Goal: Transaction & Acquisition: Purchase product/service

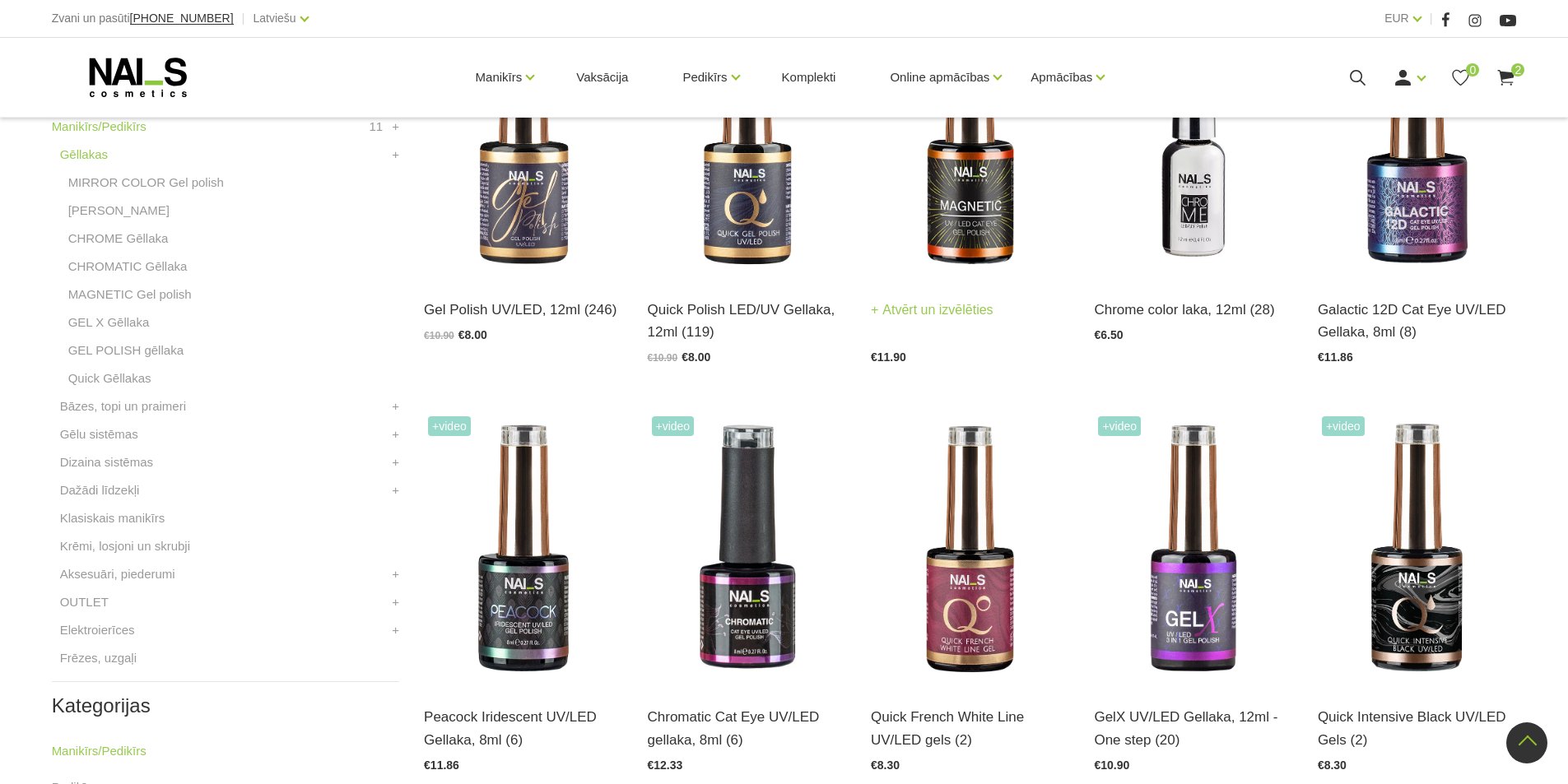
scroll to position [494, 0]
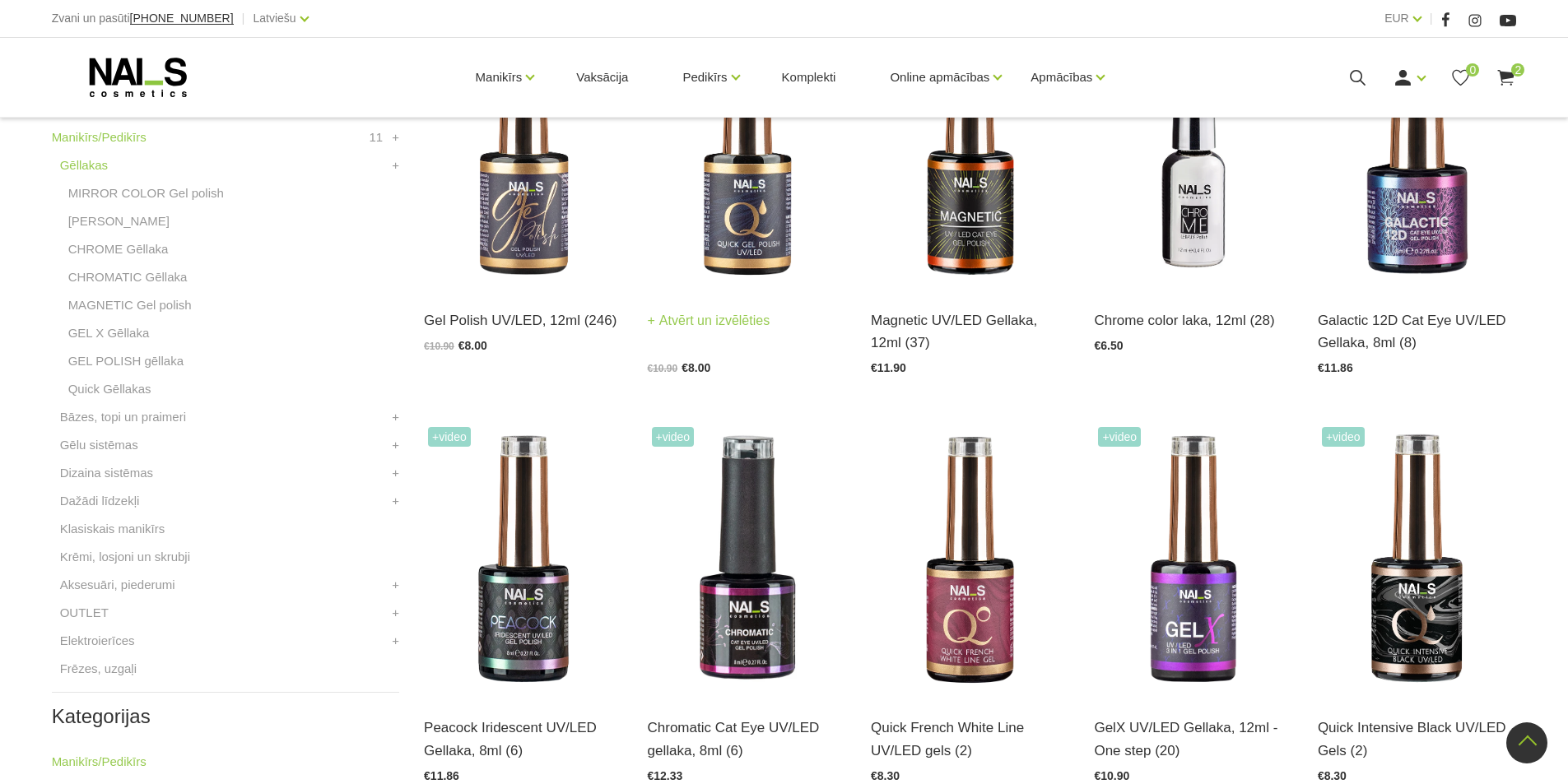
click at [755, 235] on img at bounding box center [747, 152] width 198 height 273
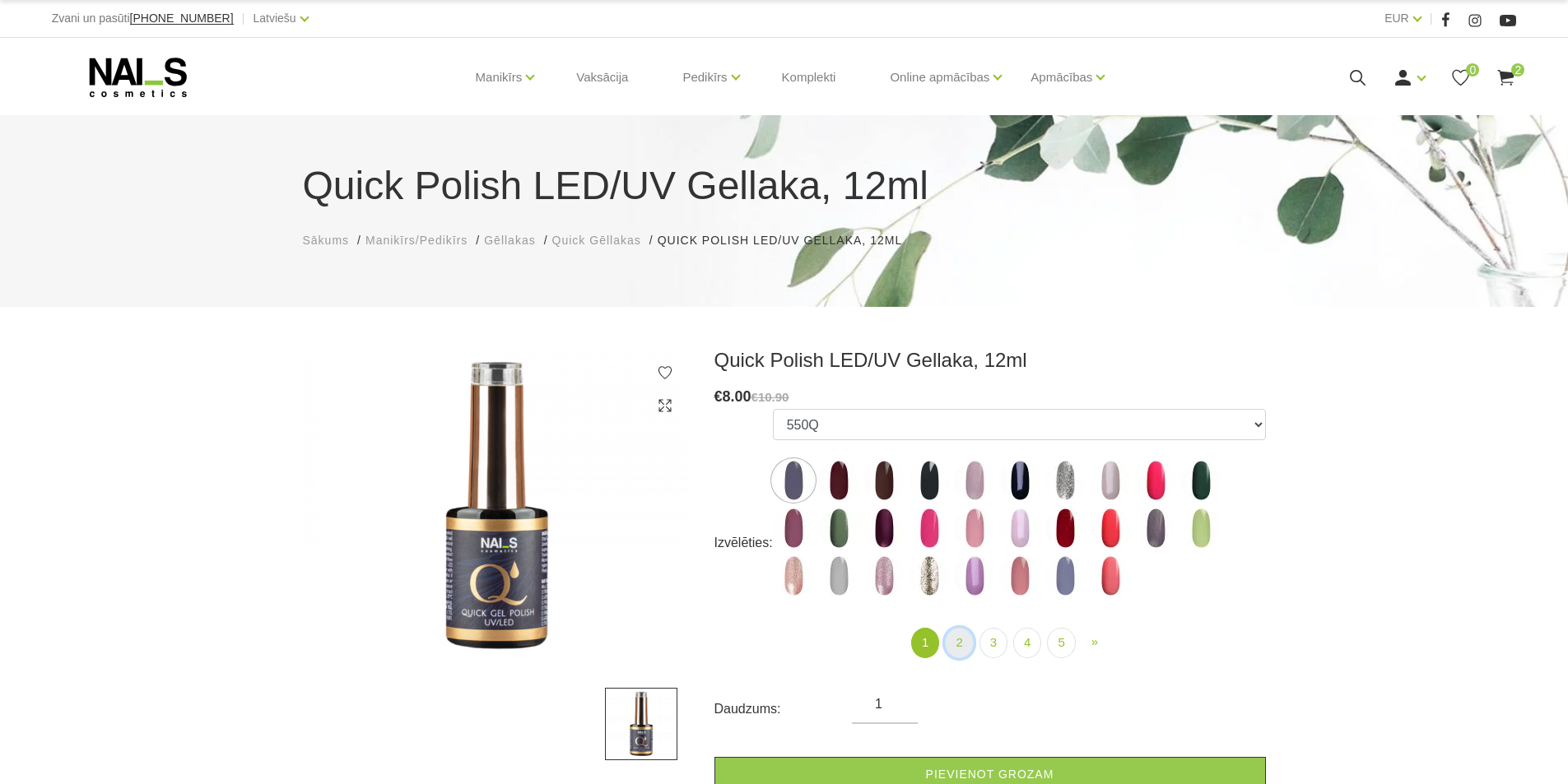
click at [963, 642] on link "2" at bounding box center [959, 643] width 28 height 31
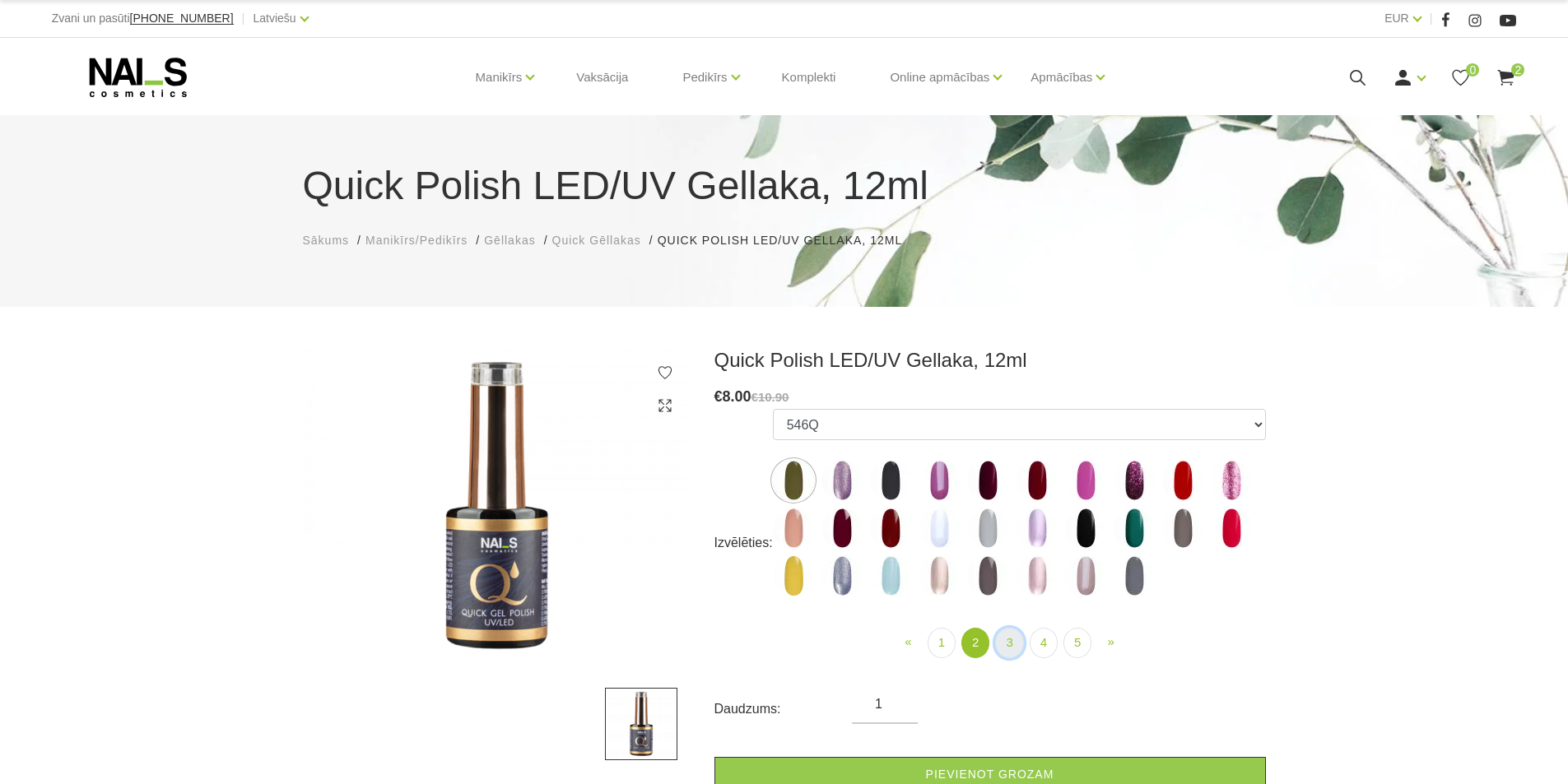
click at [1009, 636] on link "3" at bounding box center [1010, 643] width 28 height 31
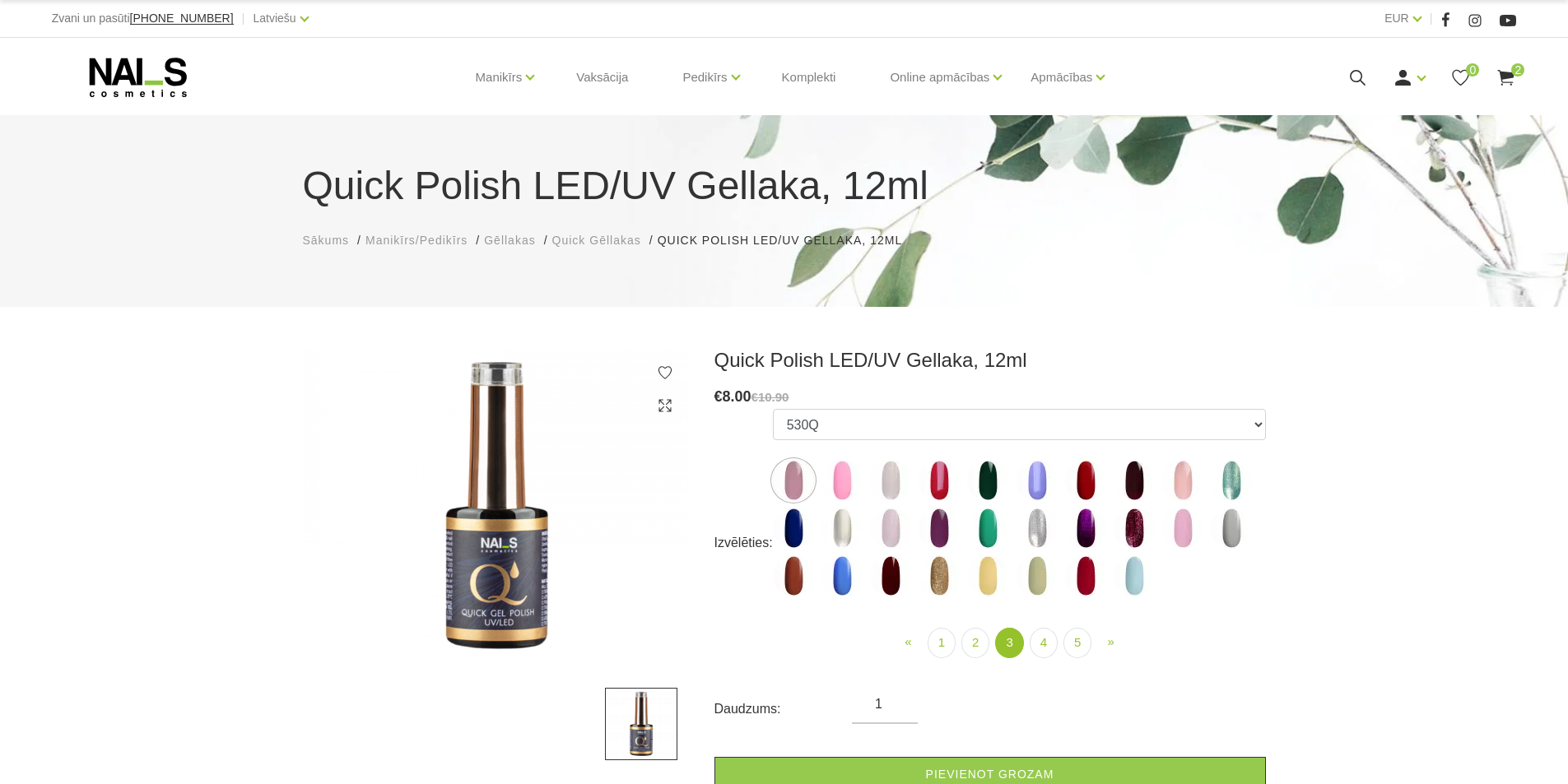
click at [1086, 537] on img at bounding box center [1086, 529] width 41 height 41
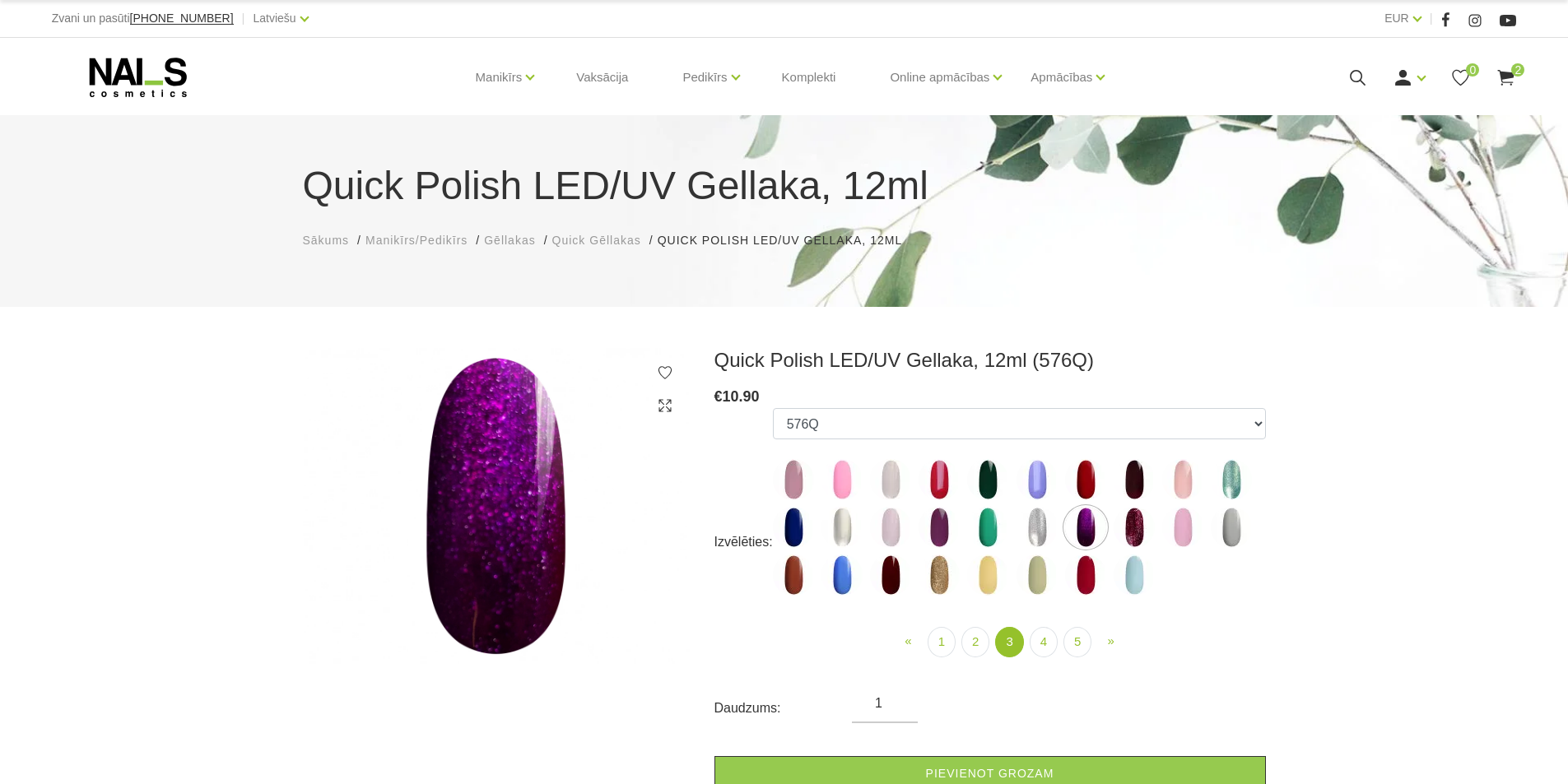
click at [944, 576] on img at bounding box center [939, 575] width 41 height 41
select select "5192"
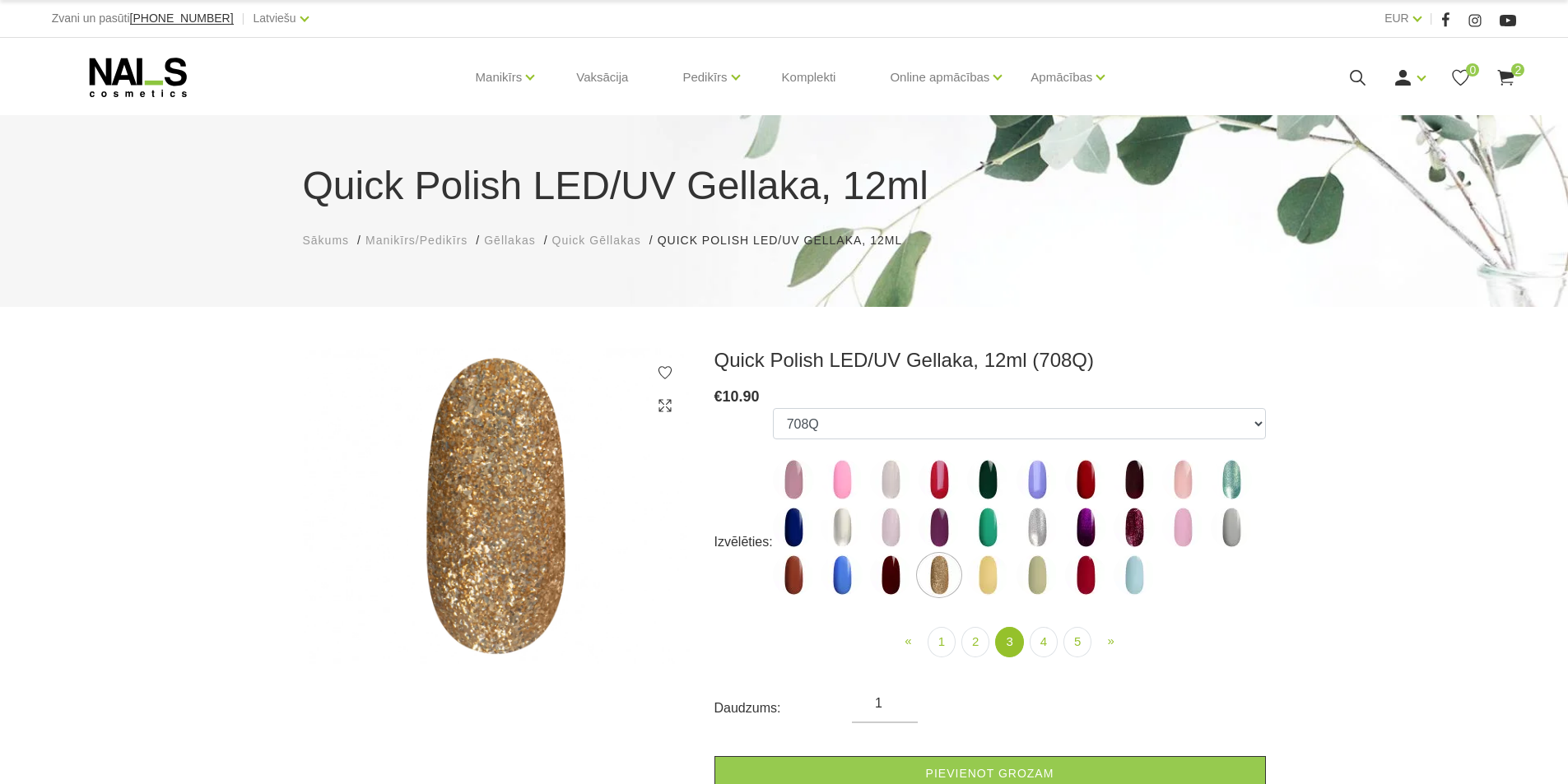
click at [107, 69] on use at bounding box center [138, 78] width 97 height 40
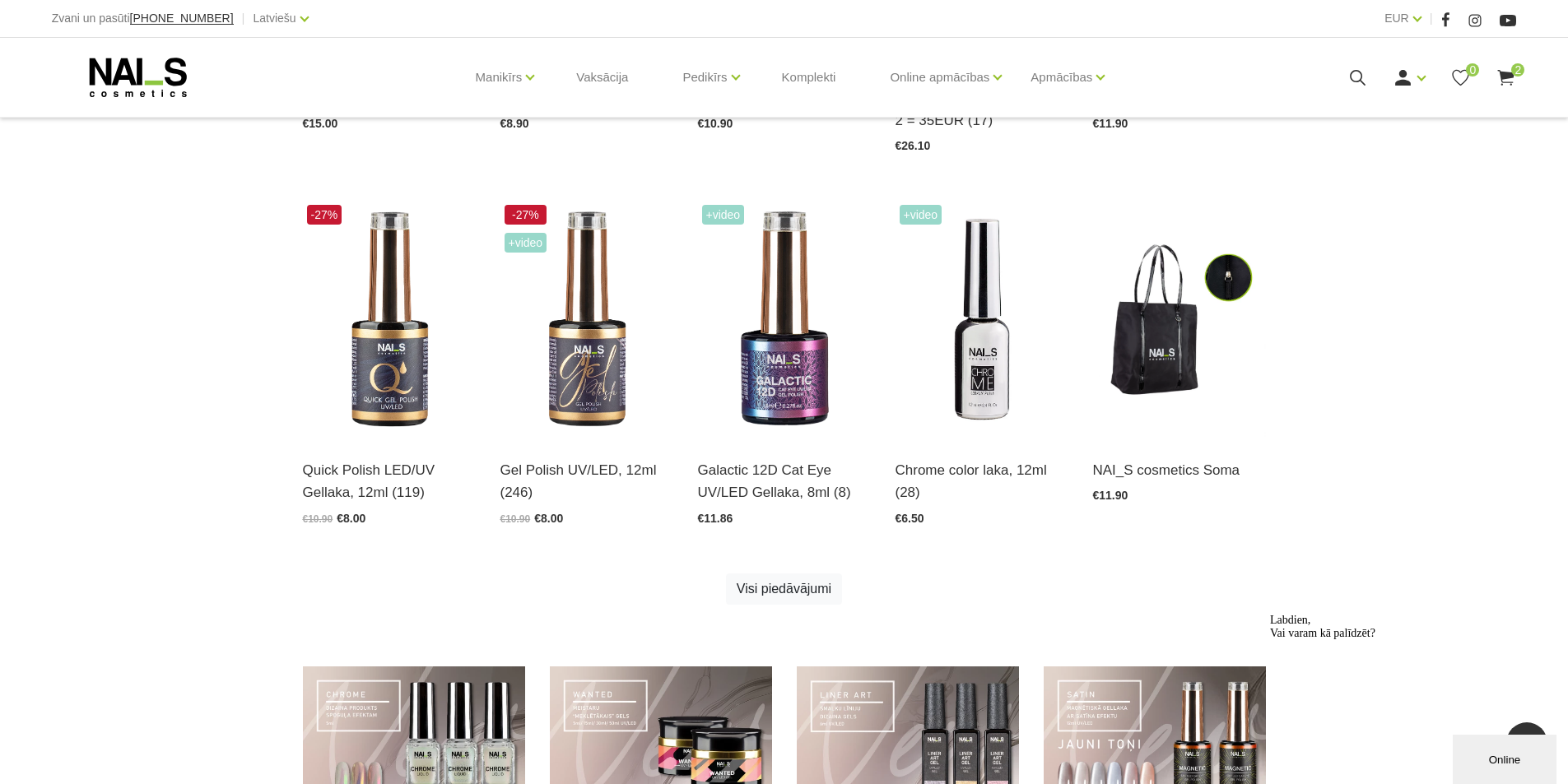
scroll to position [823, 0]
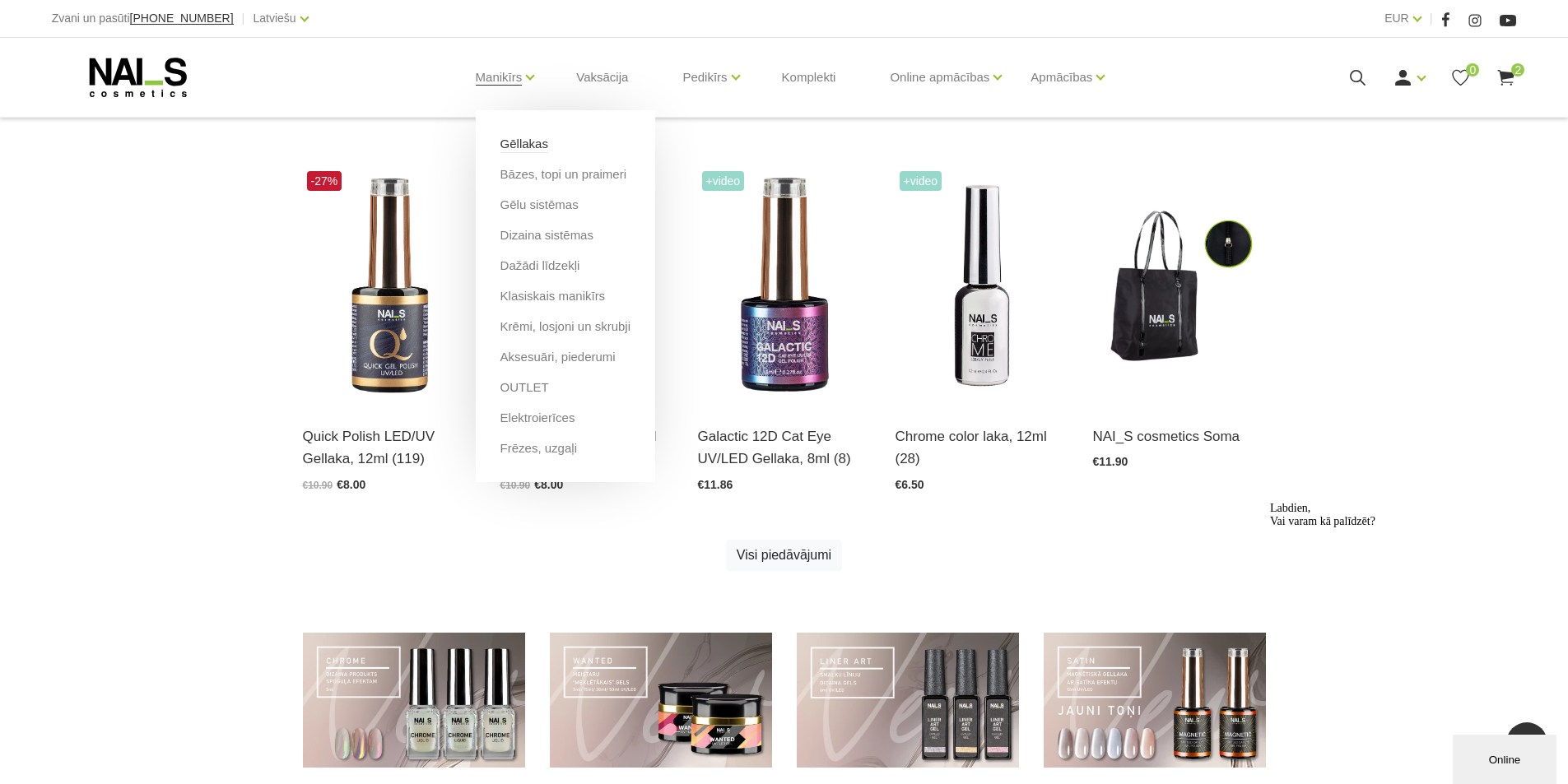
click at [522, 139] on link "Gēllakas" at bounding box center [525, 144] width 48 height 18
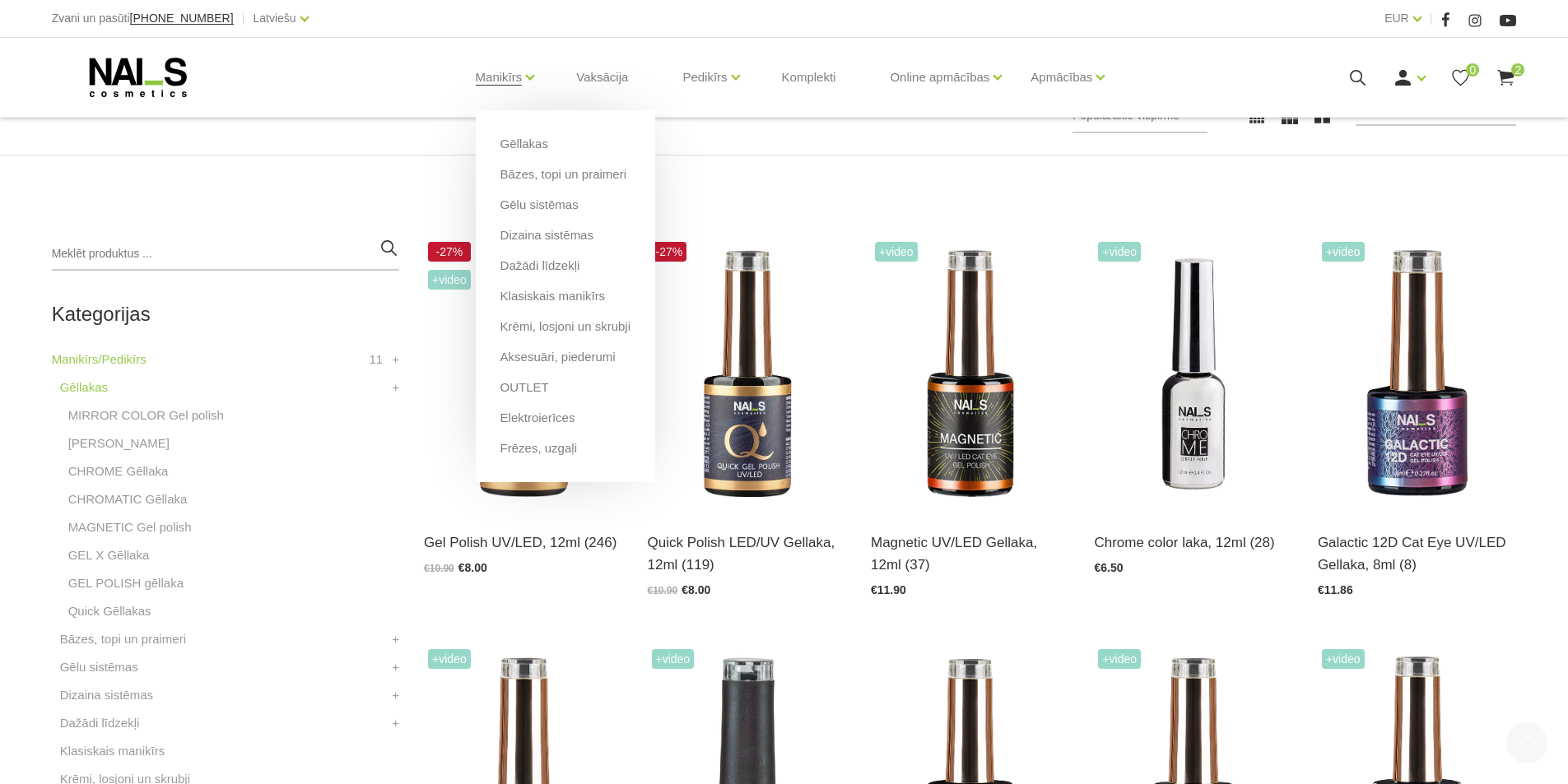
scroll to position [494, 0]
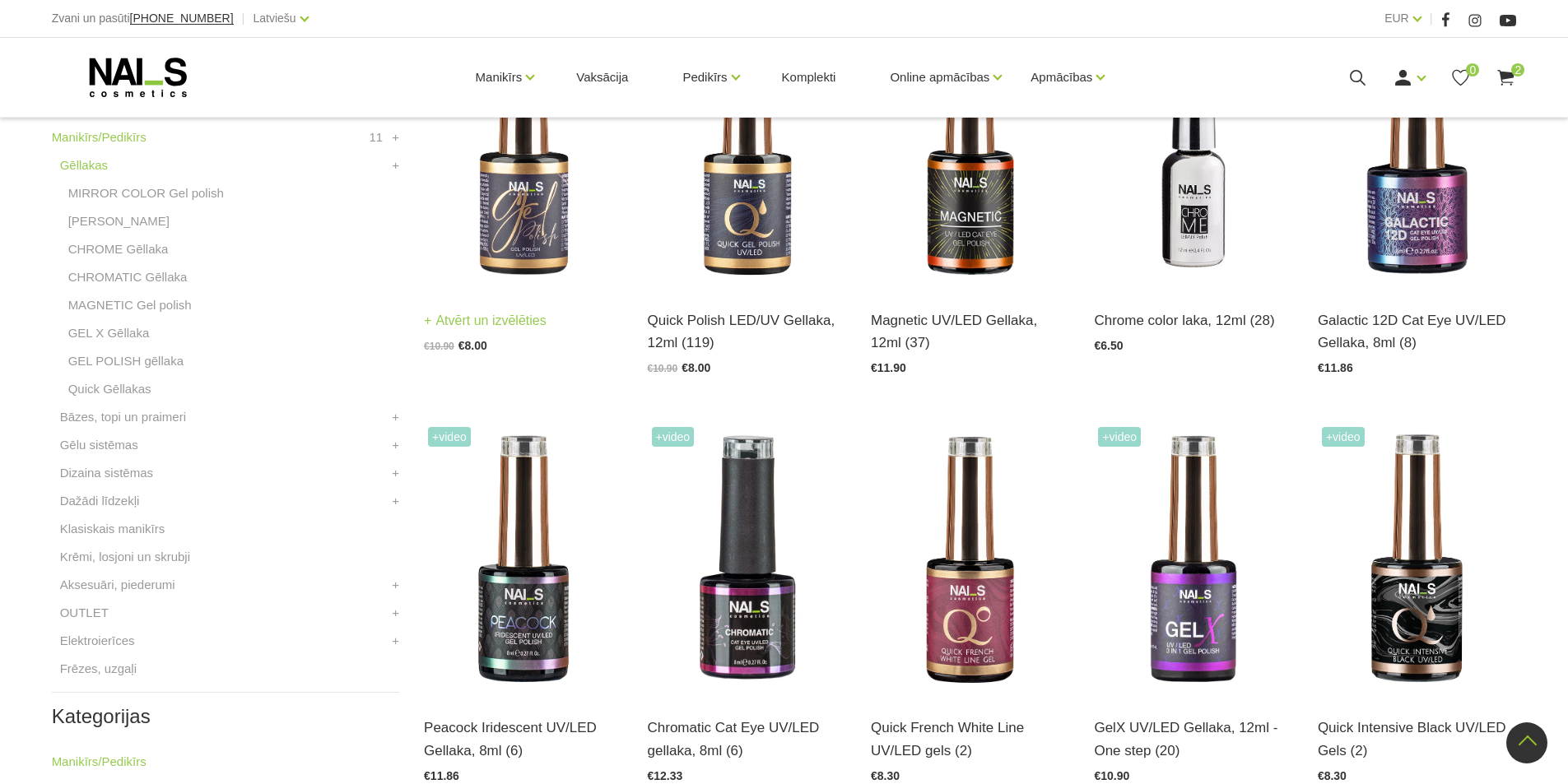
drag, startPoint x: 530, startPoint y: 205, endPoint x: 524, endPoint y: 199, distance: 8.5
click at [530, 205] on img at bounding box center [523, 152] width 198 height 273
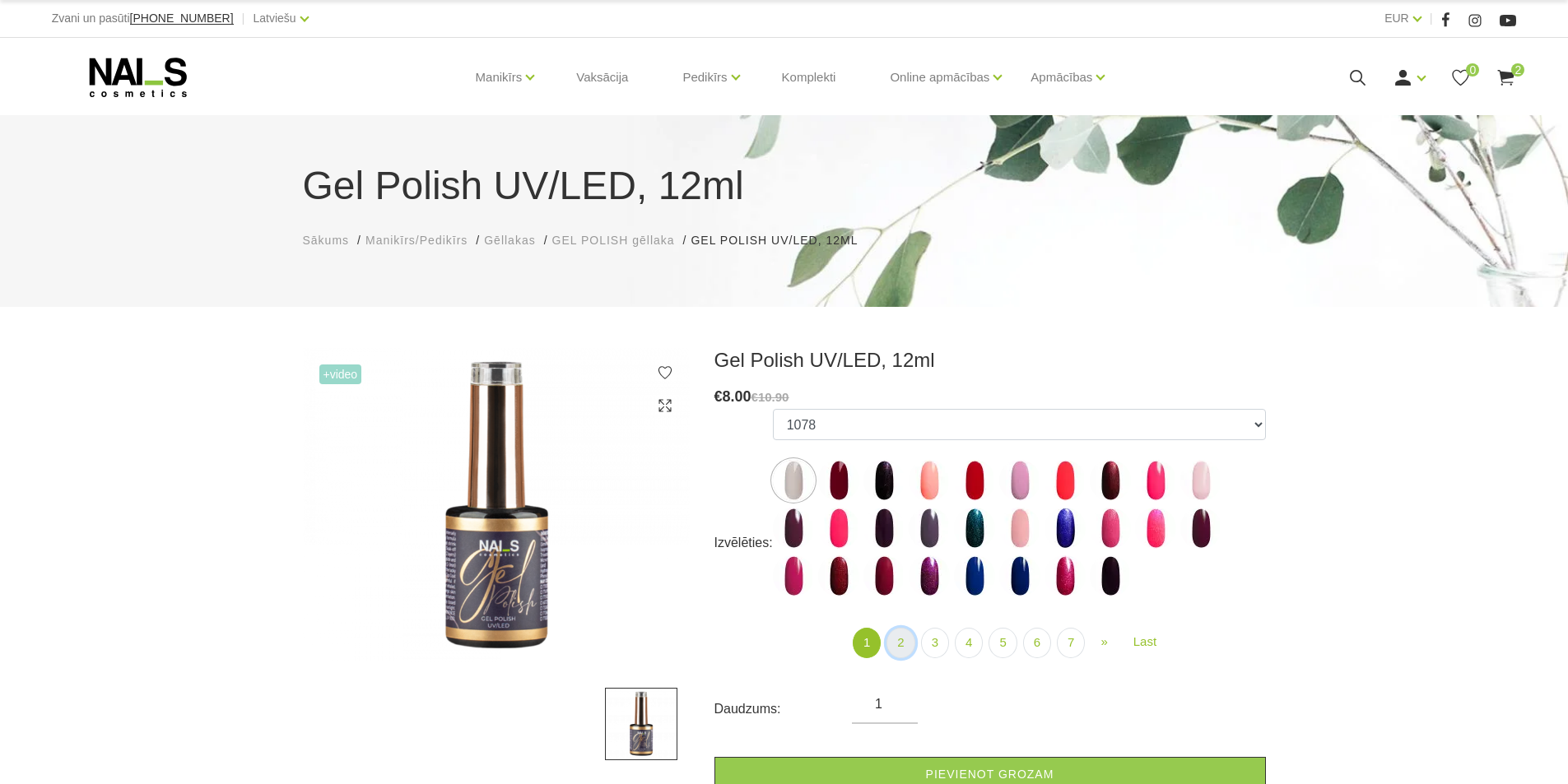
click at [894, 644] on link "2" at bounding box center [900, 643] width 28 height 31
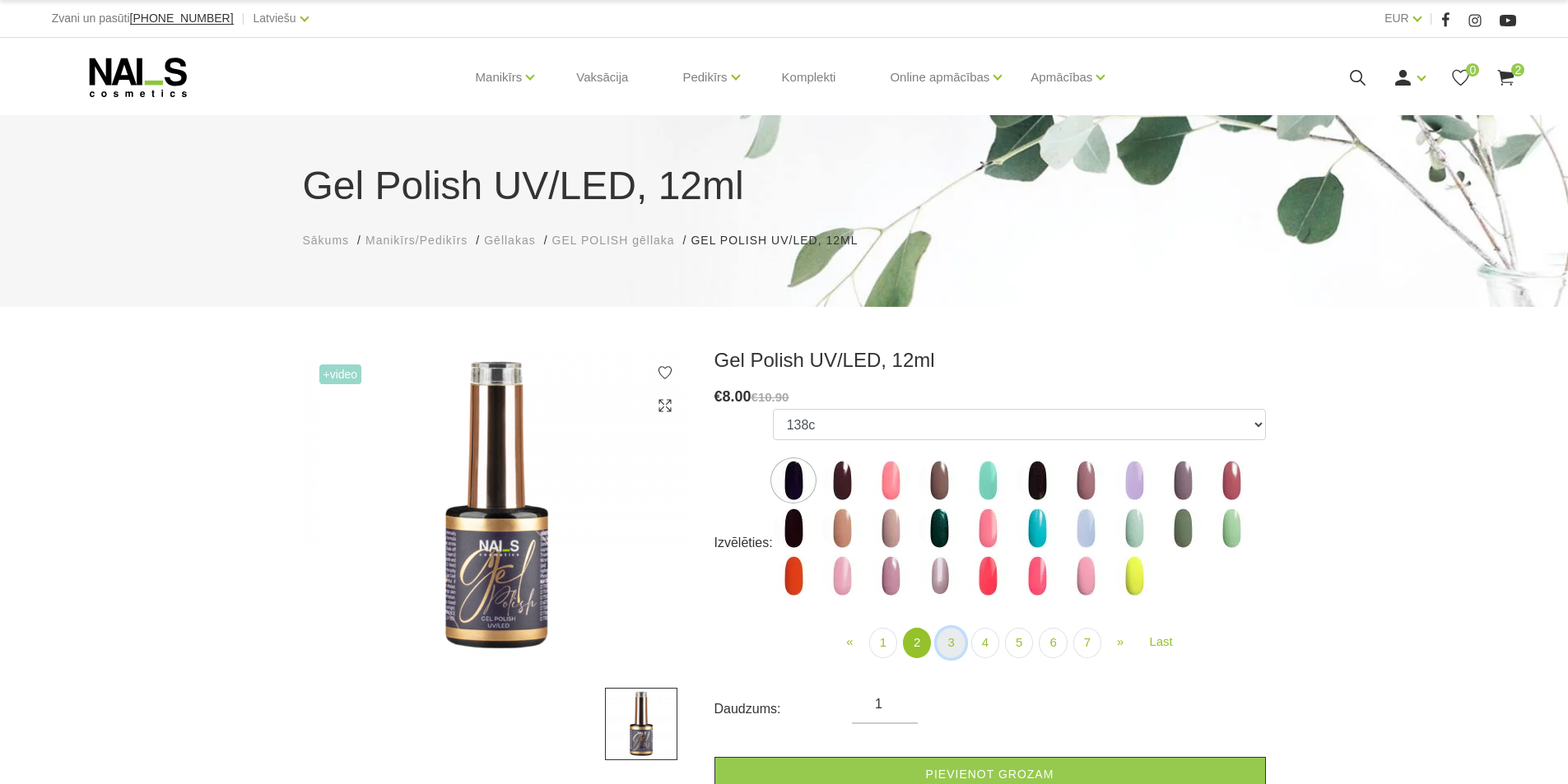
click at [954, 641] on link "3" at bounding box center [951, 643] width 28 height 31
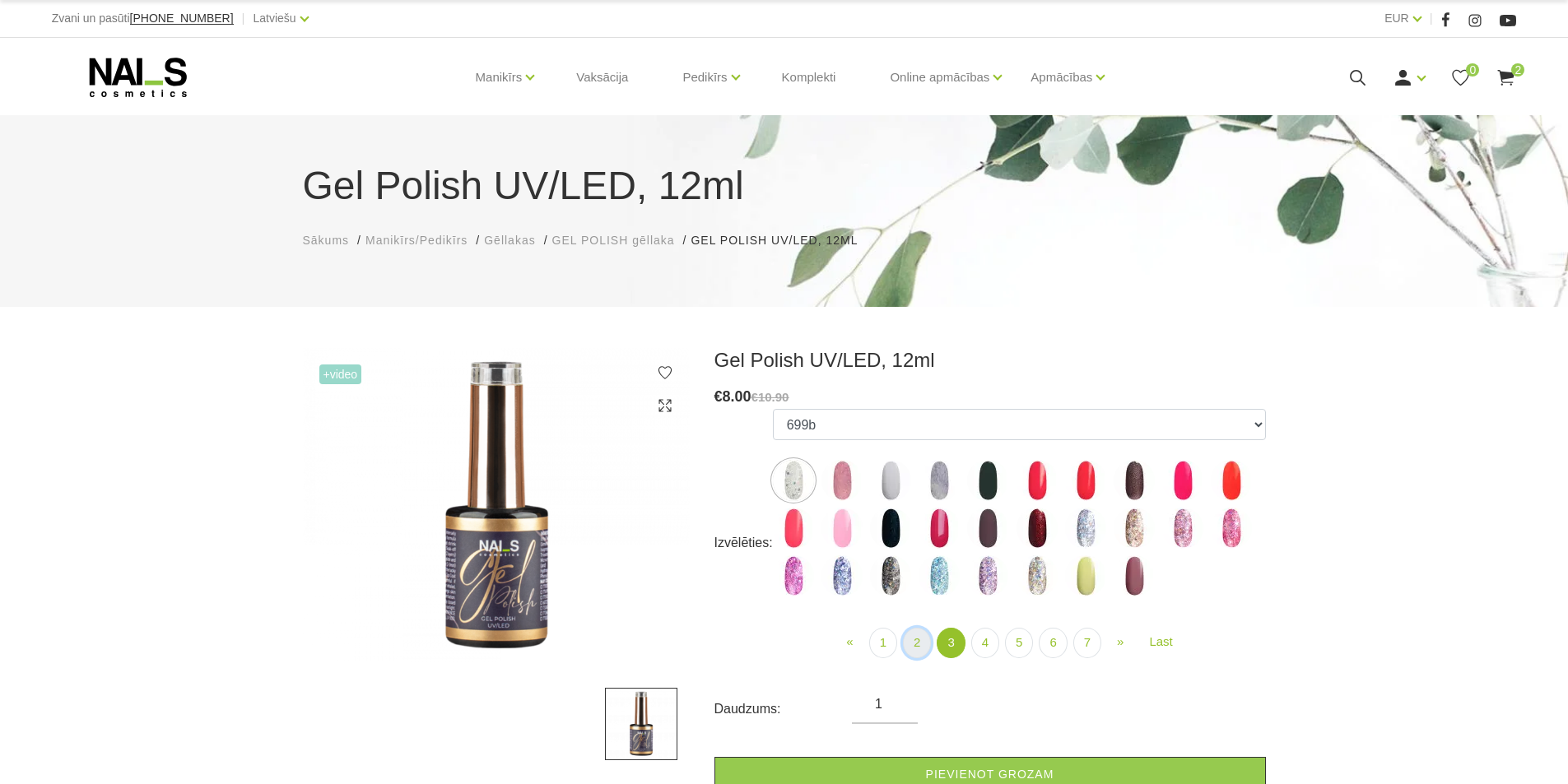
click at [920, 649] on link "2" at bounding box center [917, 643] width 28 height 31
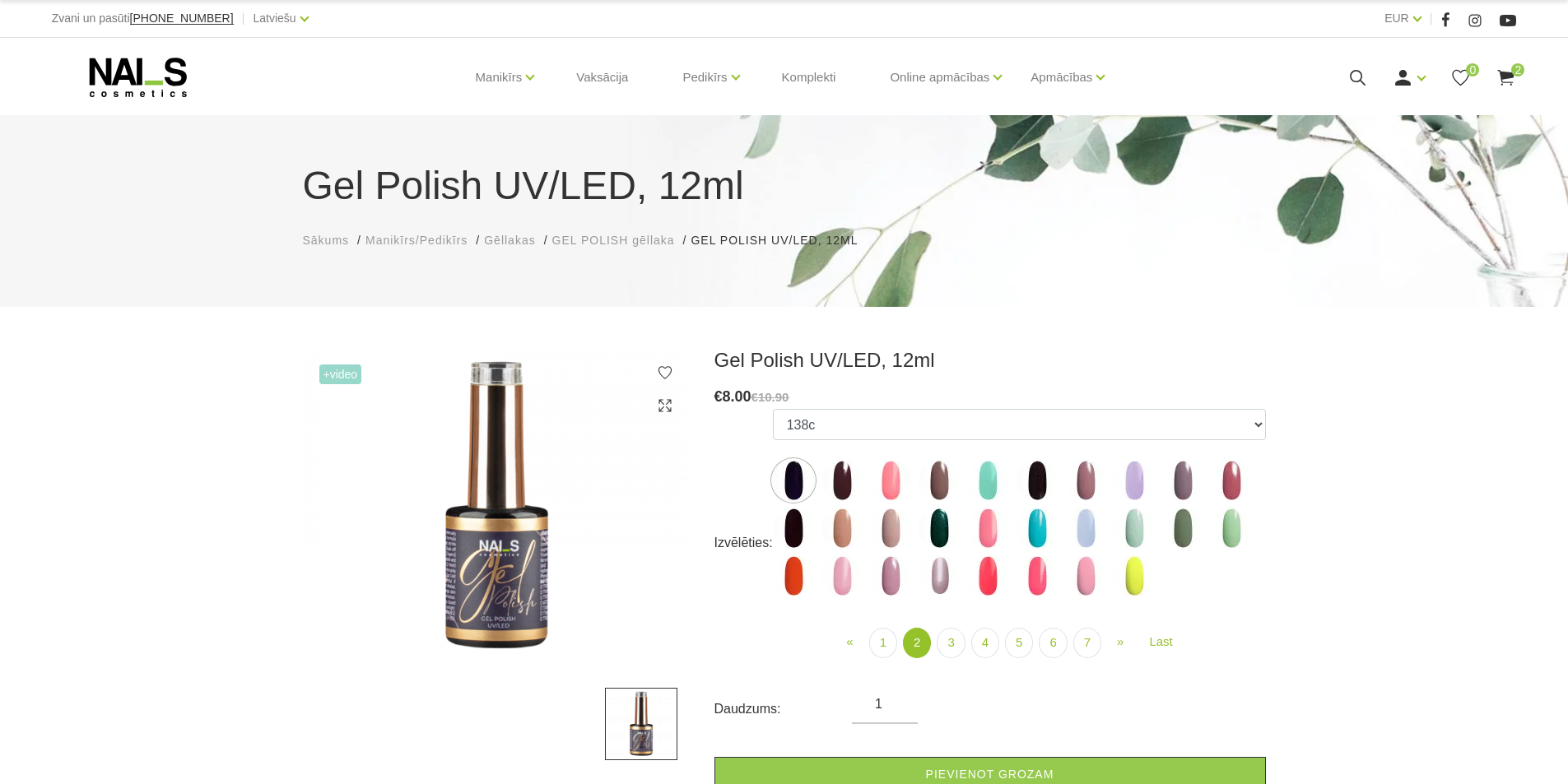
click at [886, 527] on img at bounding box center [891, 529] width 41 height 41
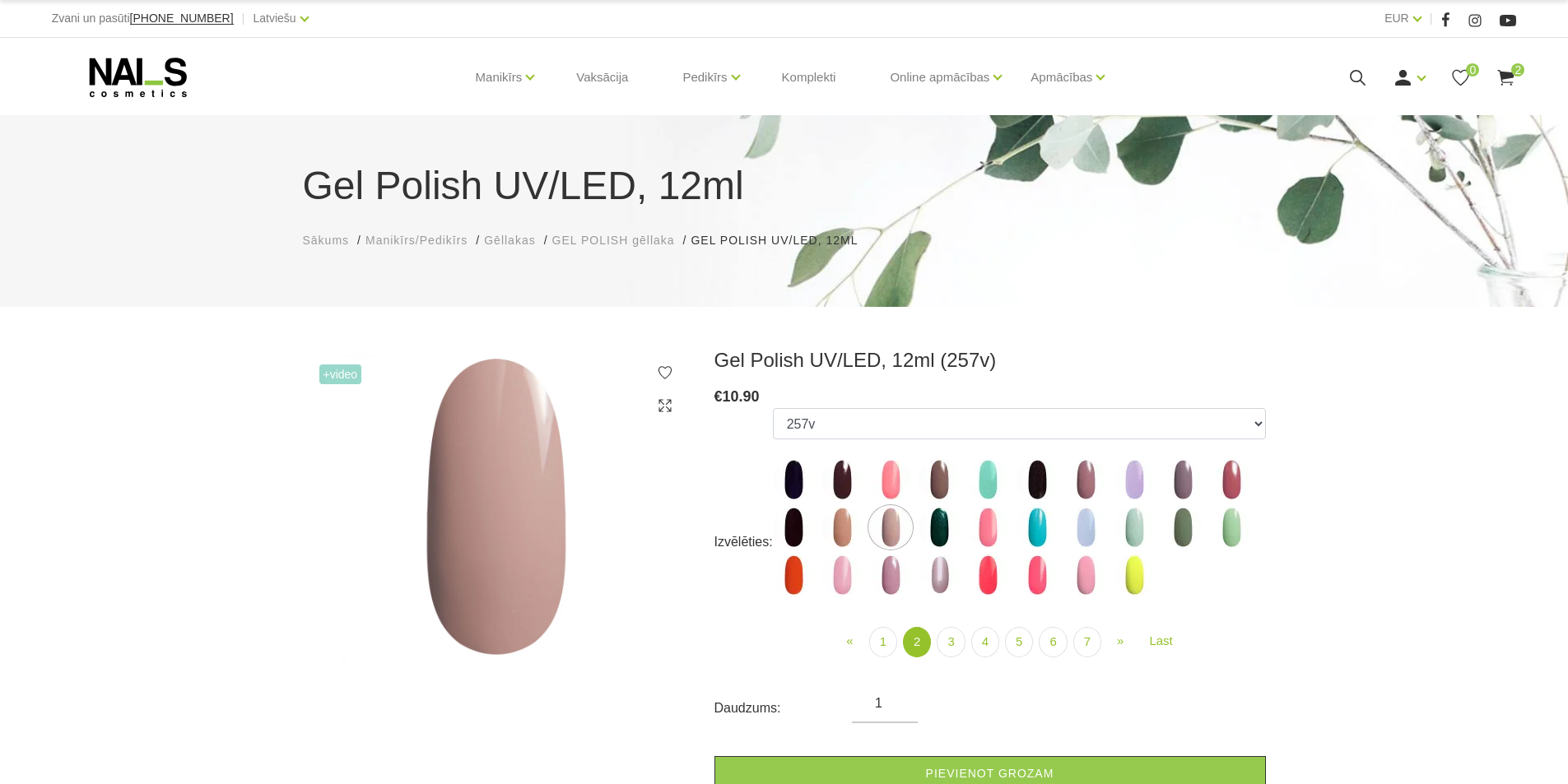
click at [834, 538] on img at bounding box center [842, 528] width 41 height 41
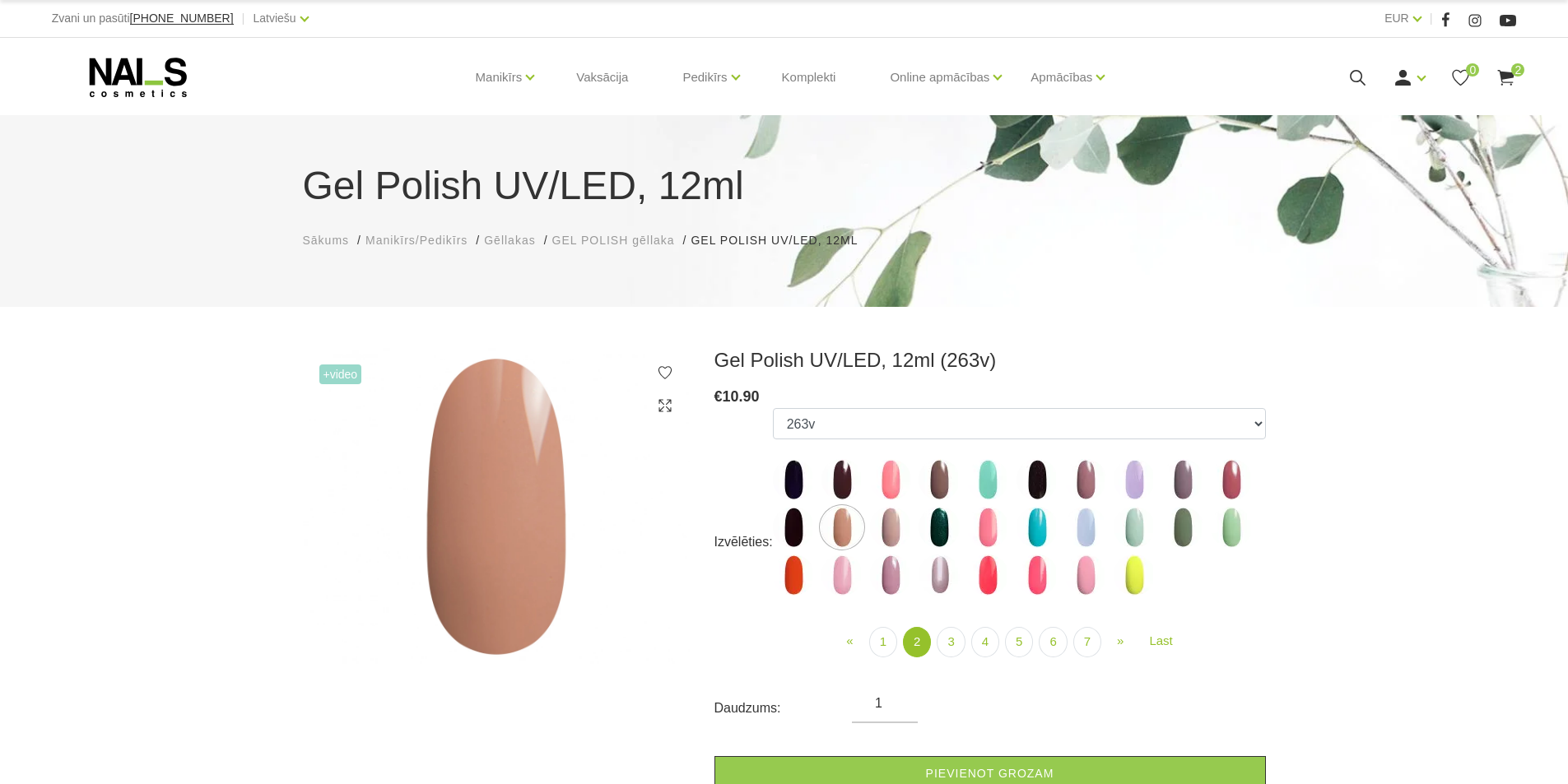
click at [898, 527] on img at bounding box center [891, 528] width 41 height 41
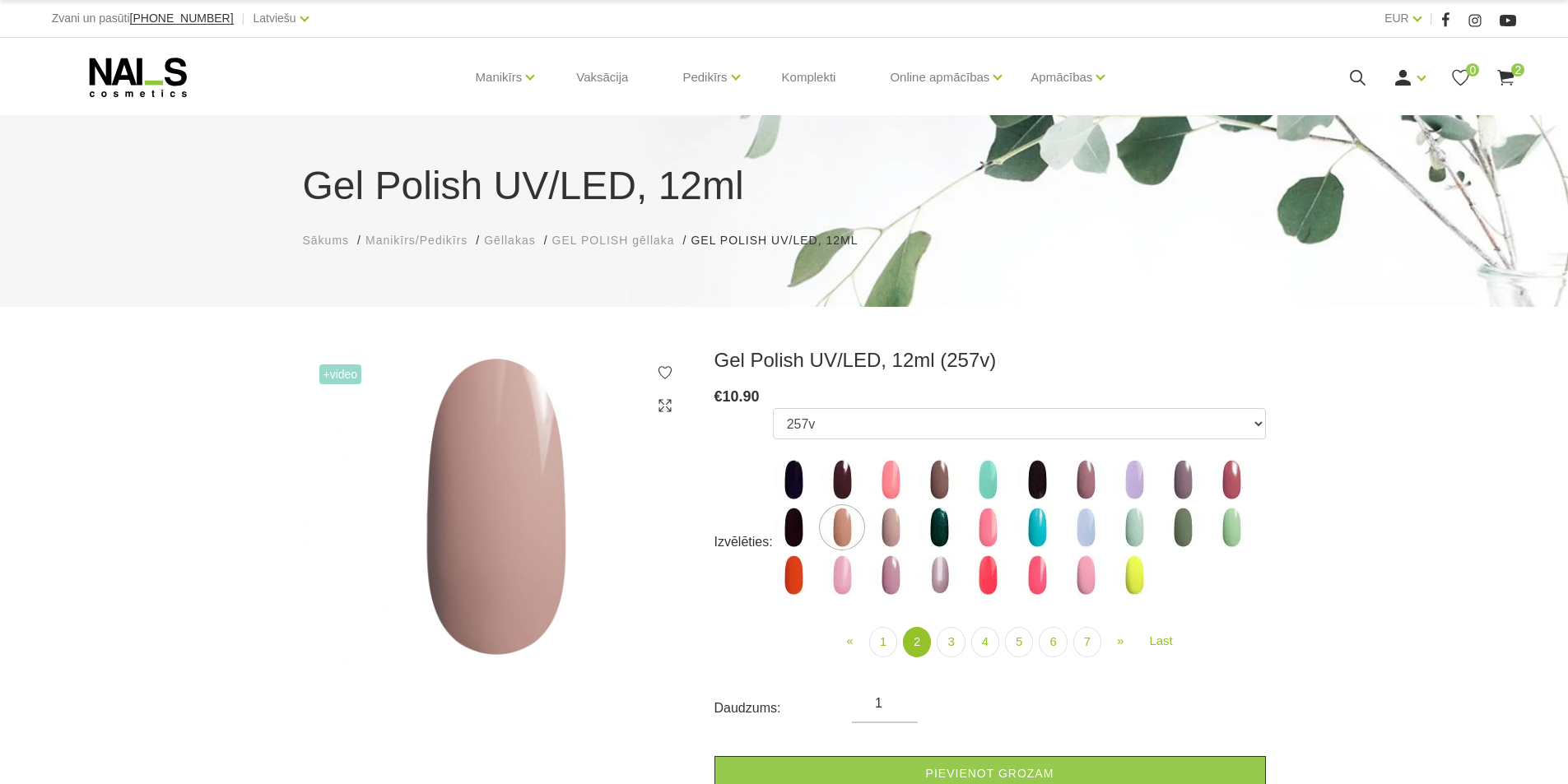
click at [888, 582] on img at bounding box center [891, 575] width 41 height 41
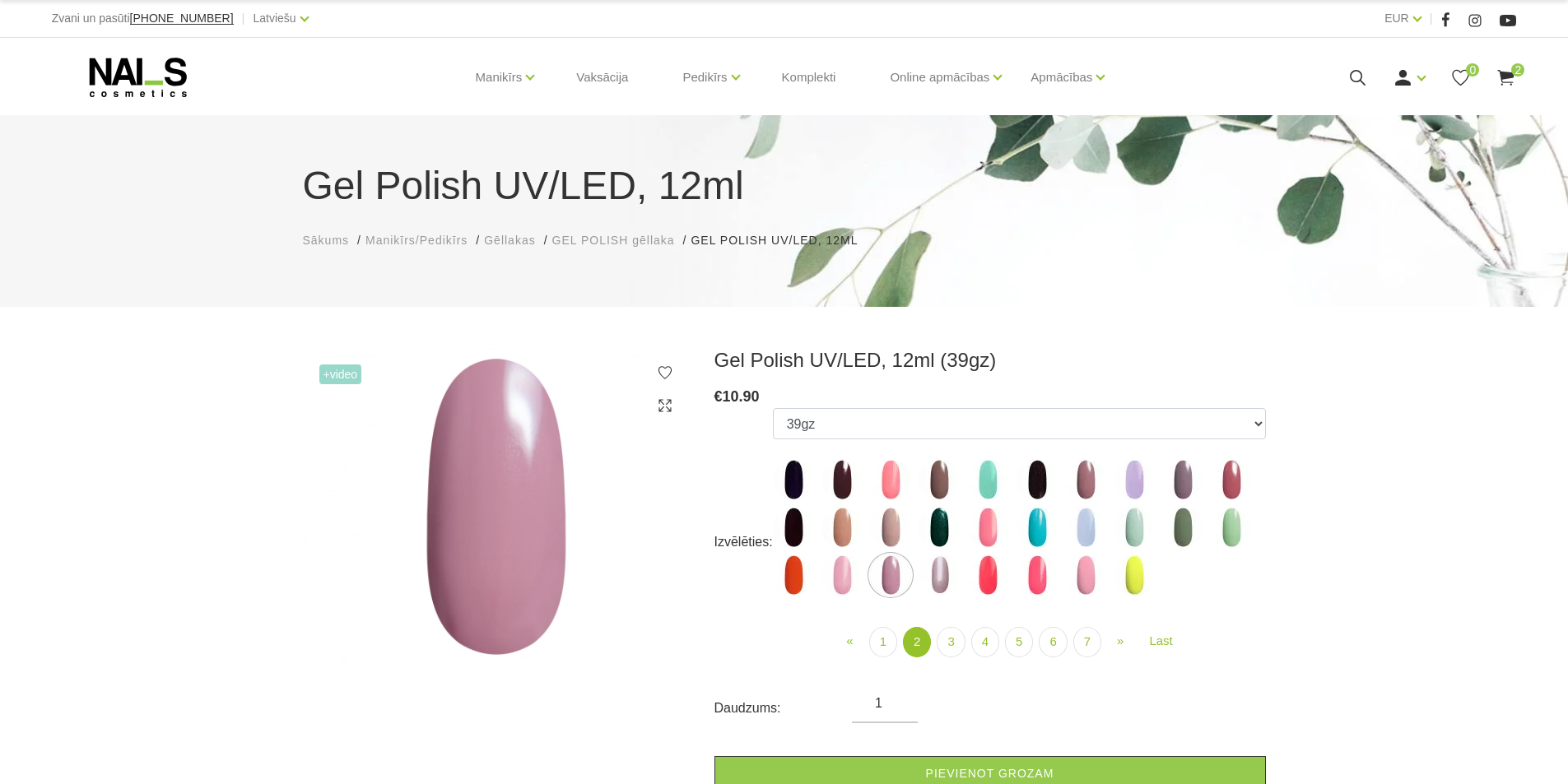
click at [887, 518] on img at bounding box center [891, 528] width 41 height 41
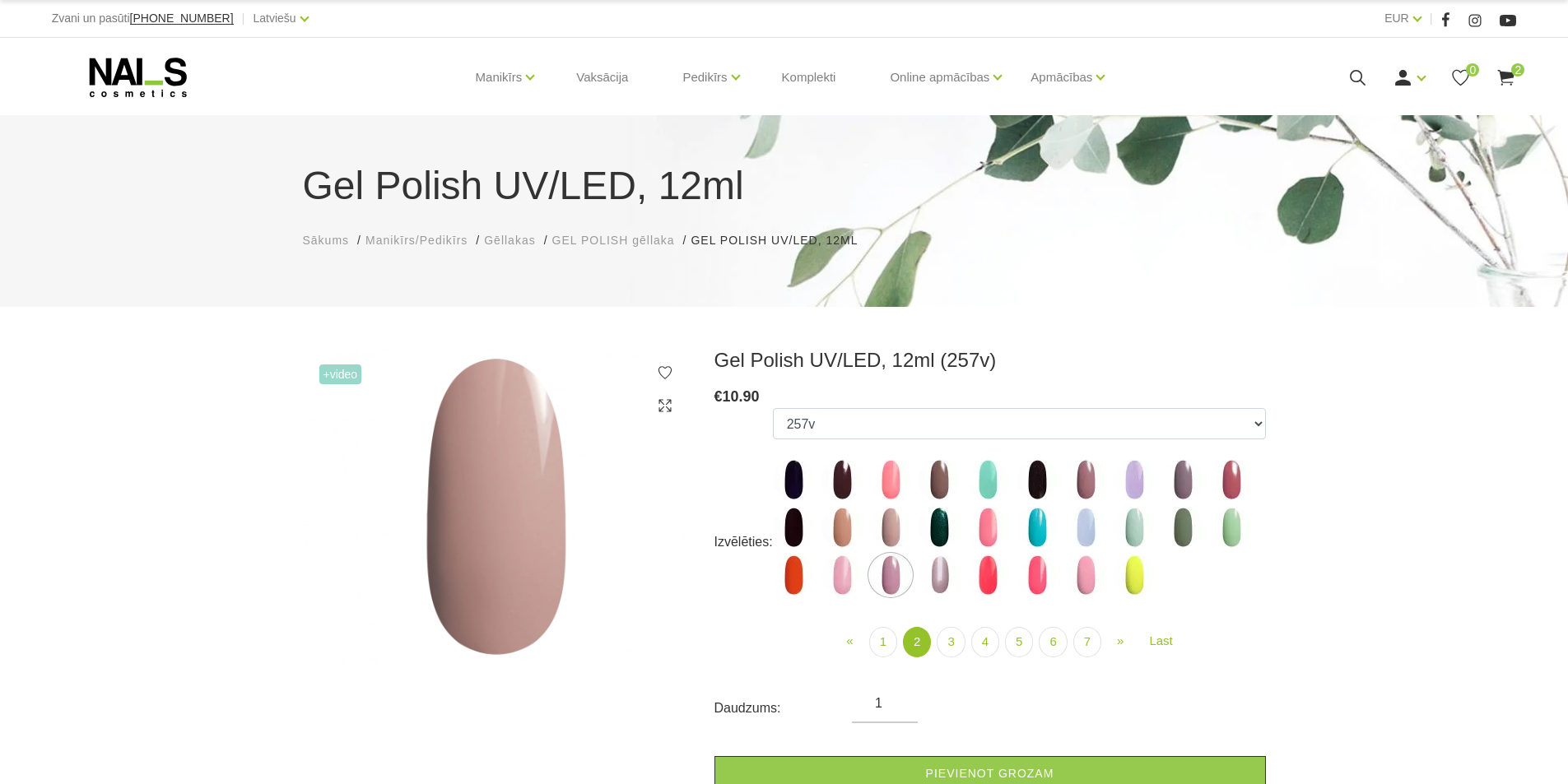
click at [1084, 479] on img at bounding box center [1086, 480] width 41 height 41
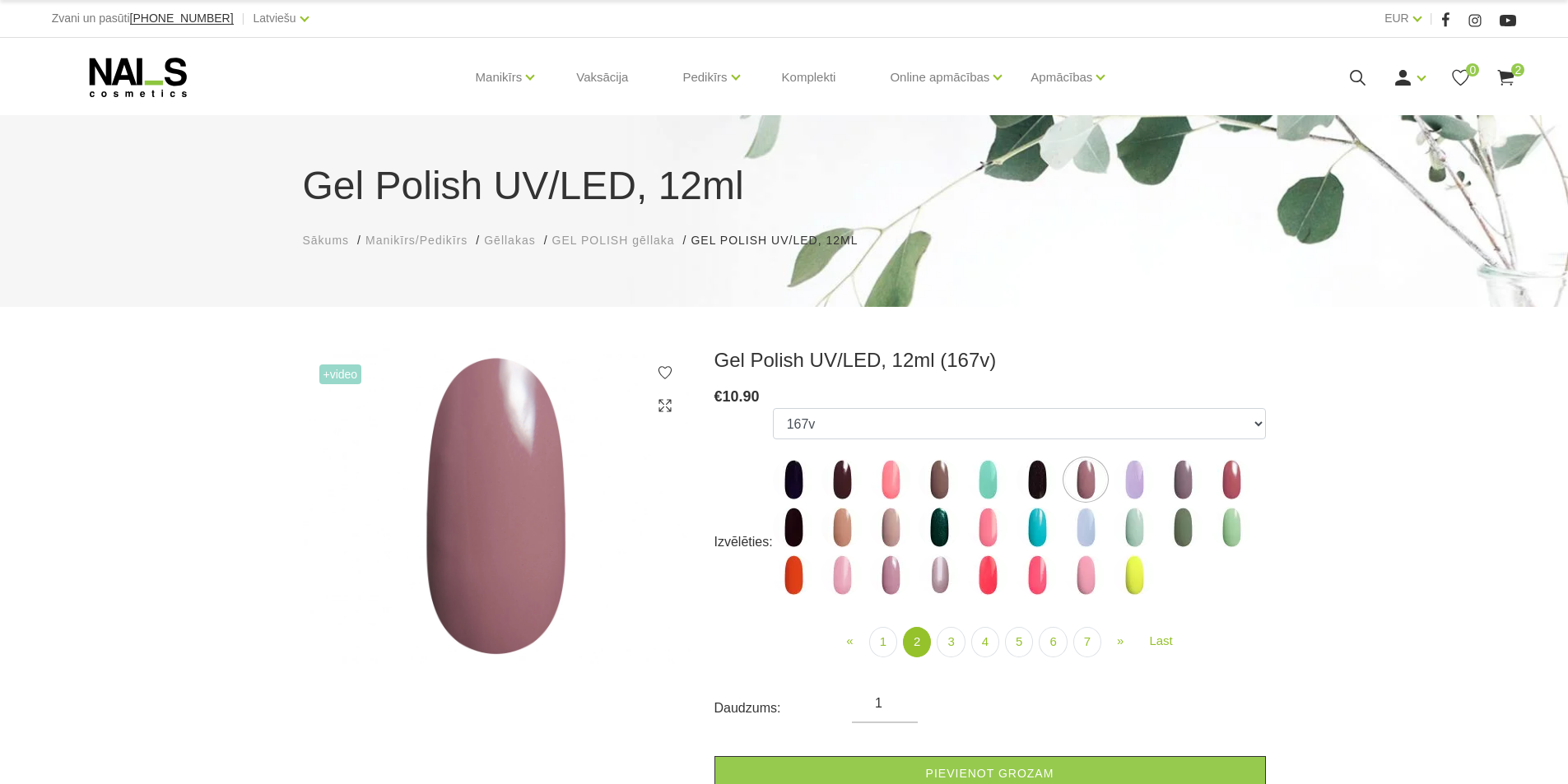
click at [890, 532] on img at bounding box center [891, 528] width 41 height 41
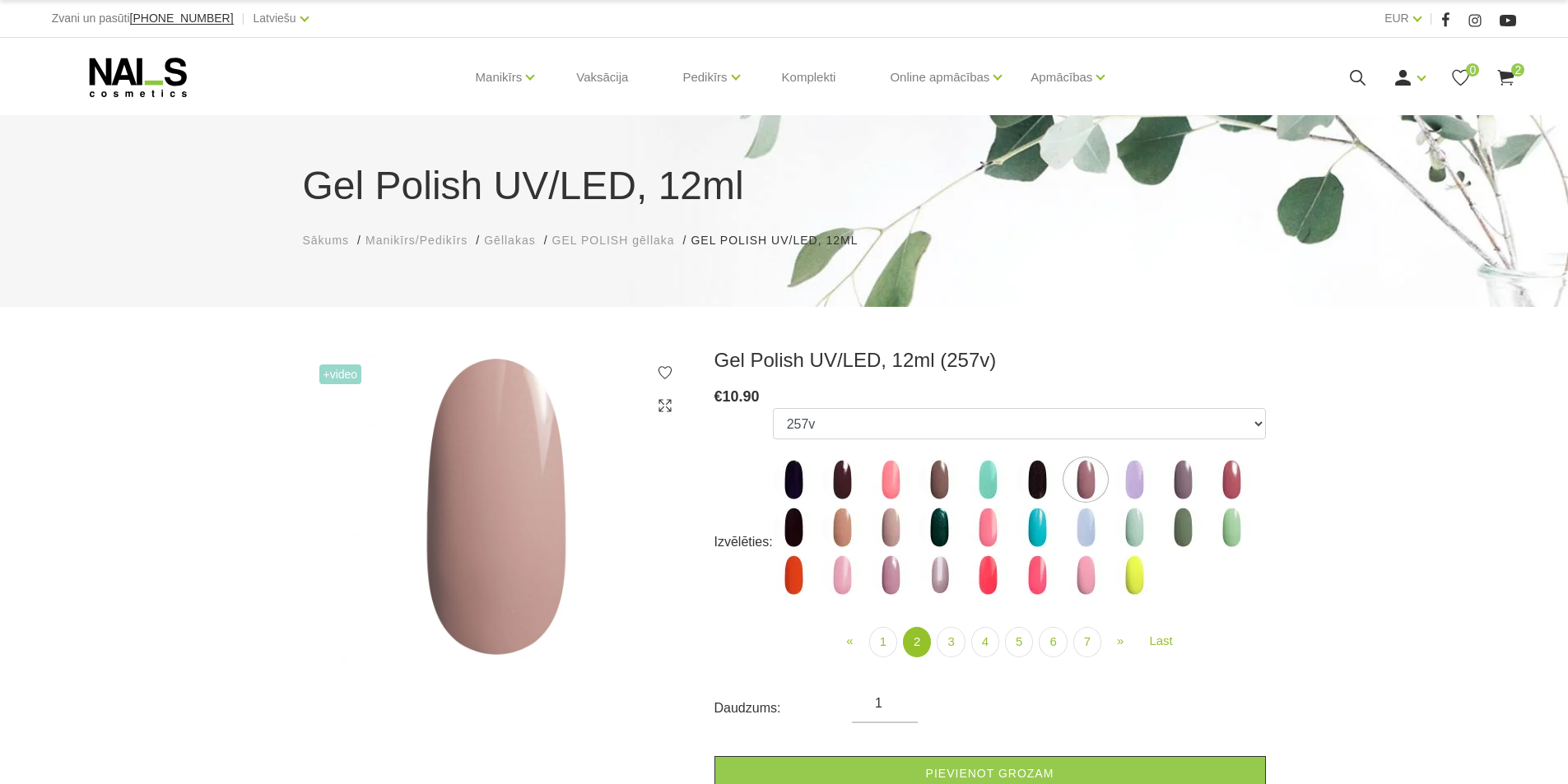
click at [1237, 484] on img at bounding box center [1232, 480] width 41 height 41
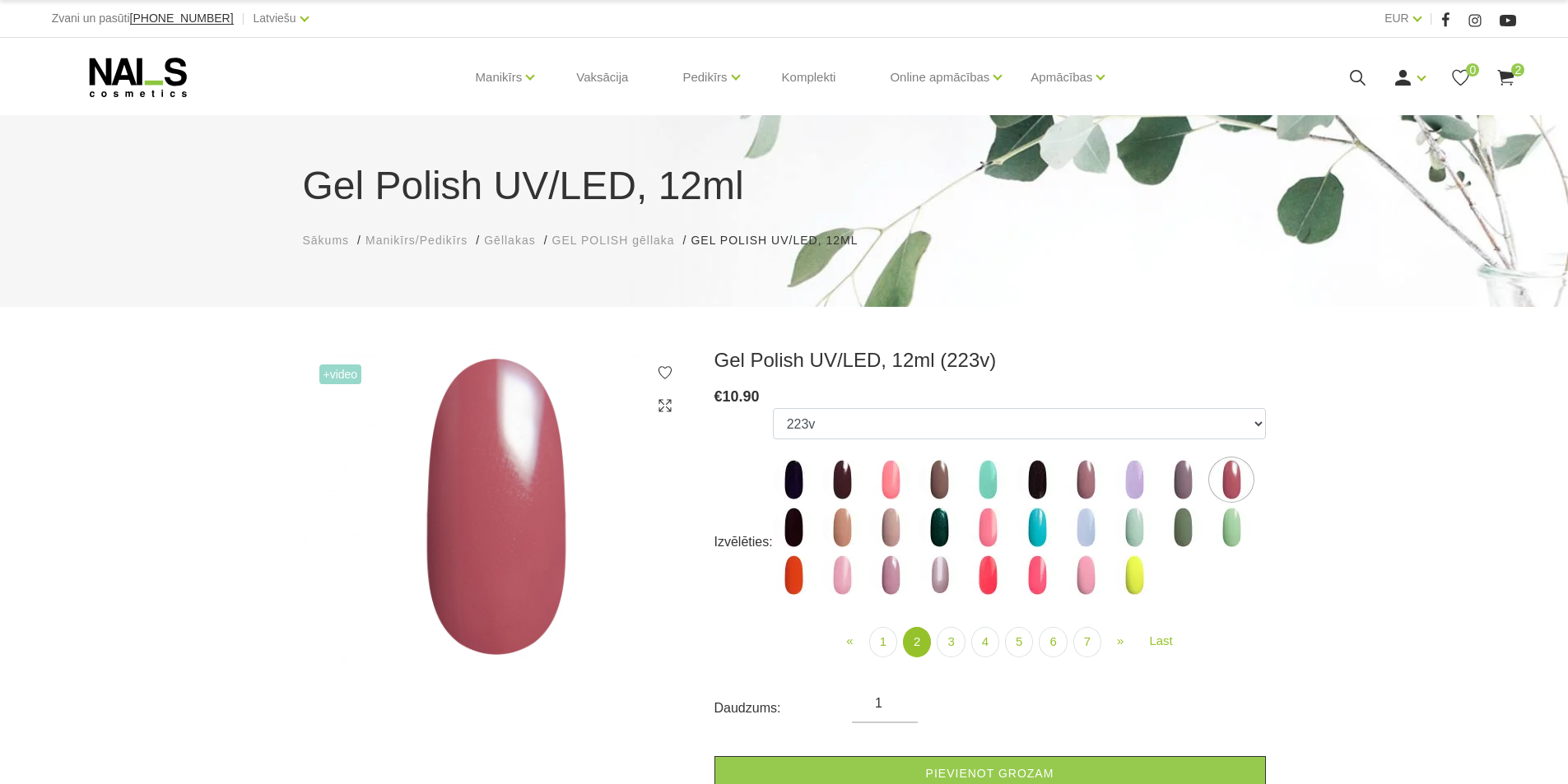
click at [1090, 479] on img at bounding box center [1086, 480] width 41 height 41
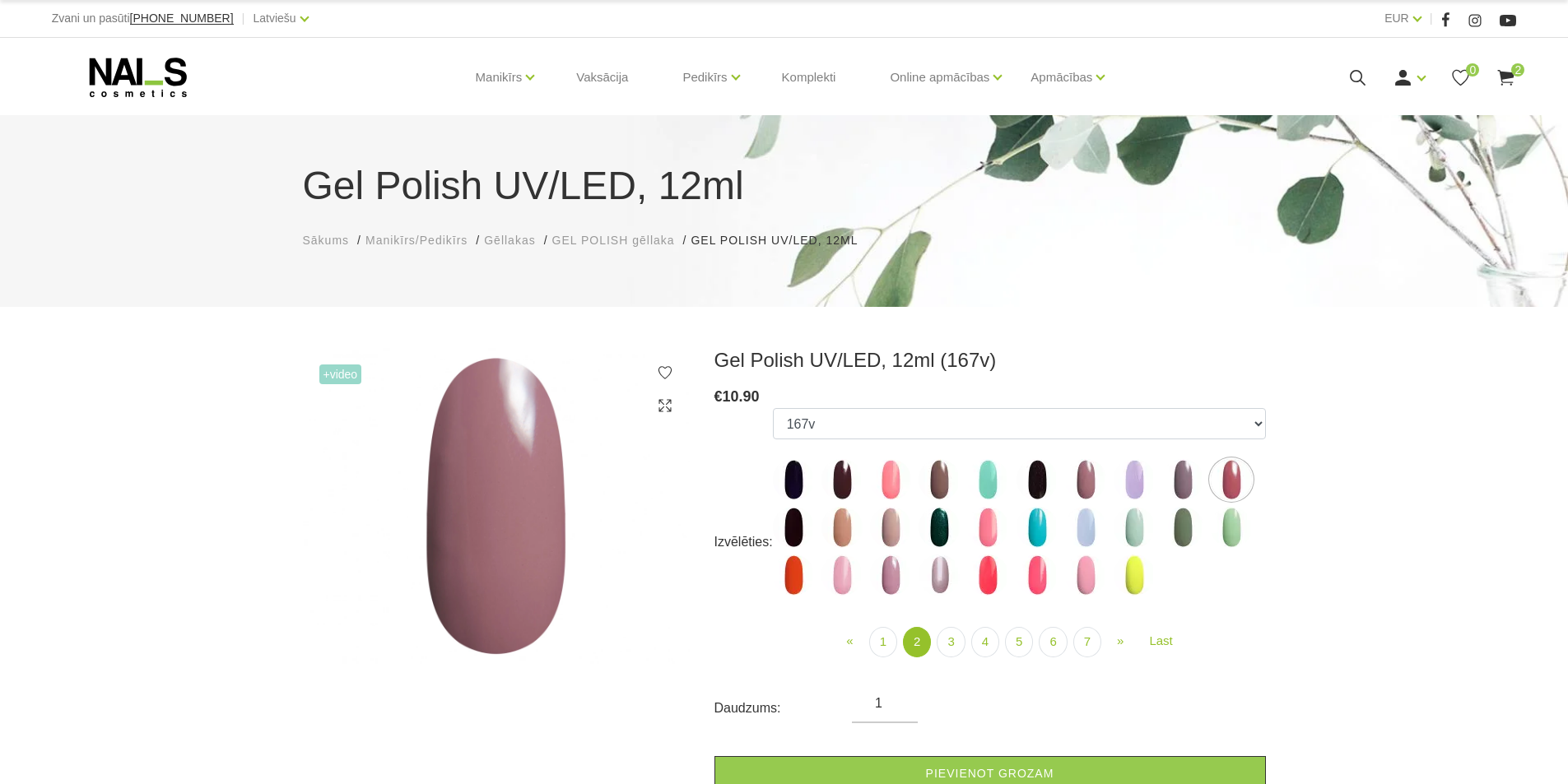
click at [937, 487] on img at bounding box center [939, 480] width 41 height 41
select select "4046"
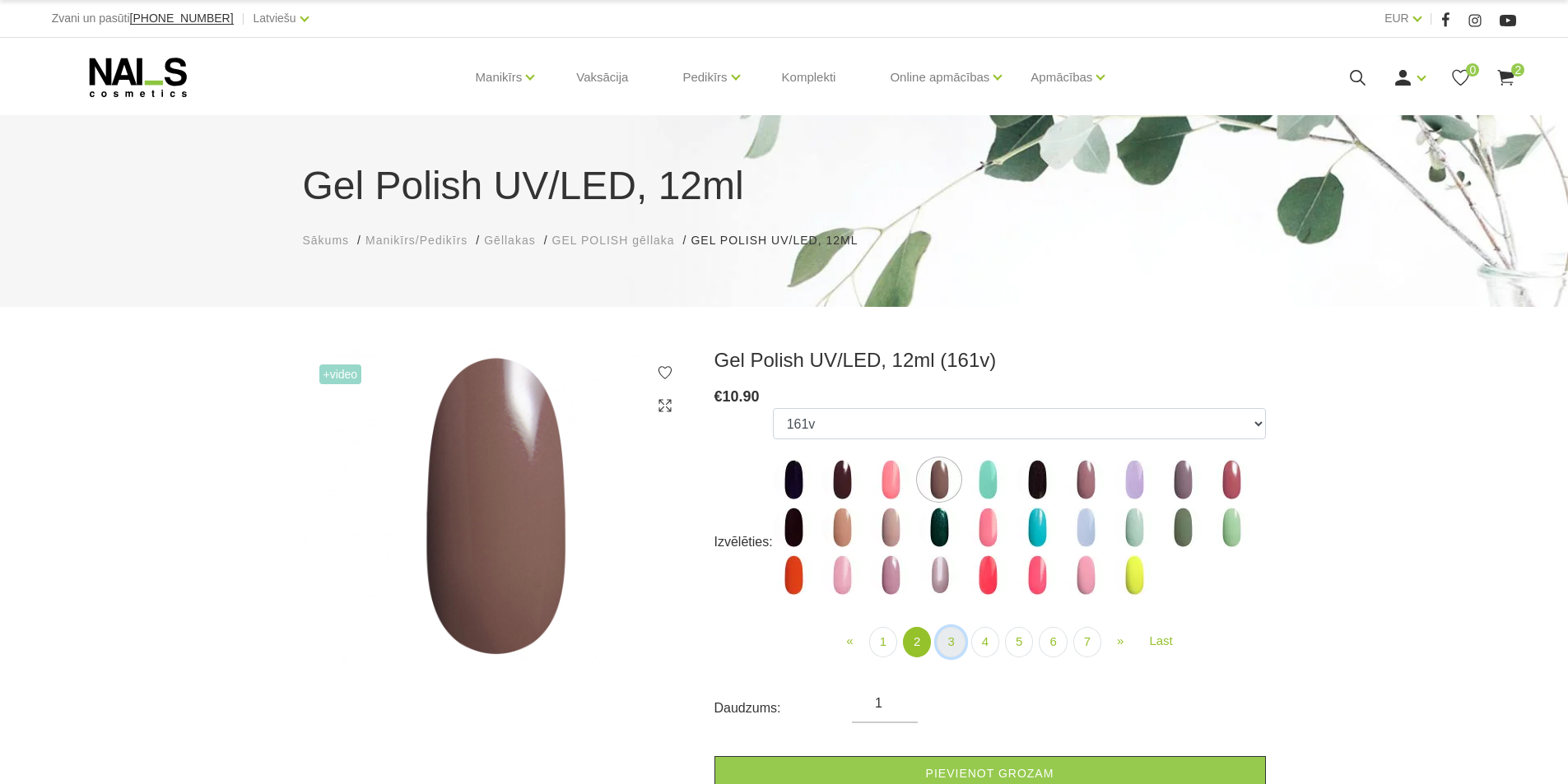
click at [944, 634] on link "3" at bounding box center [951, 642] width 28 height 31
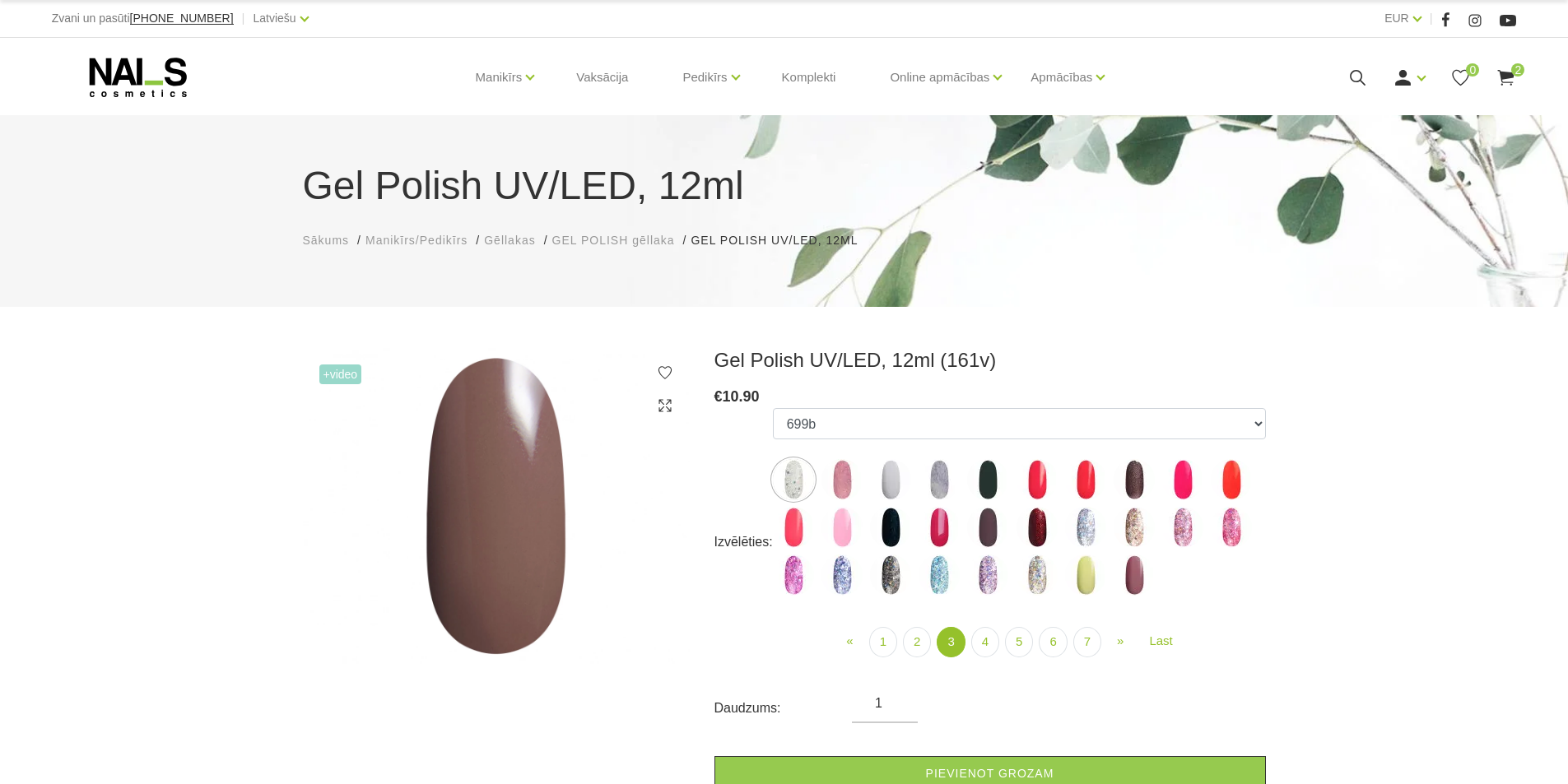
click at [1128, 528] on img at bounding box center [1134, 528] width 41 height 41
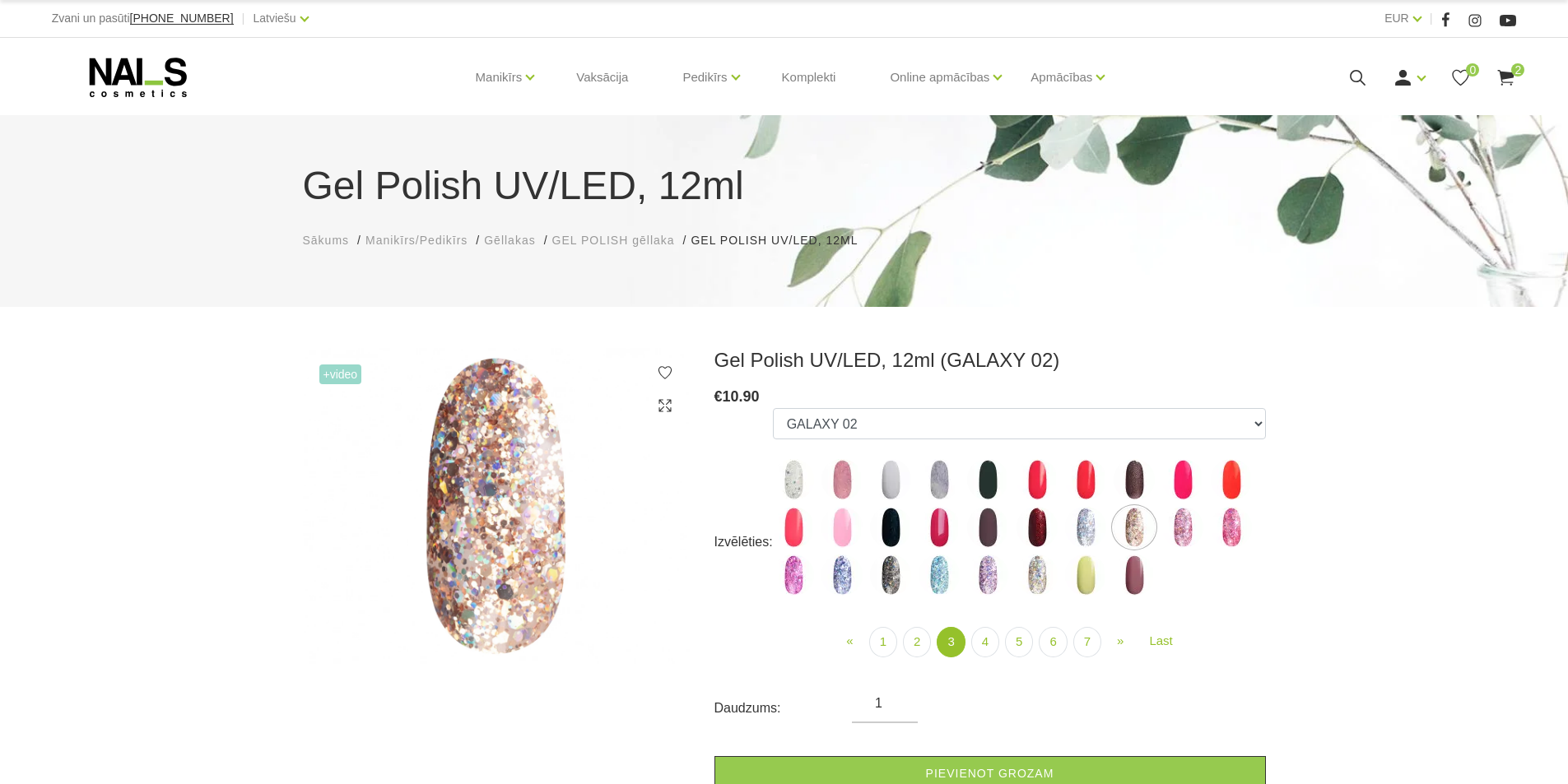
click at [1033, 521] on img at bounding box center [1037, 528] width 41 height 41
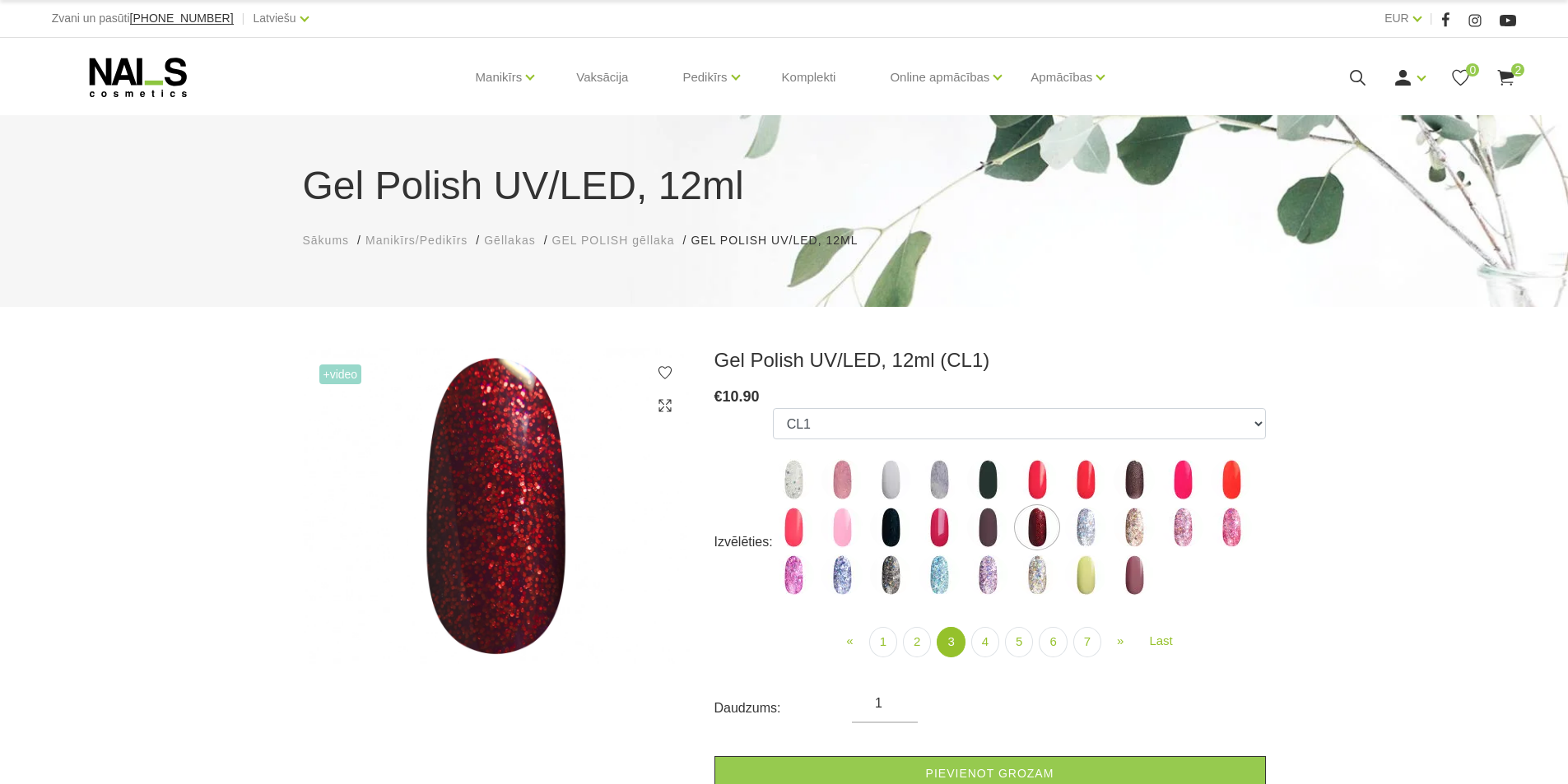
click at [935, 535] on img at bounding box center [939, 528] width 41 height 41
select select "4141"
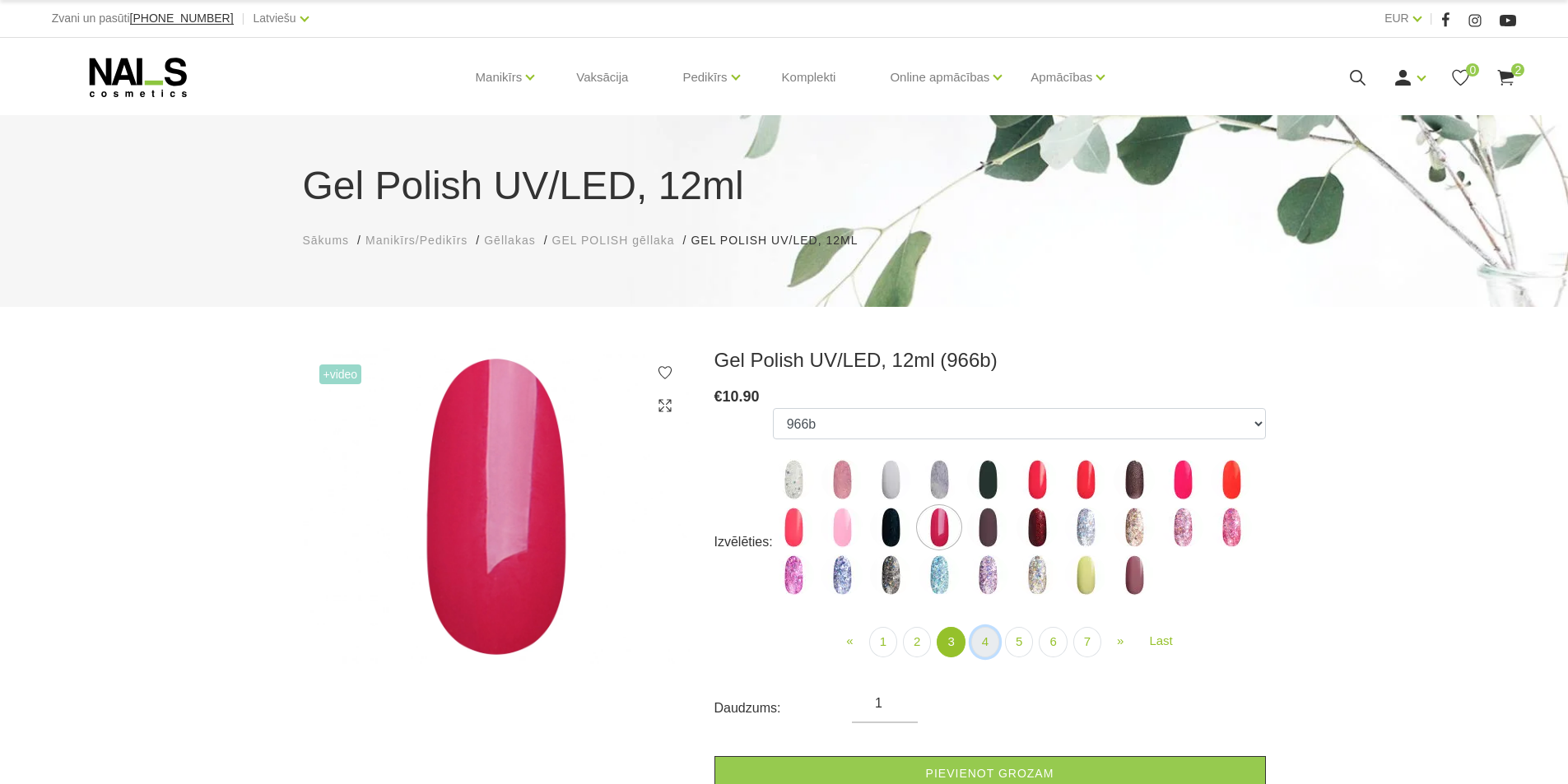
click at [983, 639] on link "4" at bounding box center [986, 642] width 28 height 31
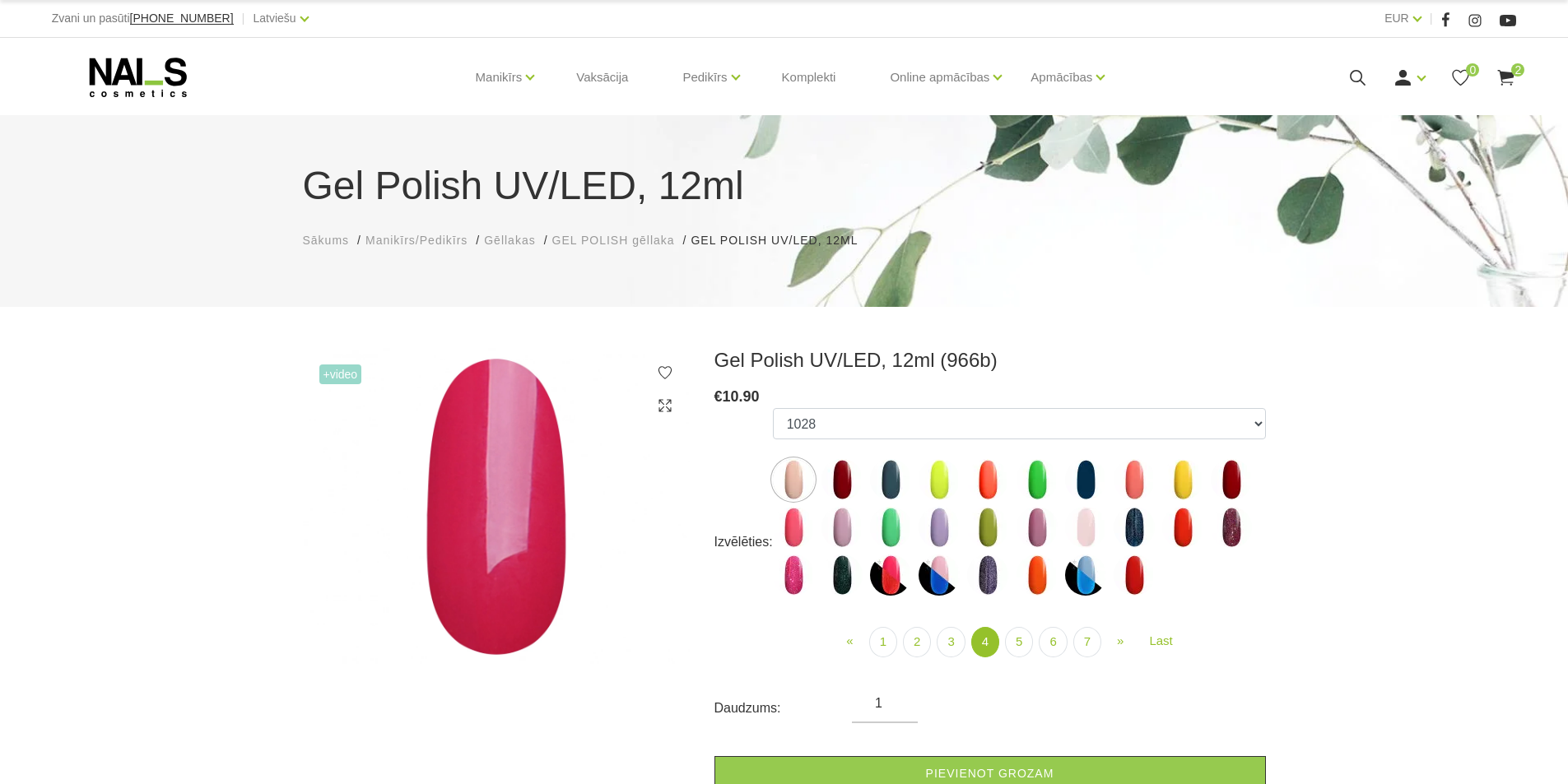
click at [789, 581] on img at bounding box center [794, 575] width 41 height 41
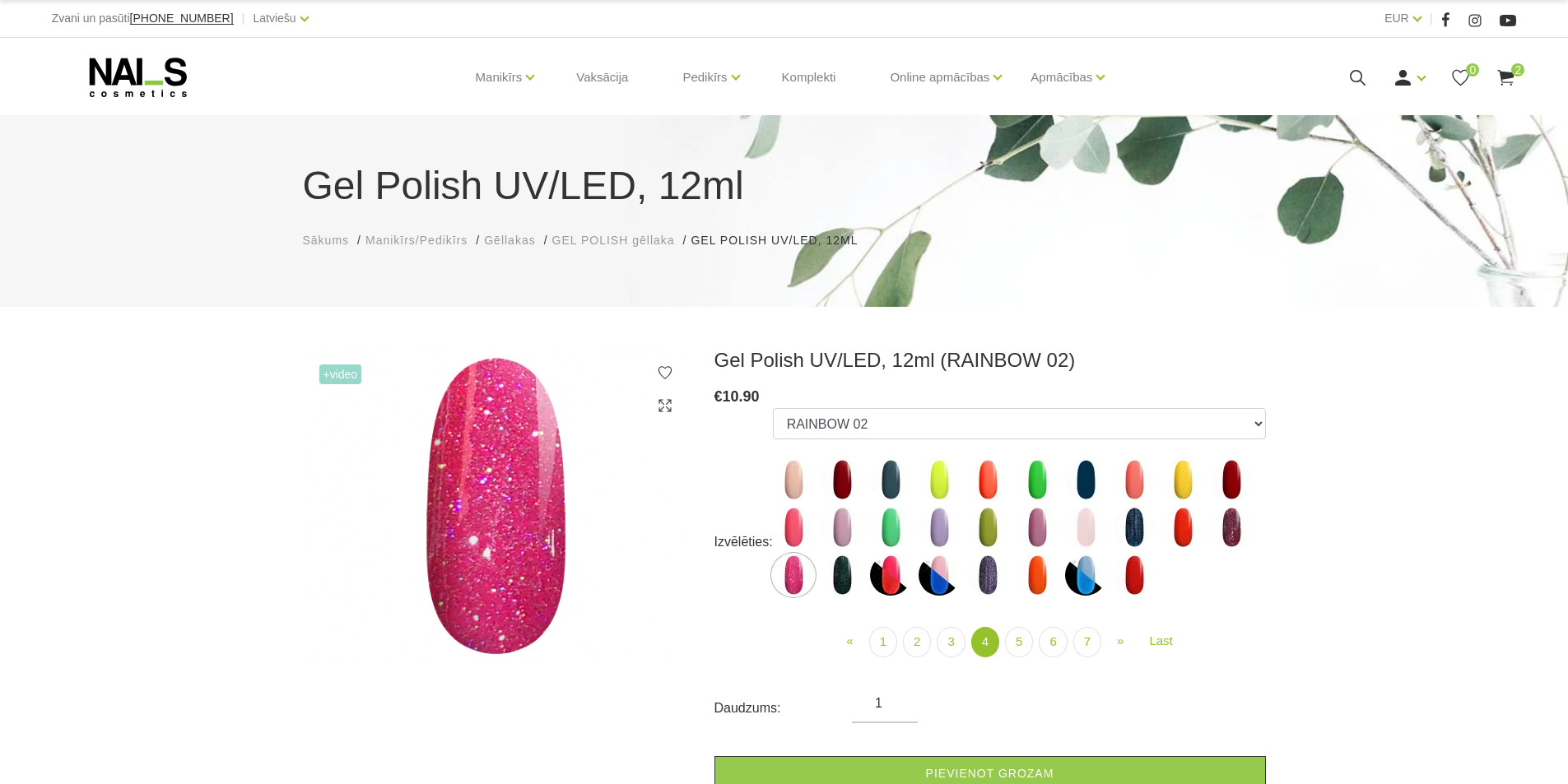
click at [1231, 476] on img at bounding box center [1232, 480] width 41 height 41
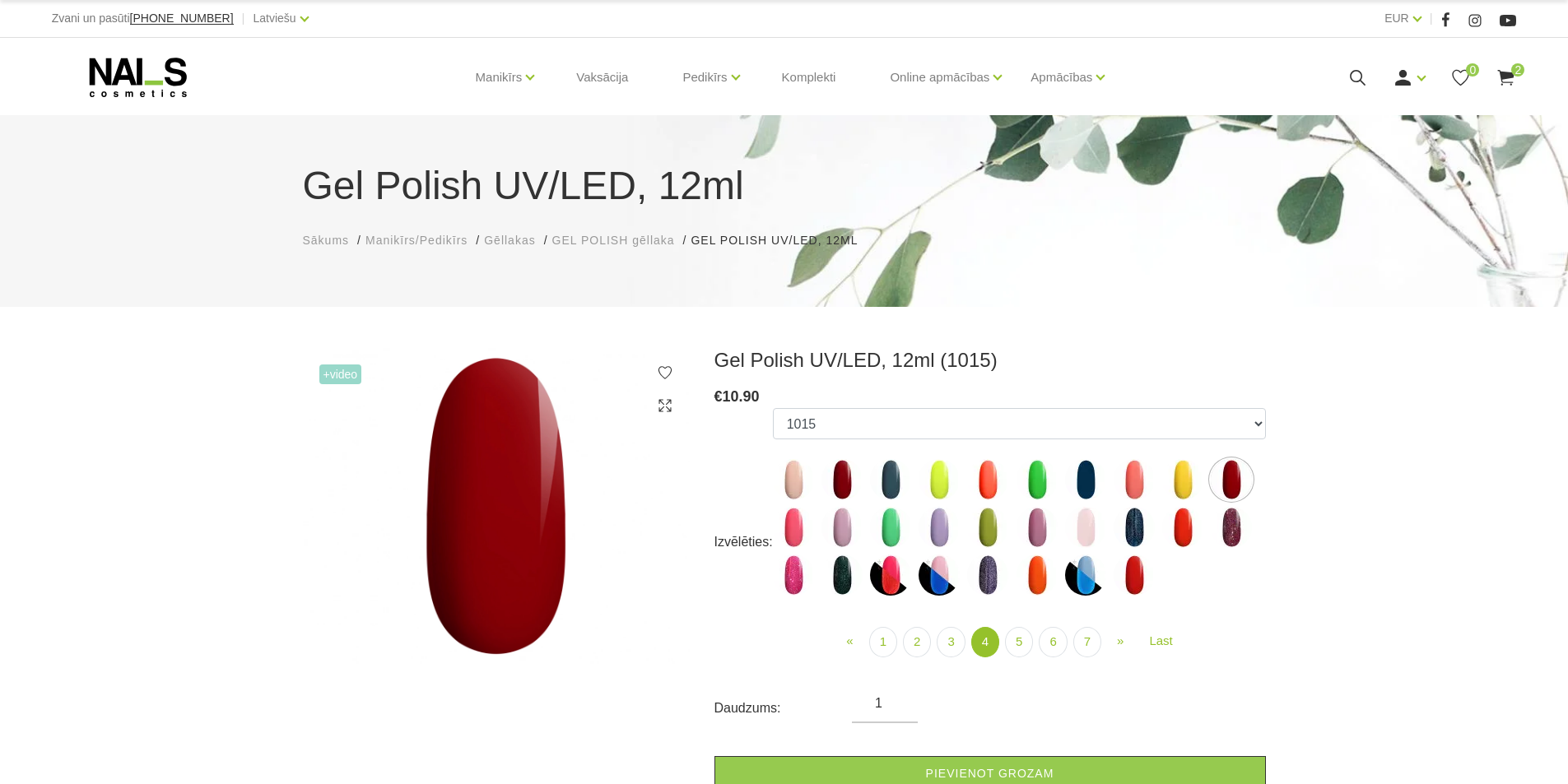
click at [995, 573] on img at bounding box center [988, 575] width 41 height 41
select select "4460"
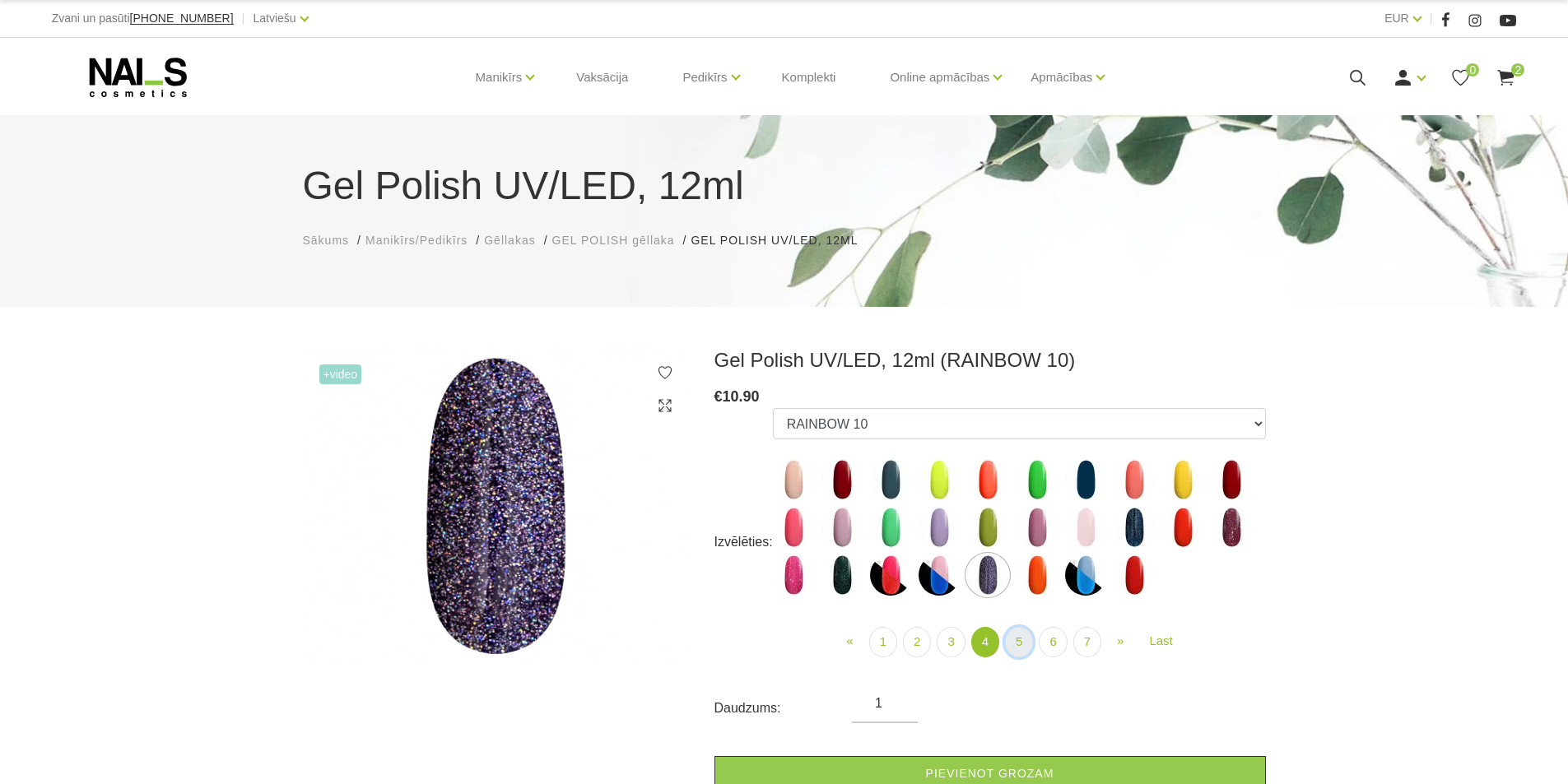
click at [1012, 644] on link "5" at bounding box center [1019, 642] width 28 height 31
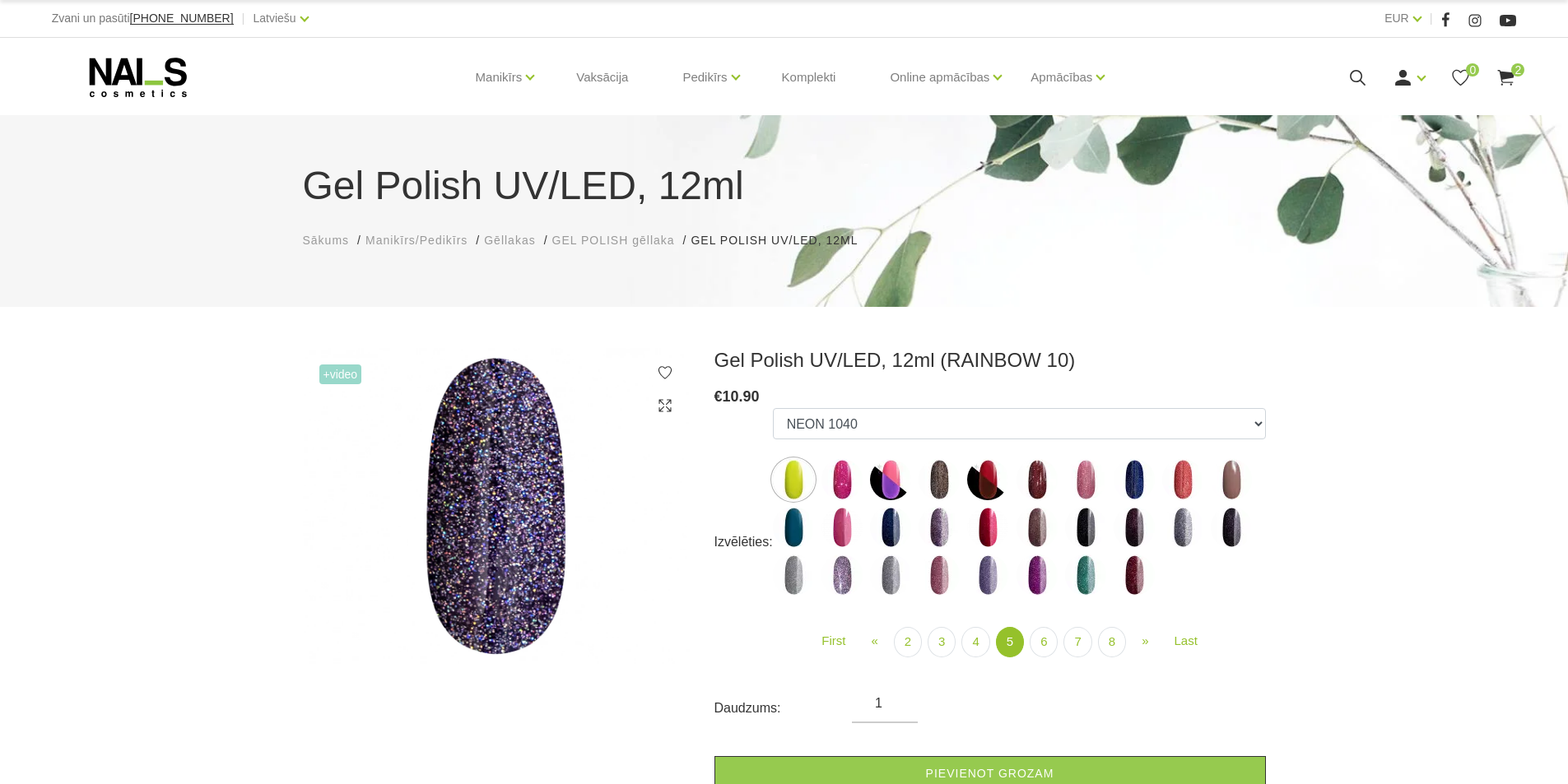
click at [846, 472] on img at bounding box center [842, 480] width 41 height 41
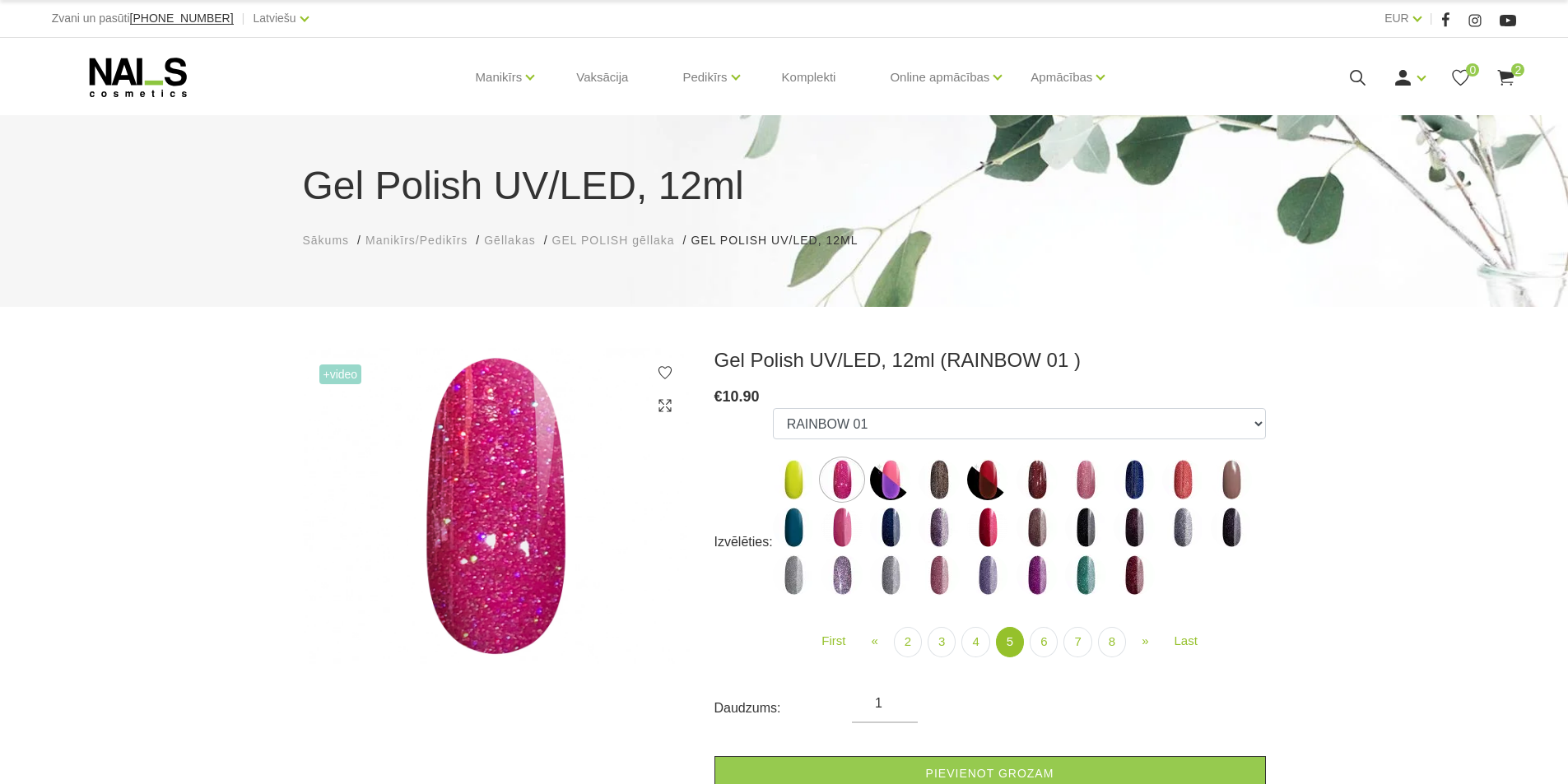
click at [1230, 478] on img at bounding box center [1232, 480] width 41 height 41
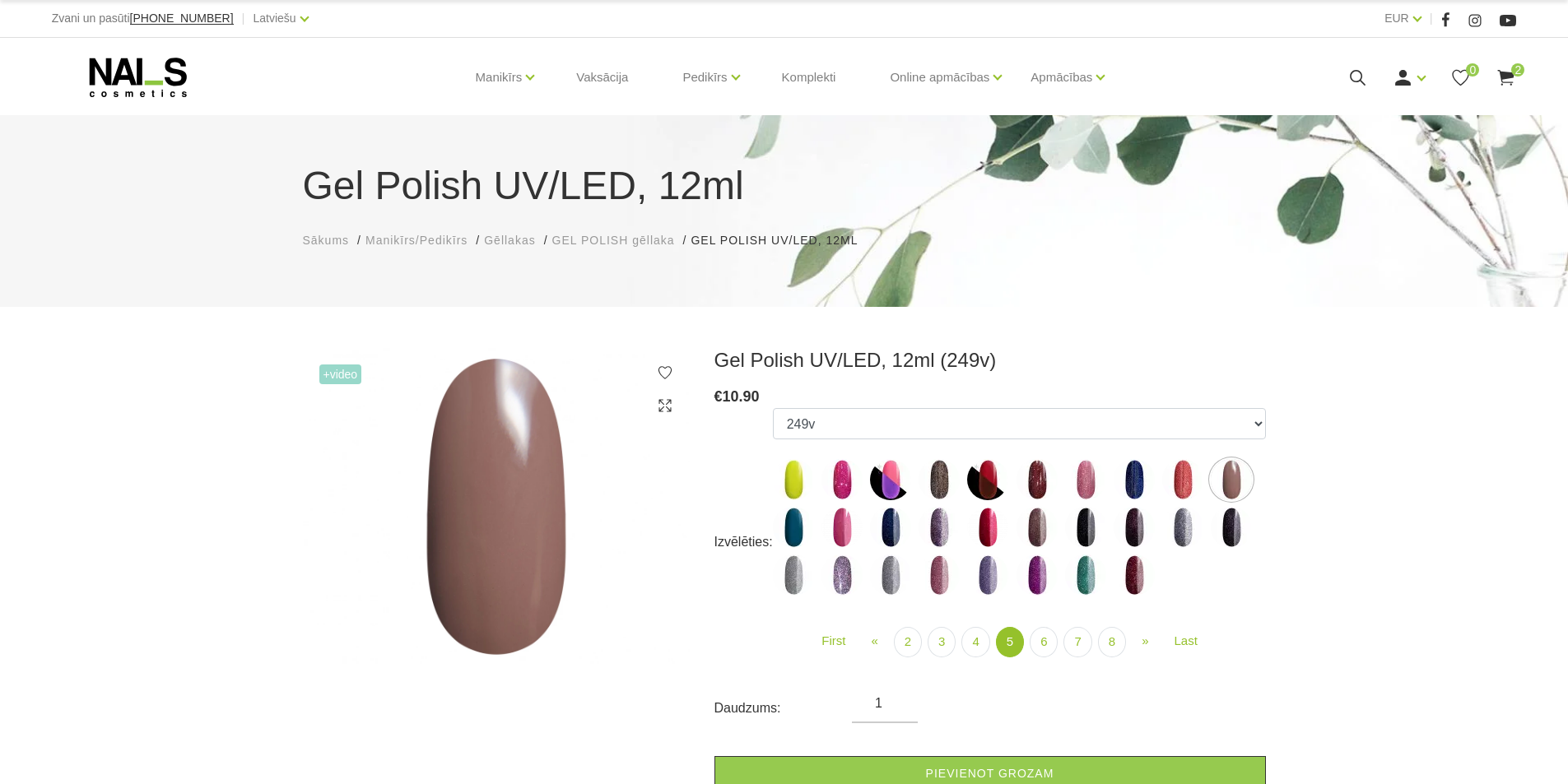
click at [1039, 487] on img at bounding box center [1037, 480] width 41 height 41
select select "4472"
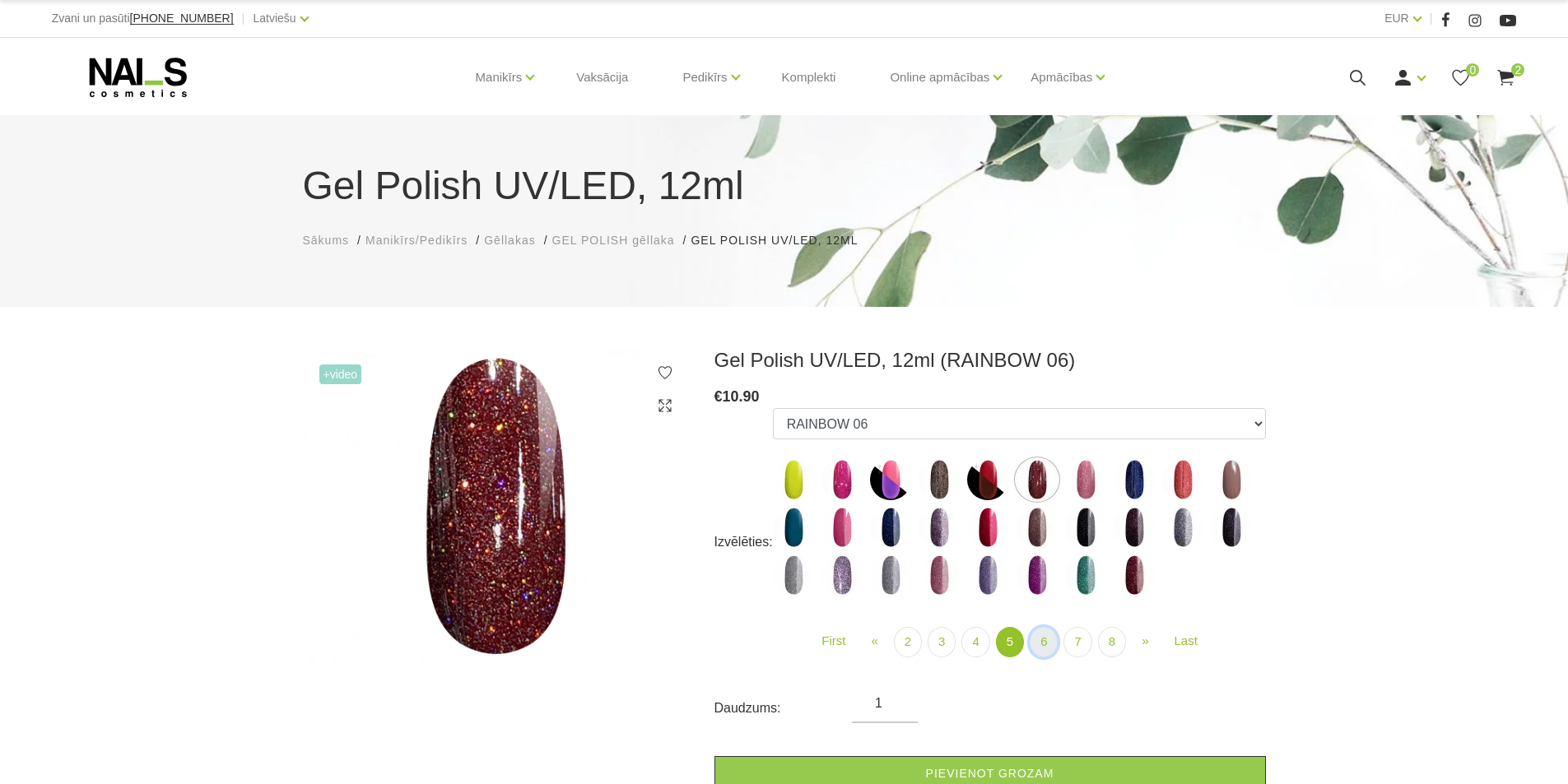
click at [1048, 641] on link "6" at bounding box center [1043, 642] width 28 height 31
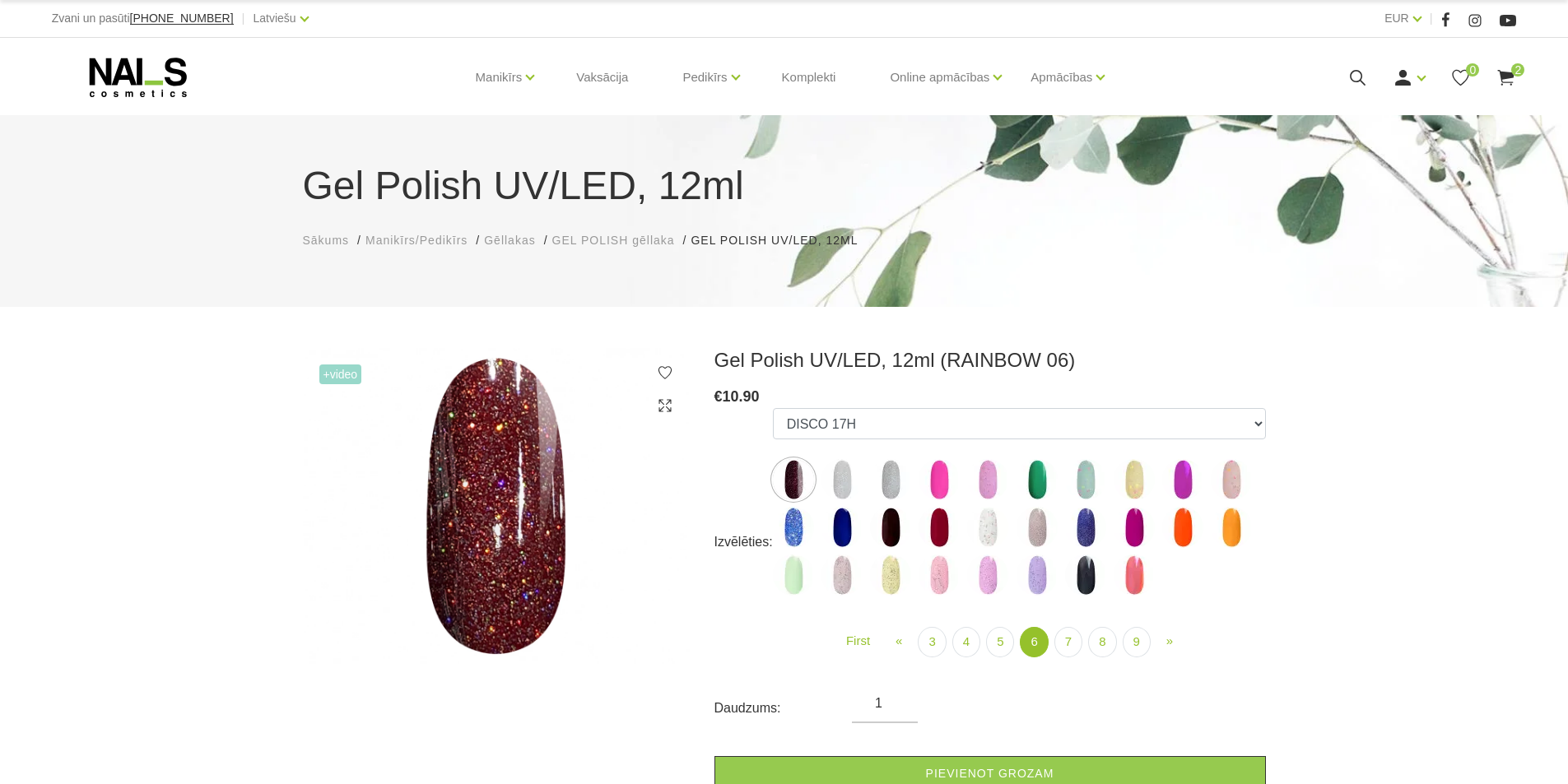
click at [1132, 568] on img at bounding box center [1134, 575] width 41 height 41
select select "5418"
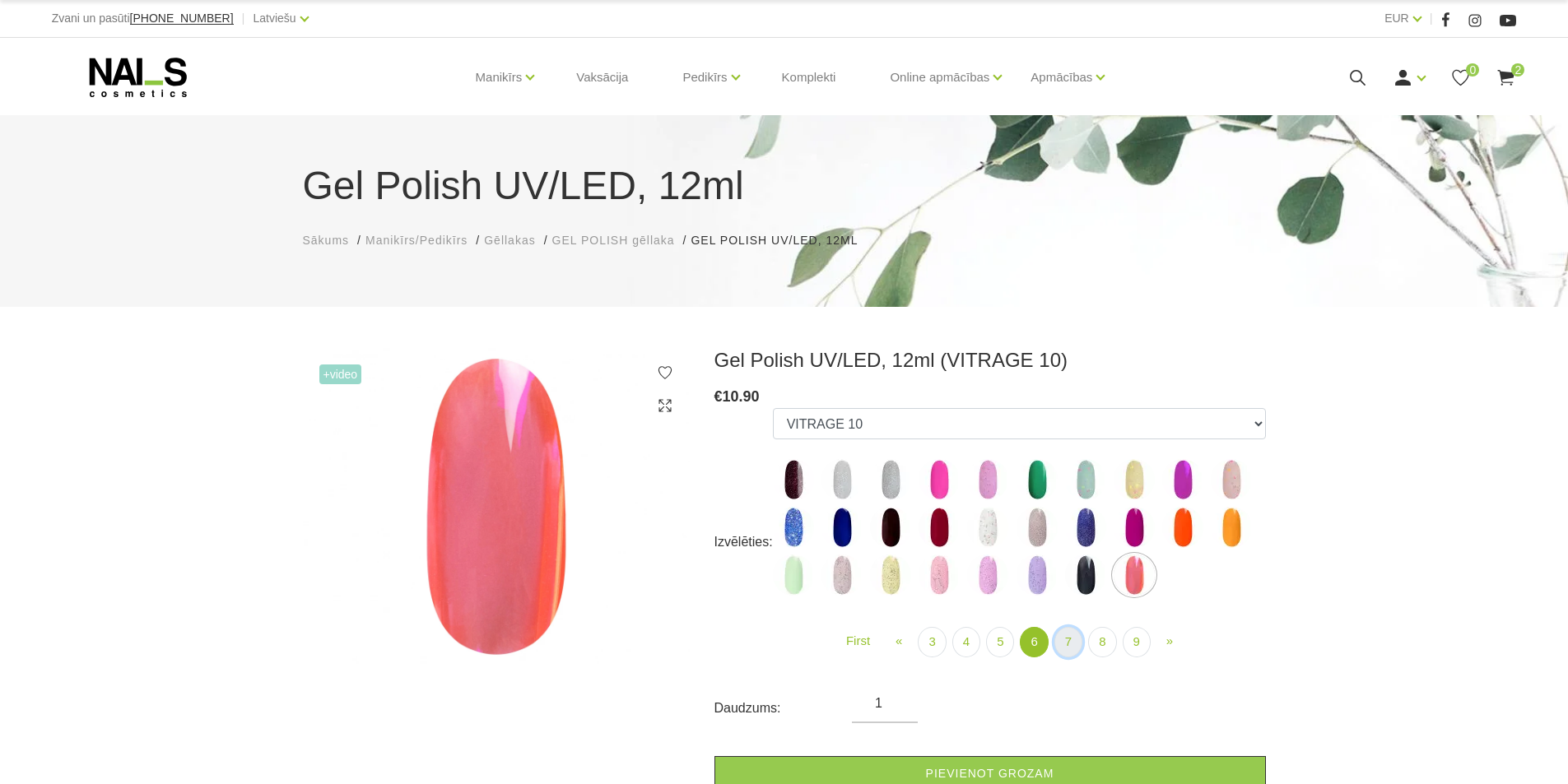
click at [1071, 635] on link "7" at bounding box center [1068, 642] width 28 height 31
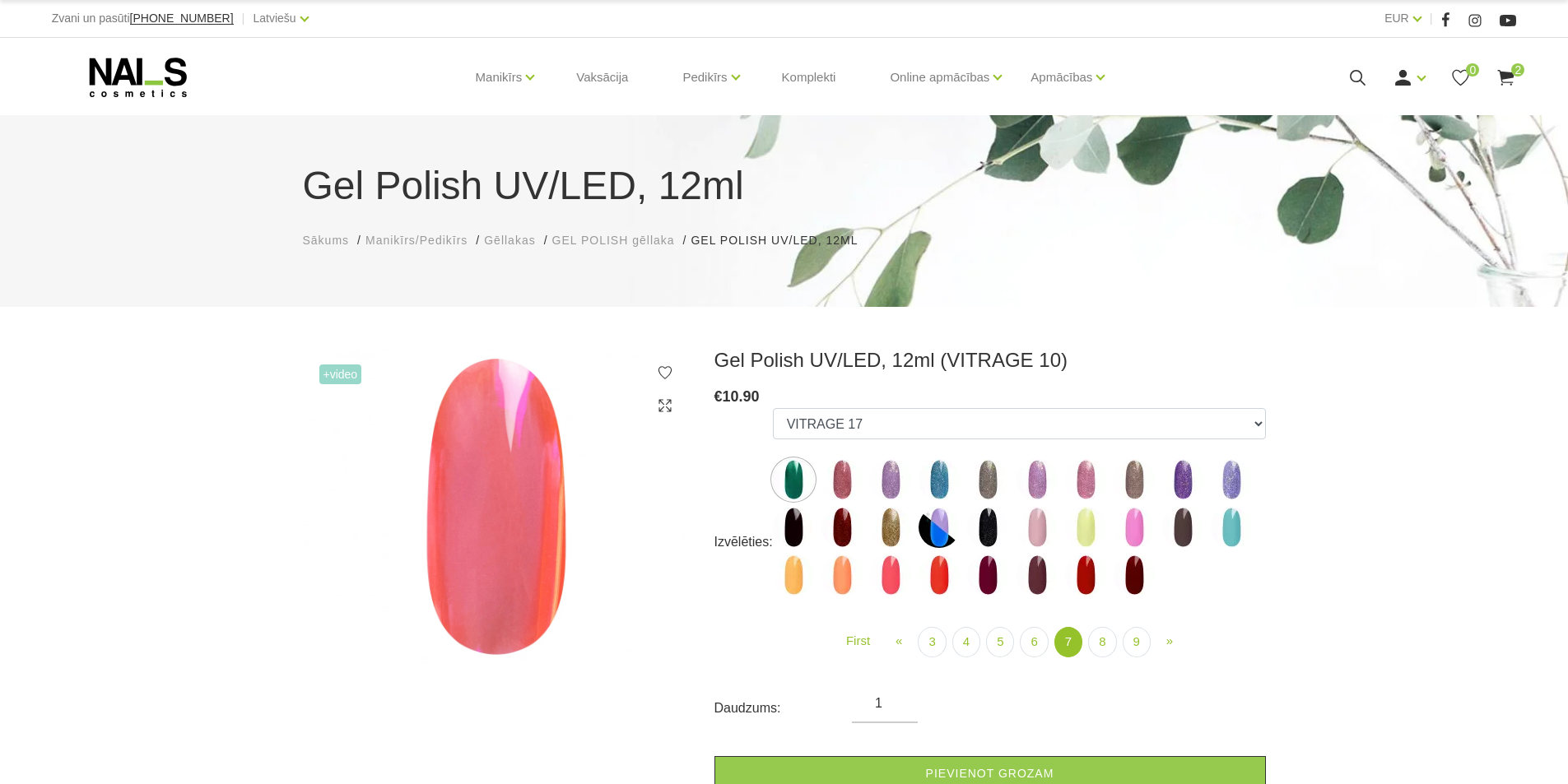
click at [1133, 473] on img at bounding box center [1134, 480] width 41 height 41
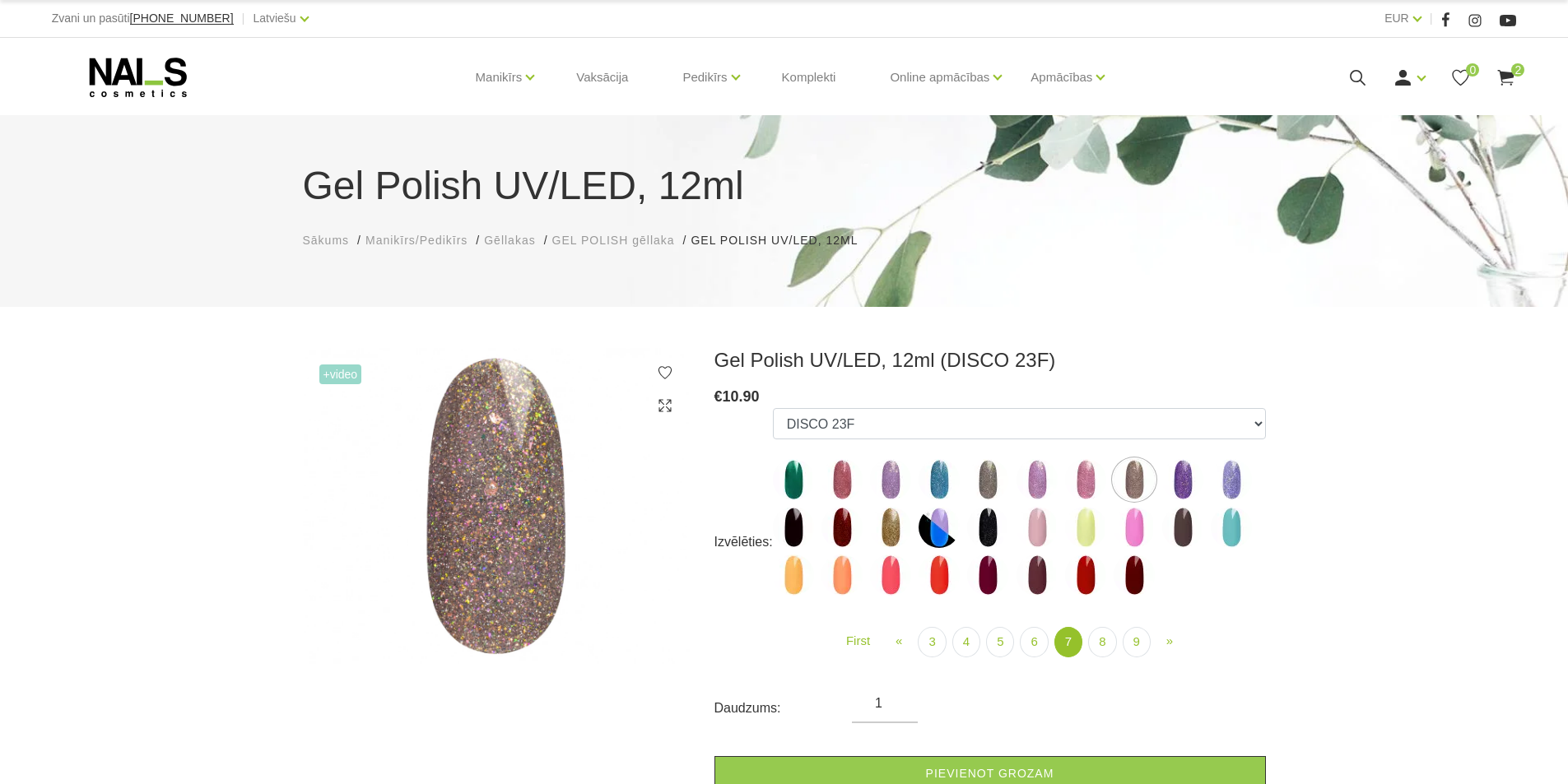
click at [900, 526] on img at bounding box center [891, 528] width 41 height 41
select select "5587"
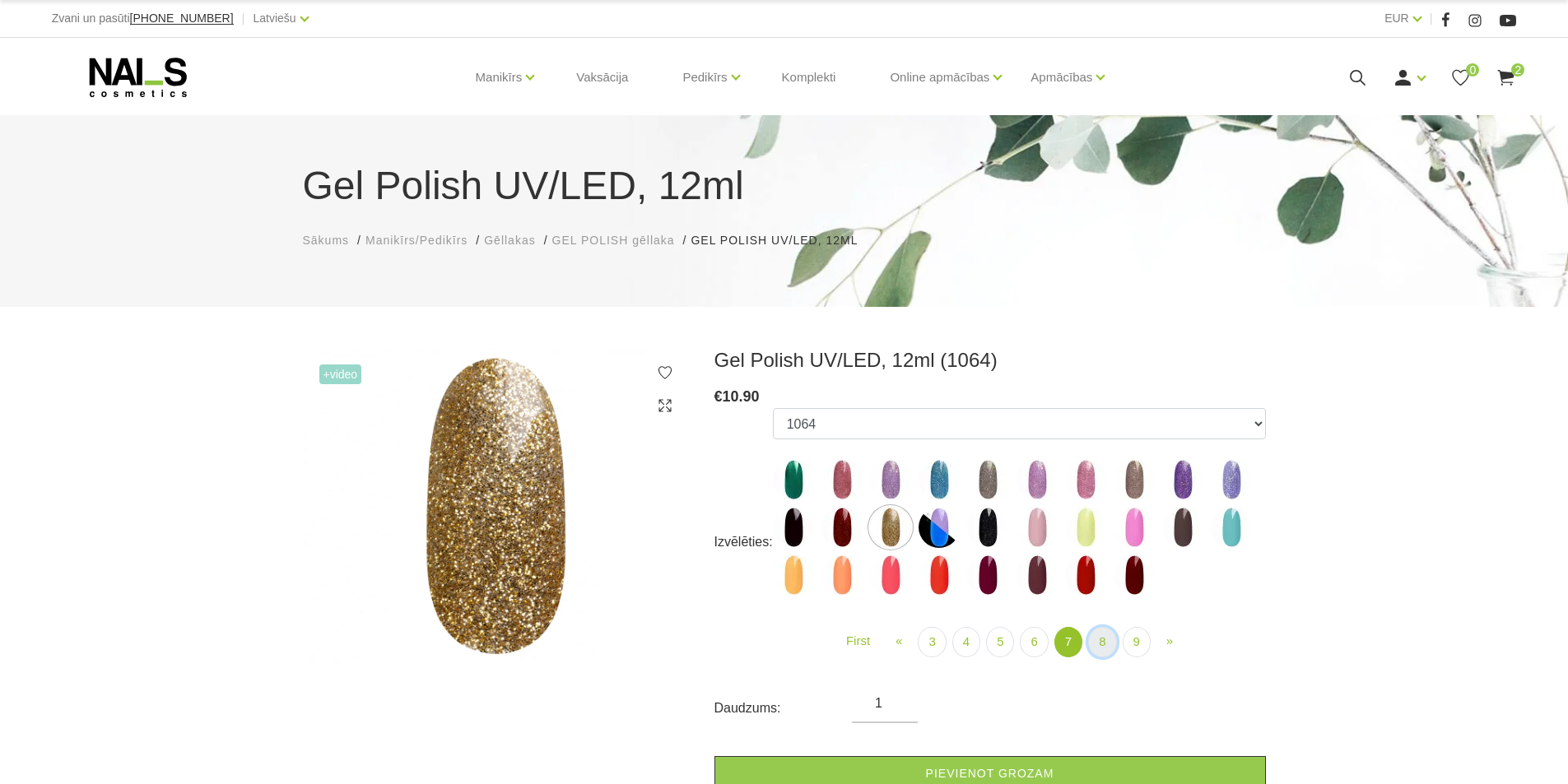
click at [1109, 637] on link "8" at bounding box center [1102, 642] width 28 height 31
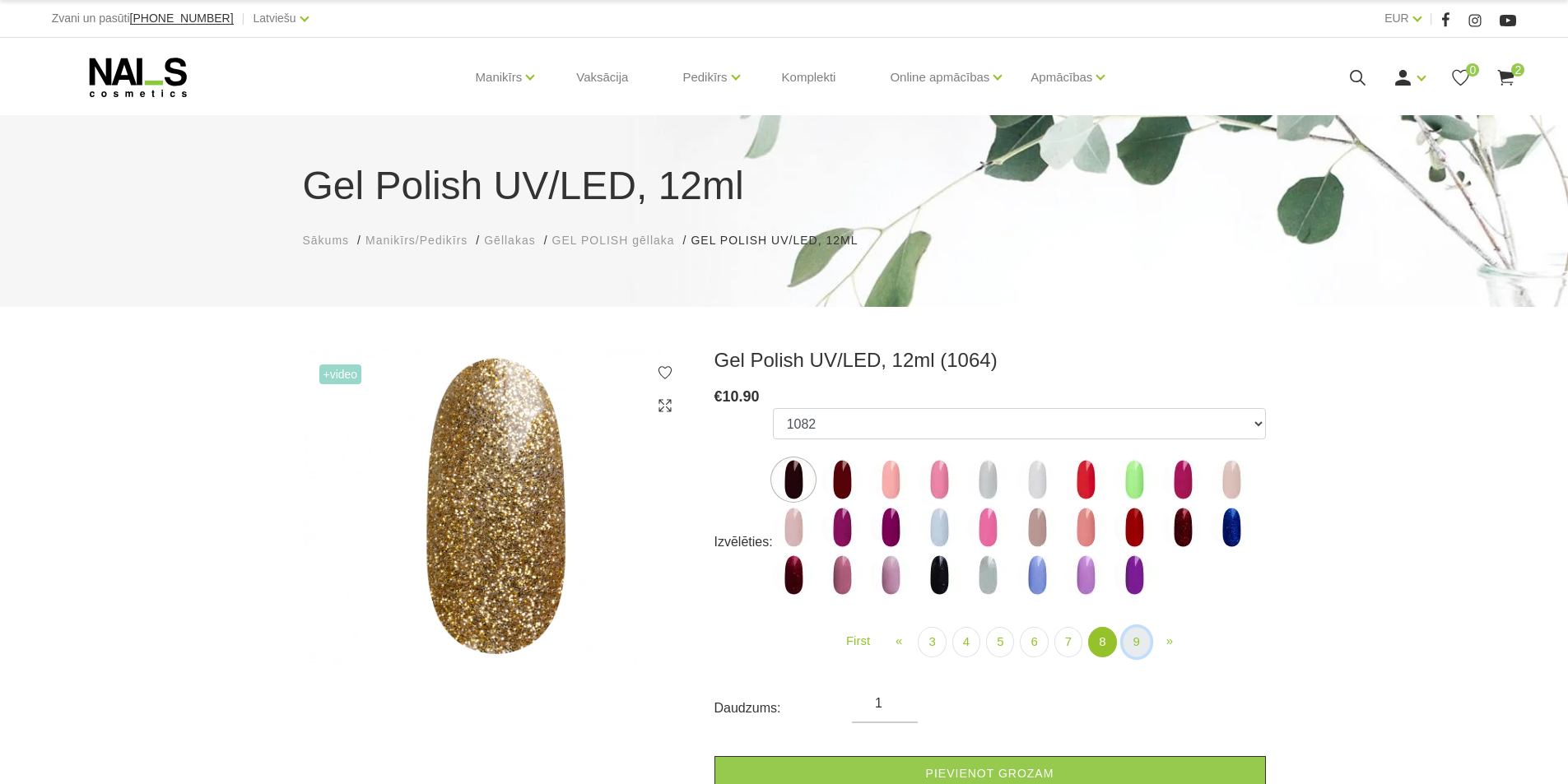
click at [1131, 634] on link "9" at bounding box center [1137, 642] width 28 height 31
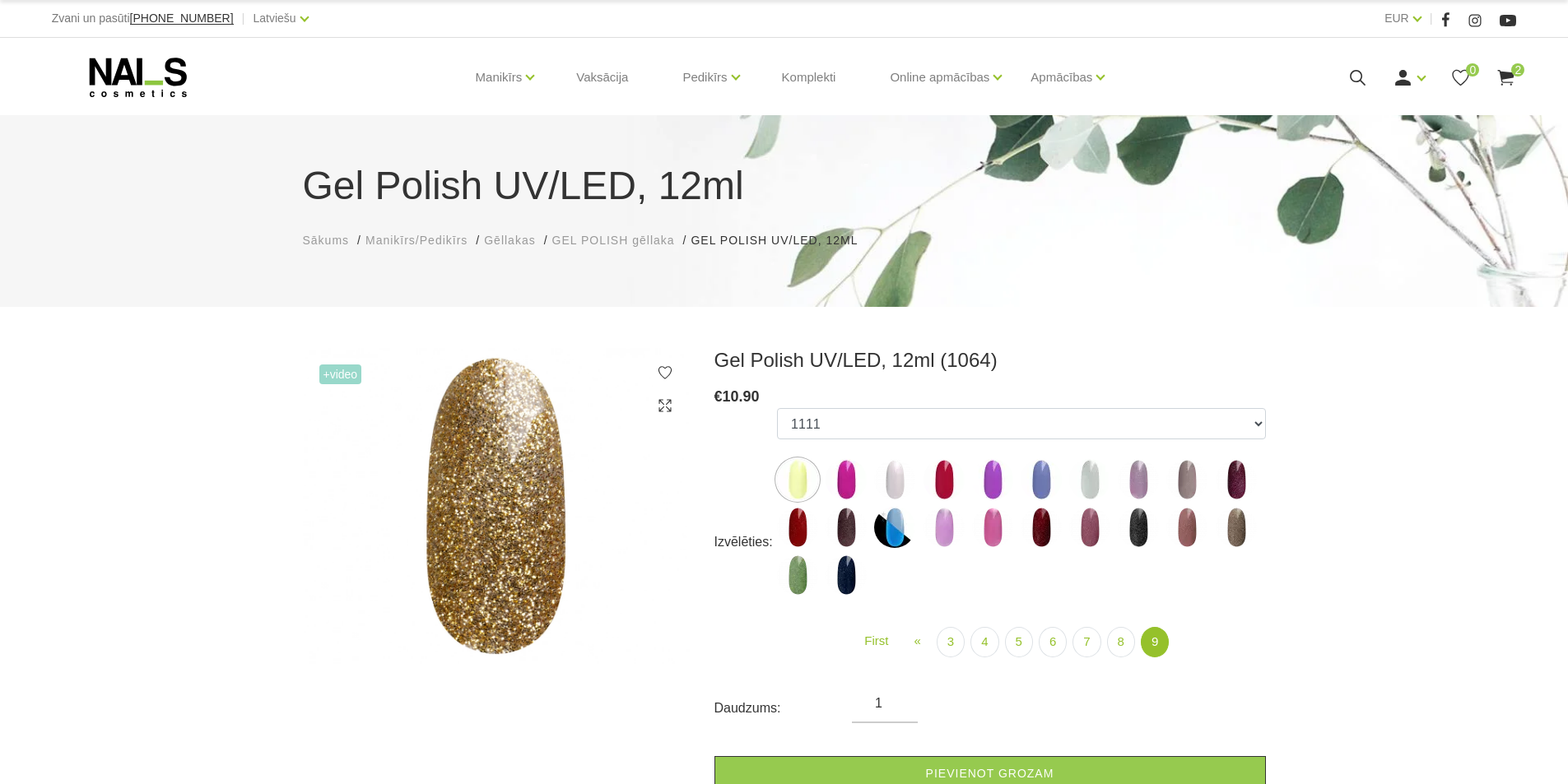
click at [1239, 472] on img at bounding box center [1237, 480] width 41 height 41
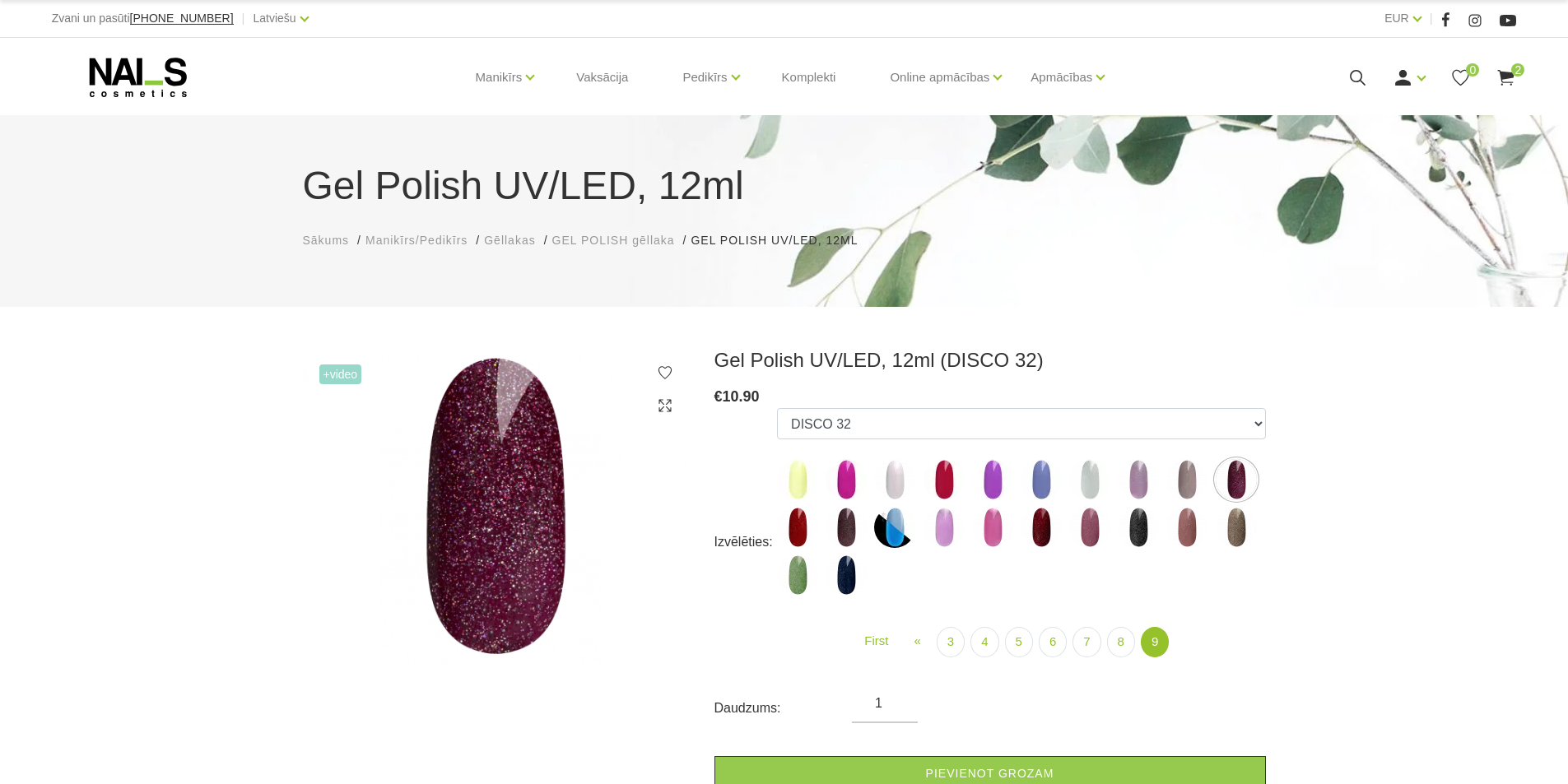
click at [846, 535] on img at bounding box center [846, 528] width 41 height 41
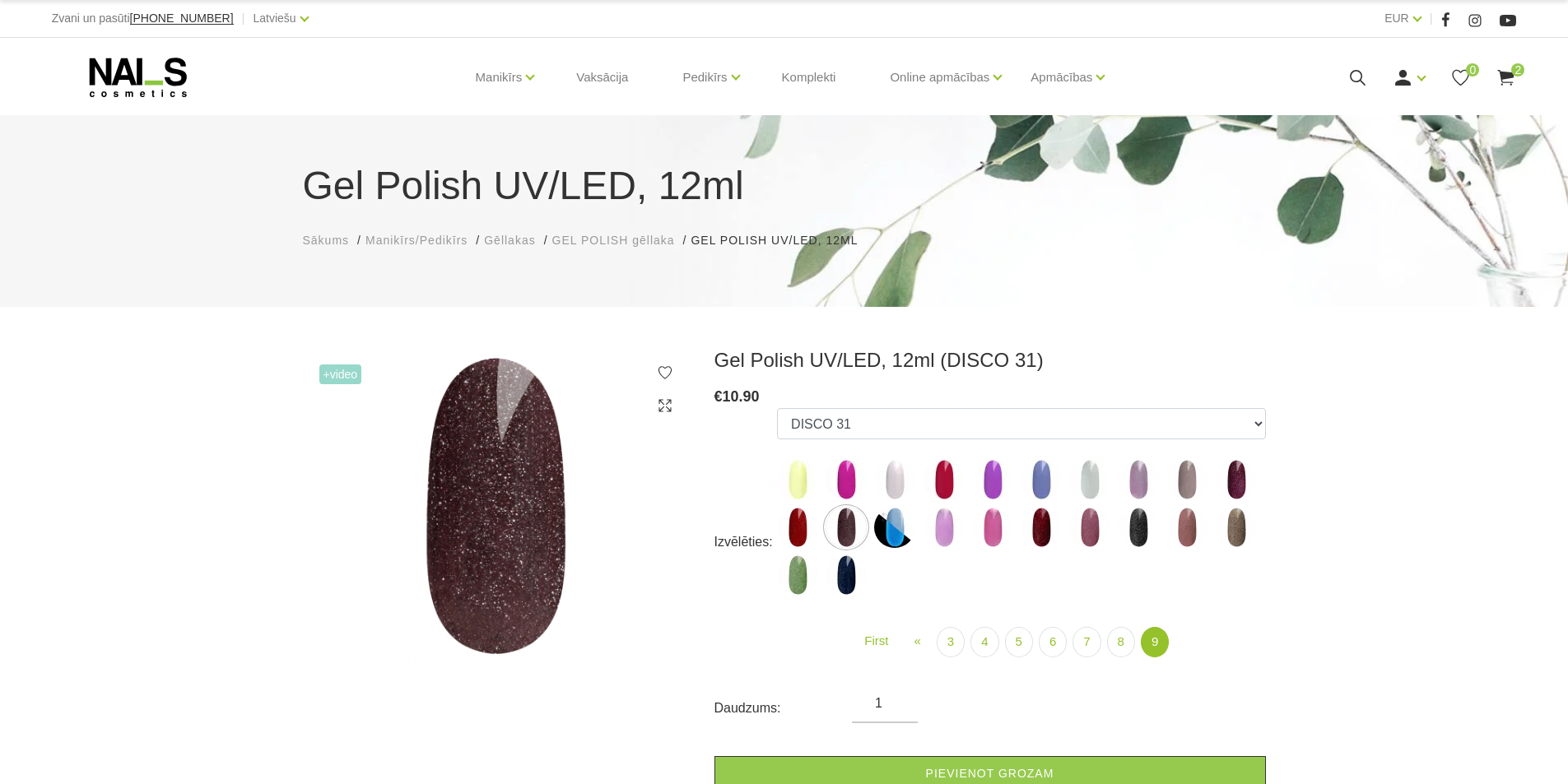
click at [1137, 524] on img at bounding box center [1138, 528] width 41 height 41
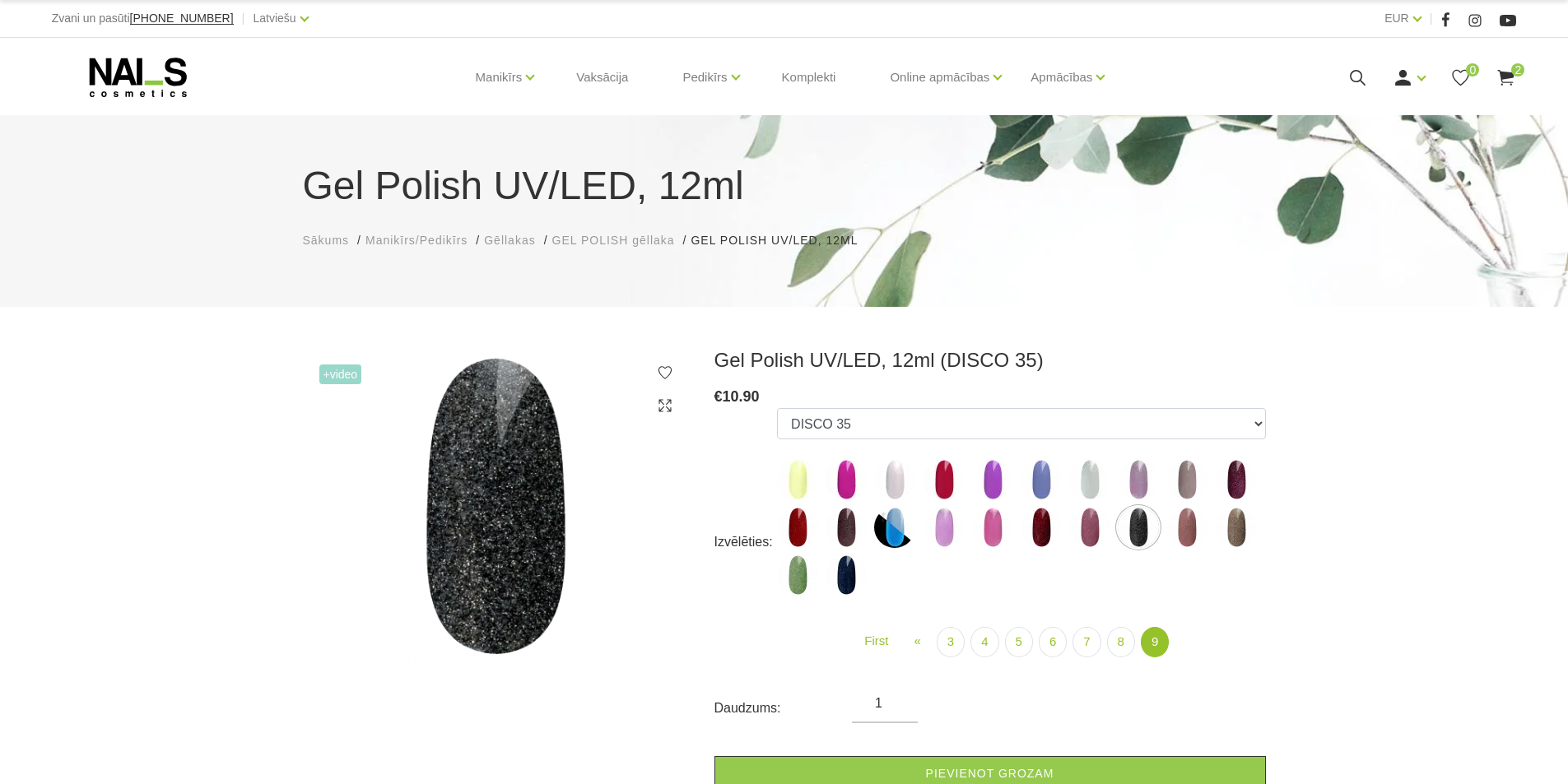
click at [1094, 524] on img at bounding box center [1090, 528] width 41 height 41
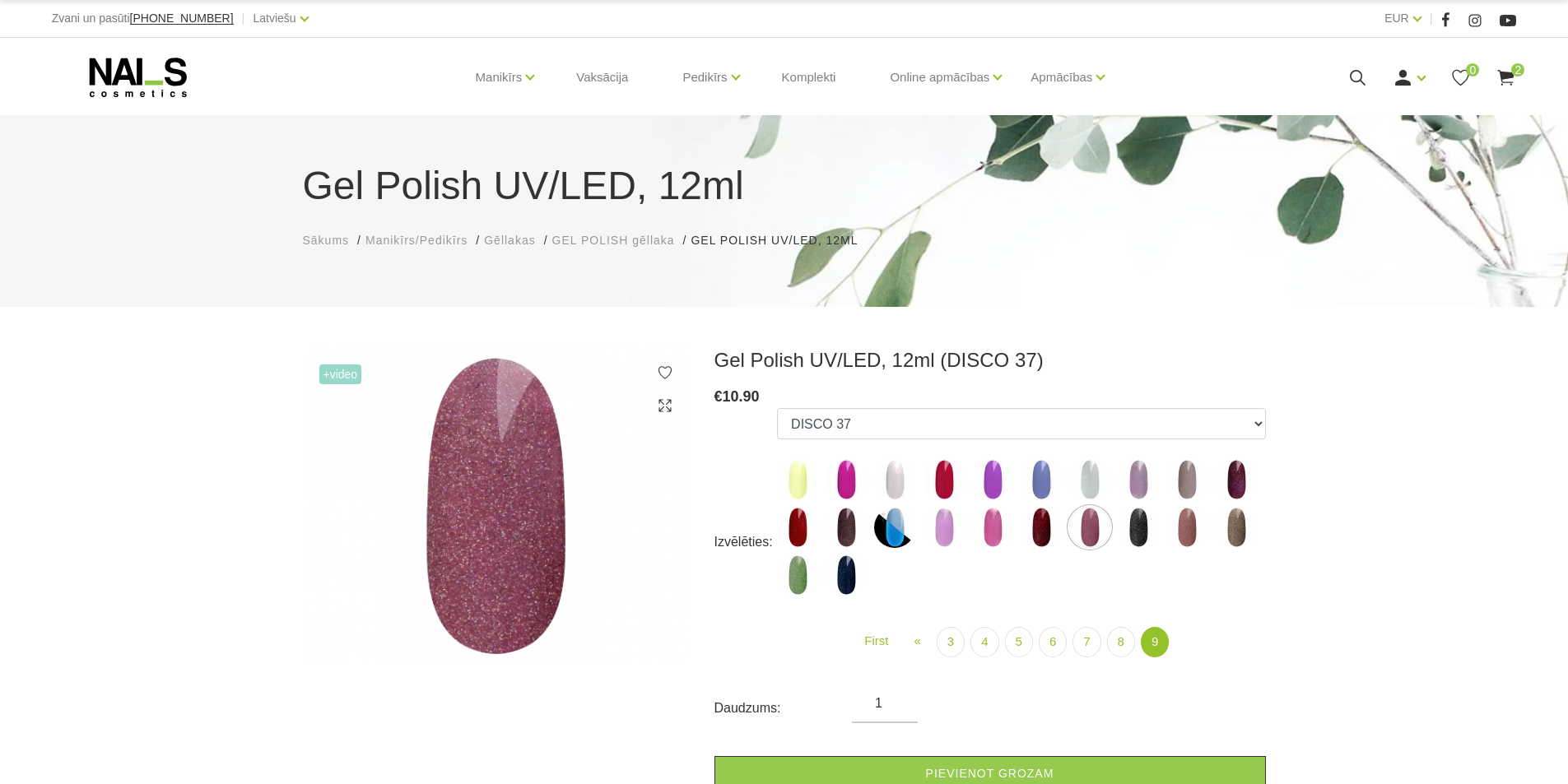
click at [796, 514] on img at bounding box center [797, 528] width 41 height 41
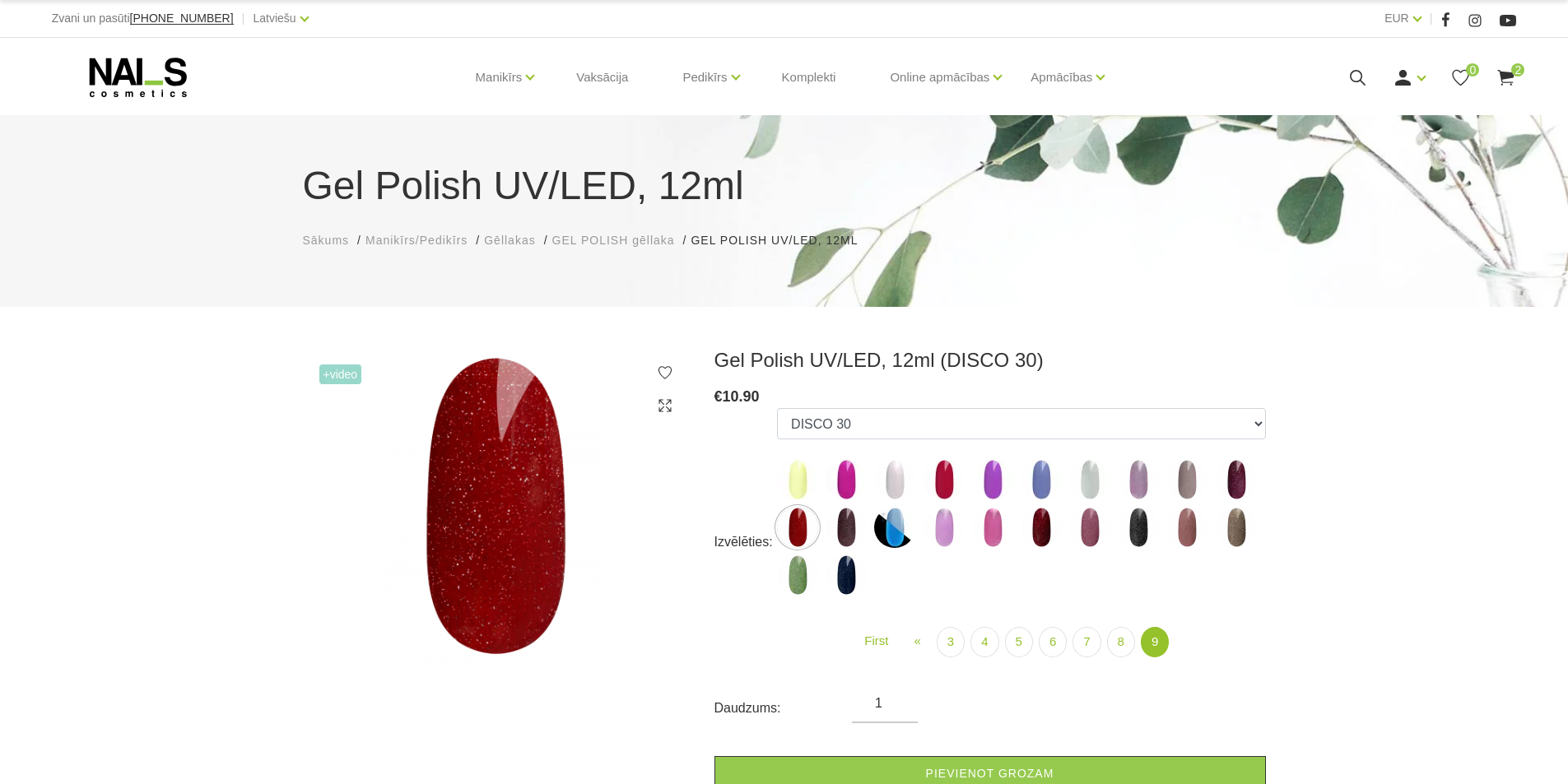
click at [1236, 481] on img at bounding box center [1237, 480] width 41 height 41
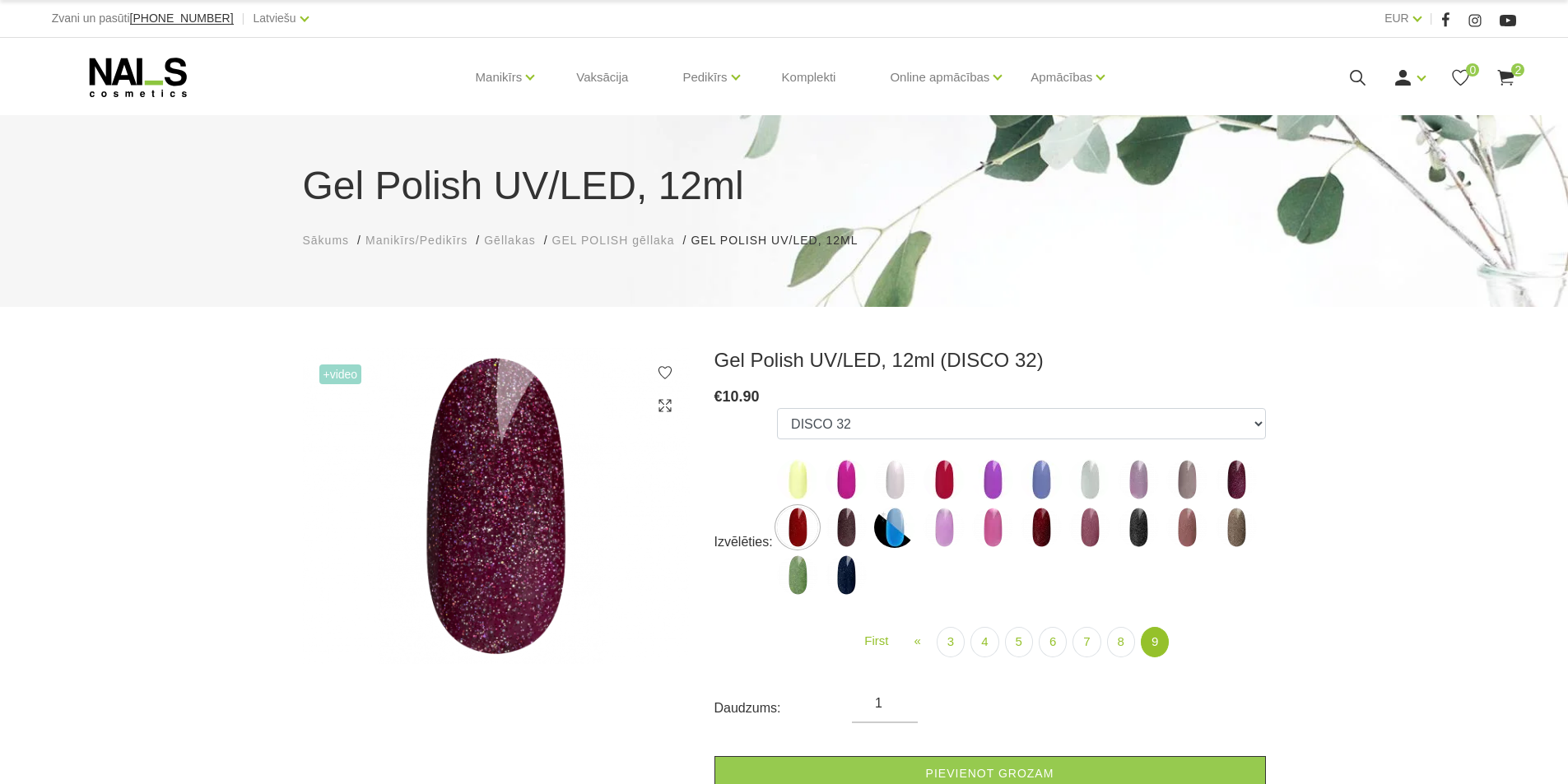
click at [796, 590] on img at bounding box center [797, 575] width 41 height 41
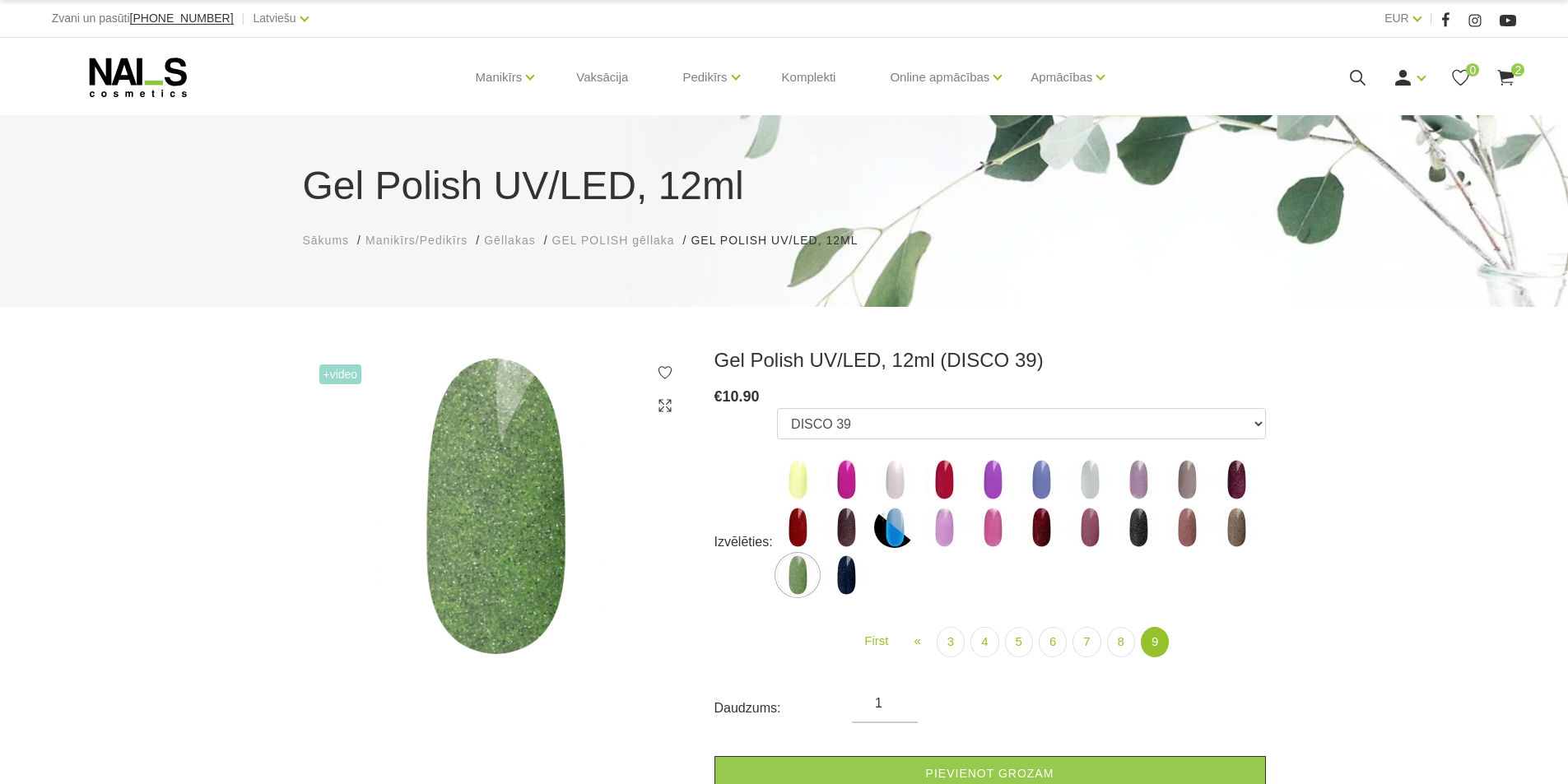
click at [853, 491] on img at bounding box center [846, 480] width 41 height 41
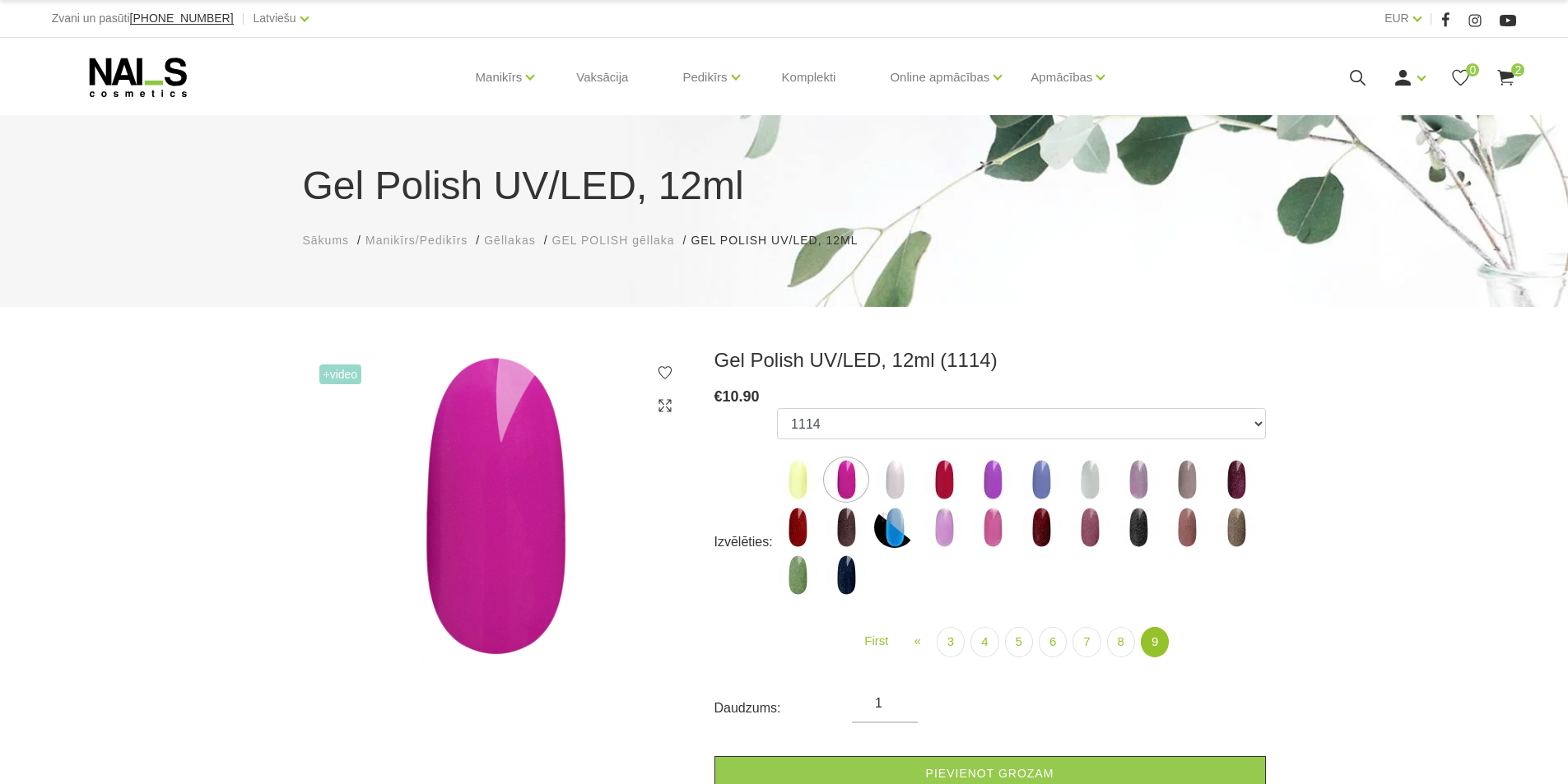
click at [1041, 528] on img at bounding box center [1041, 528] width 41 height 41
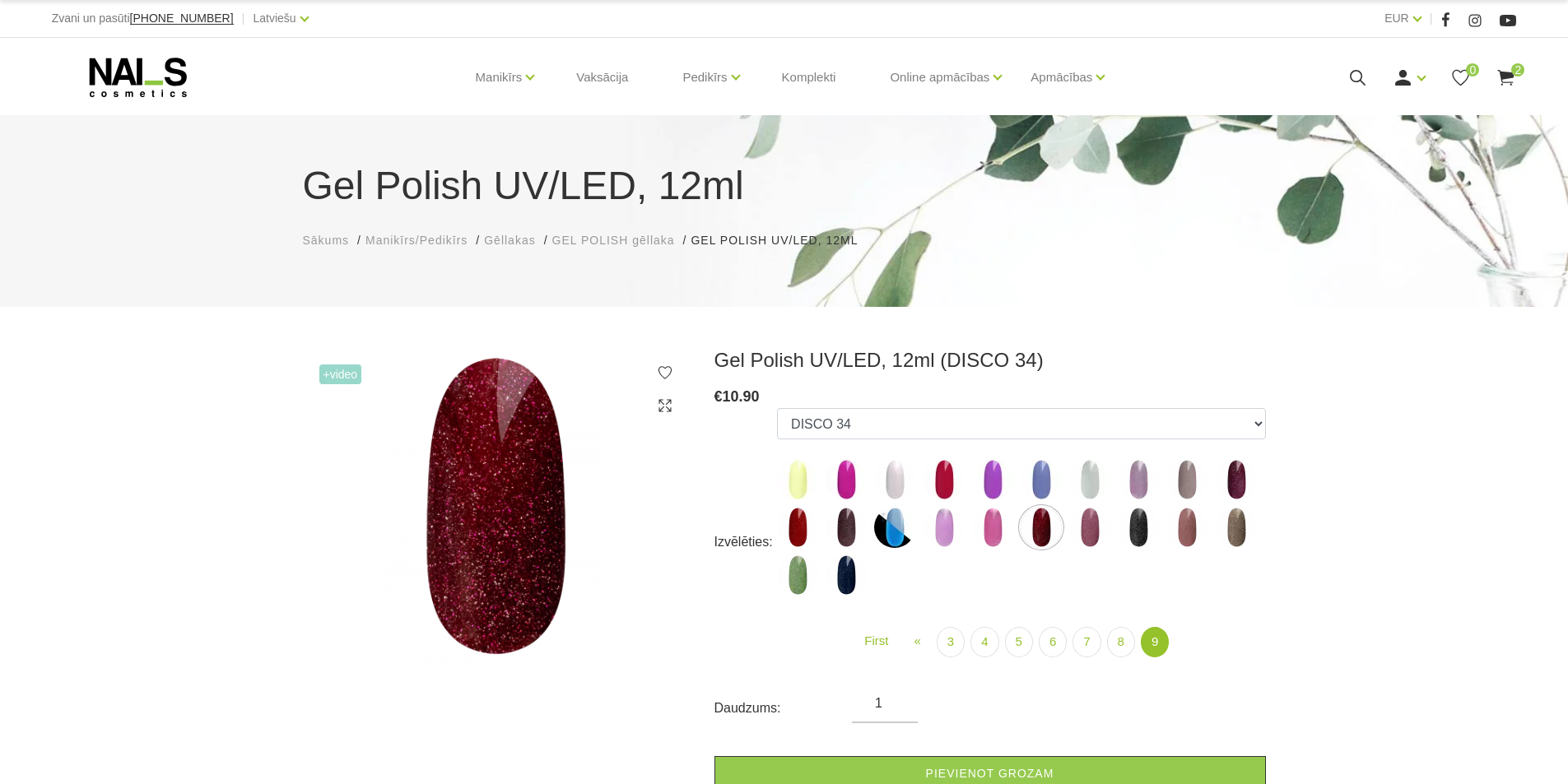
click at [1173, 520] on img at bounding box center [1187, 528] width 41 height 41
select select "6407"
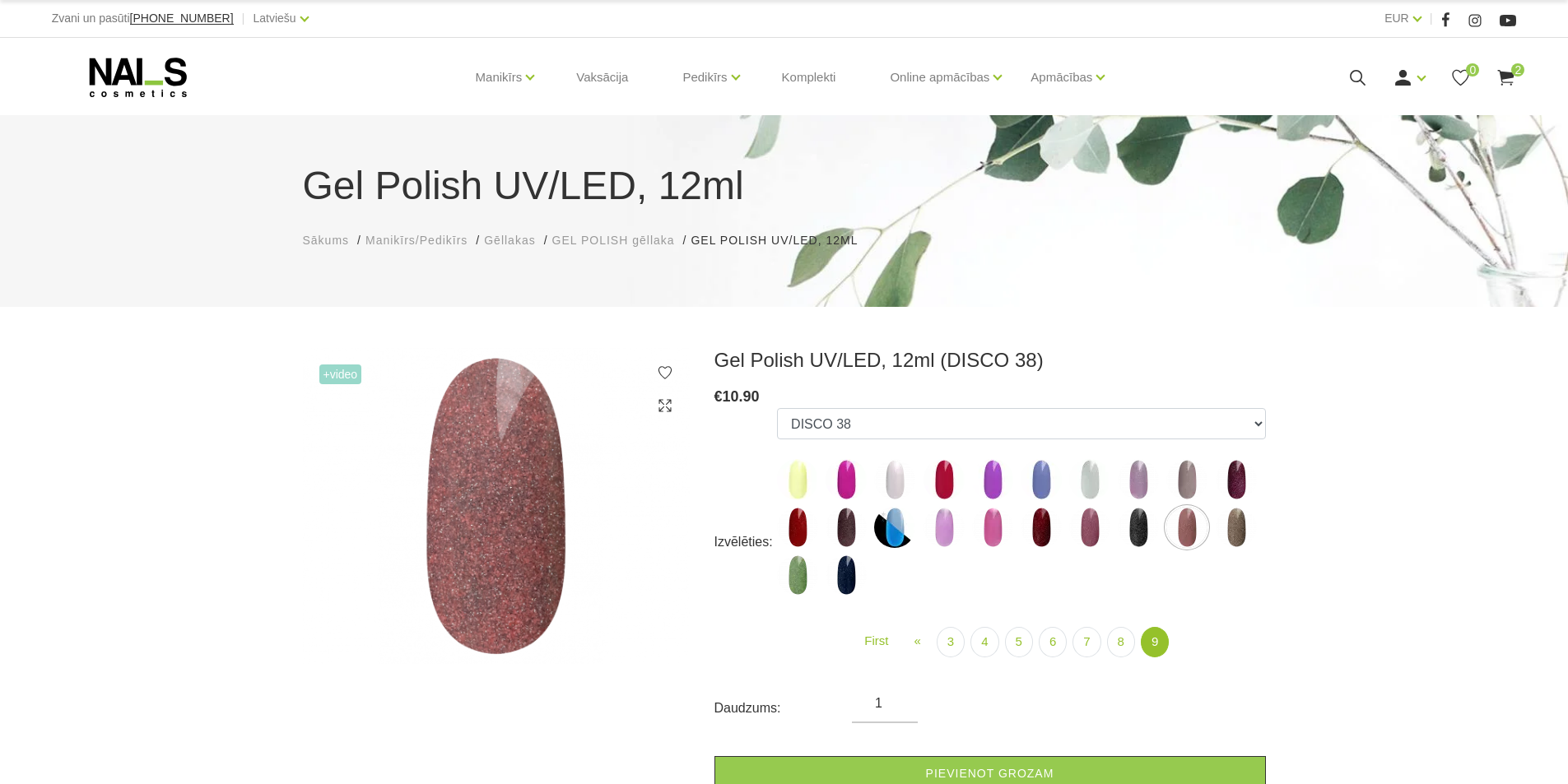
click at [1179, 527] on img at bounding box center [1187, 528] width 41 height 41
click at [102, 88] on icon at bounding box center [138, 78] width 173 height 41
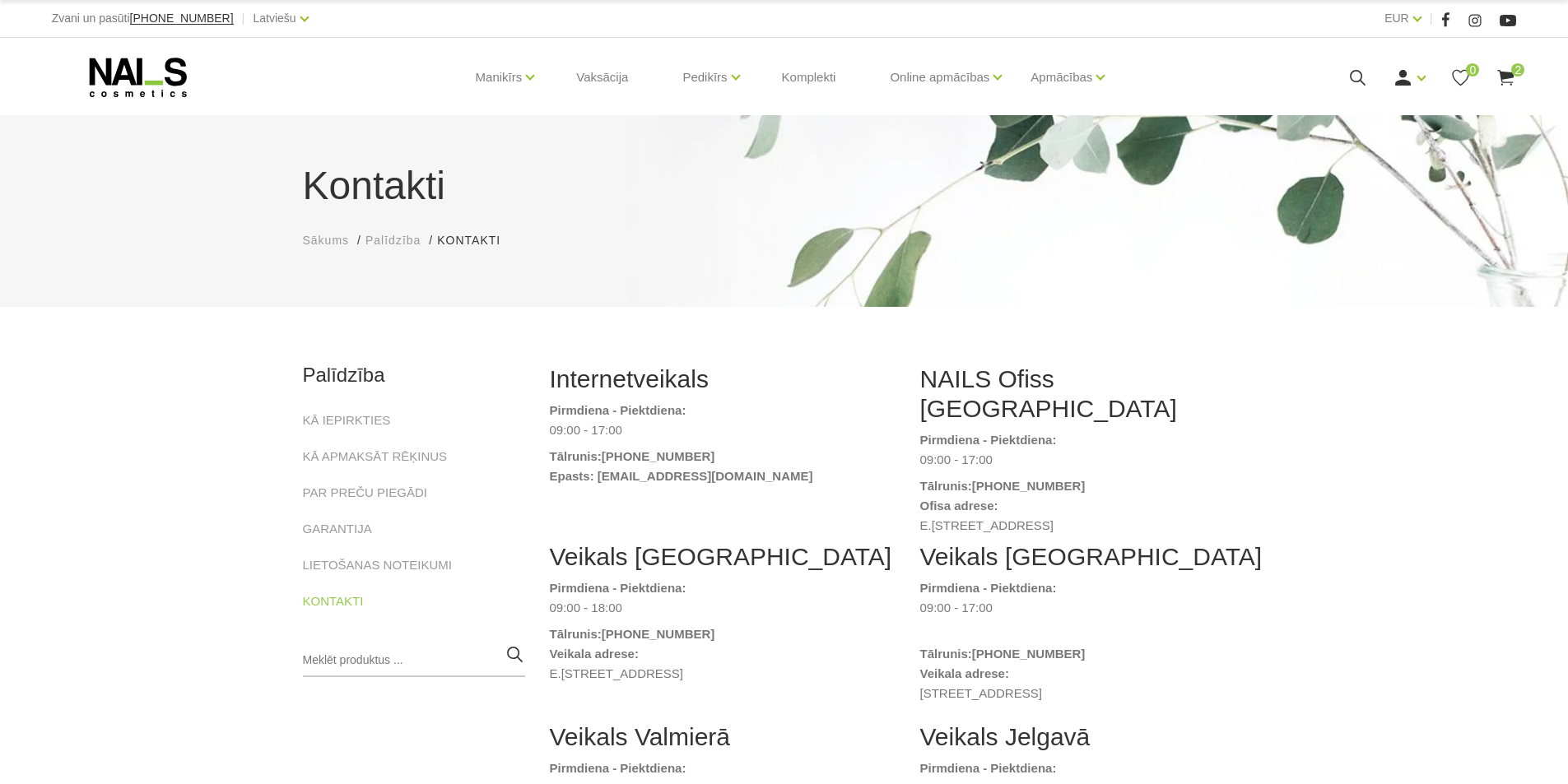
click at [121, 74] on icon at bounding box center [138, 78] width 173 height 41
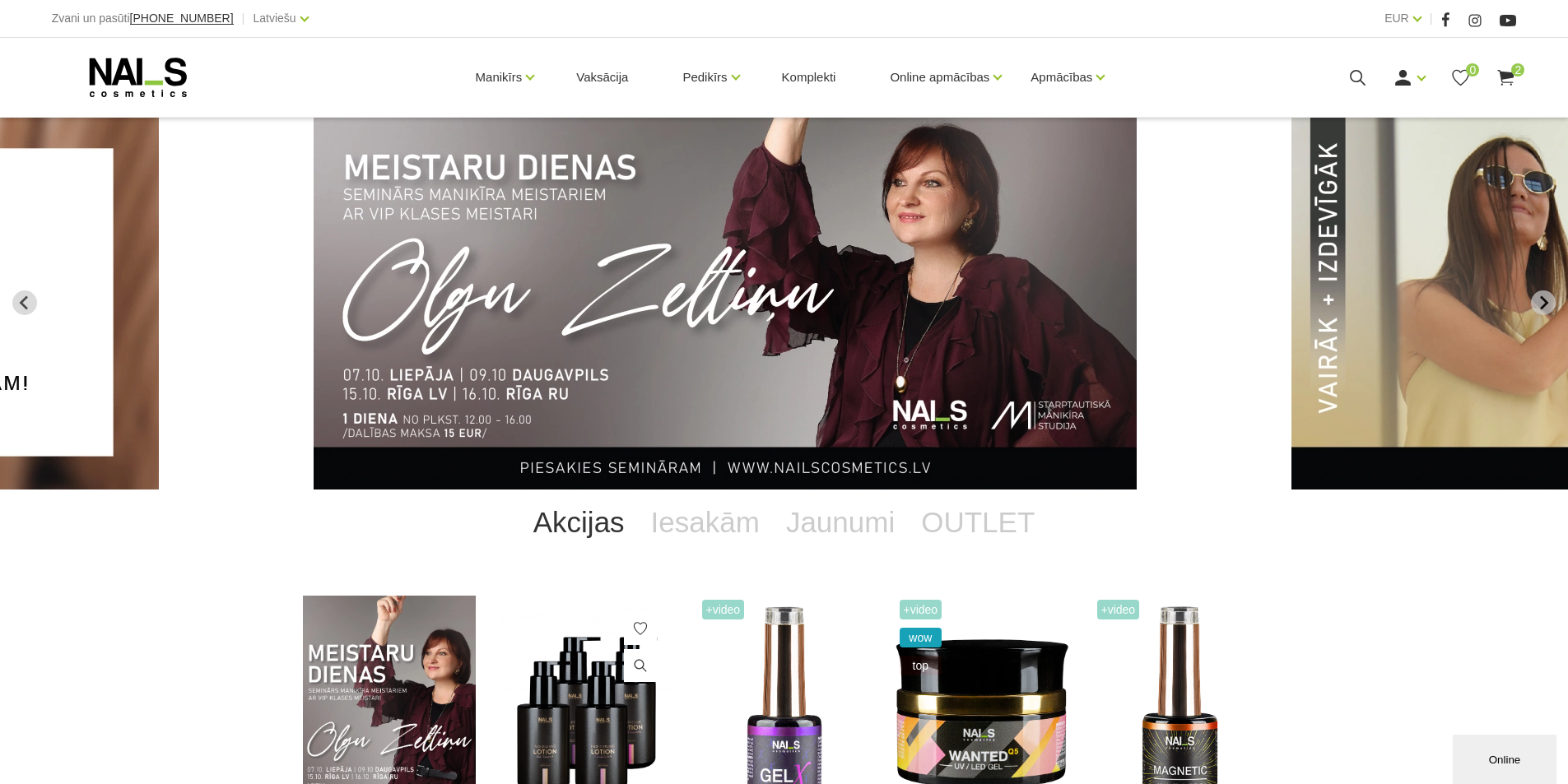
scroll to position [330, 0]
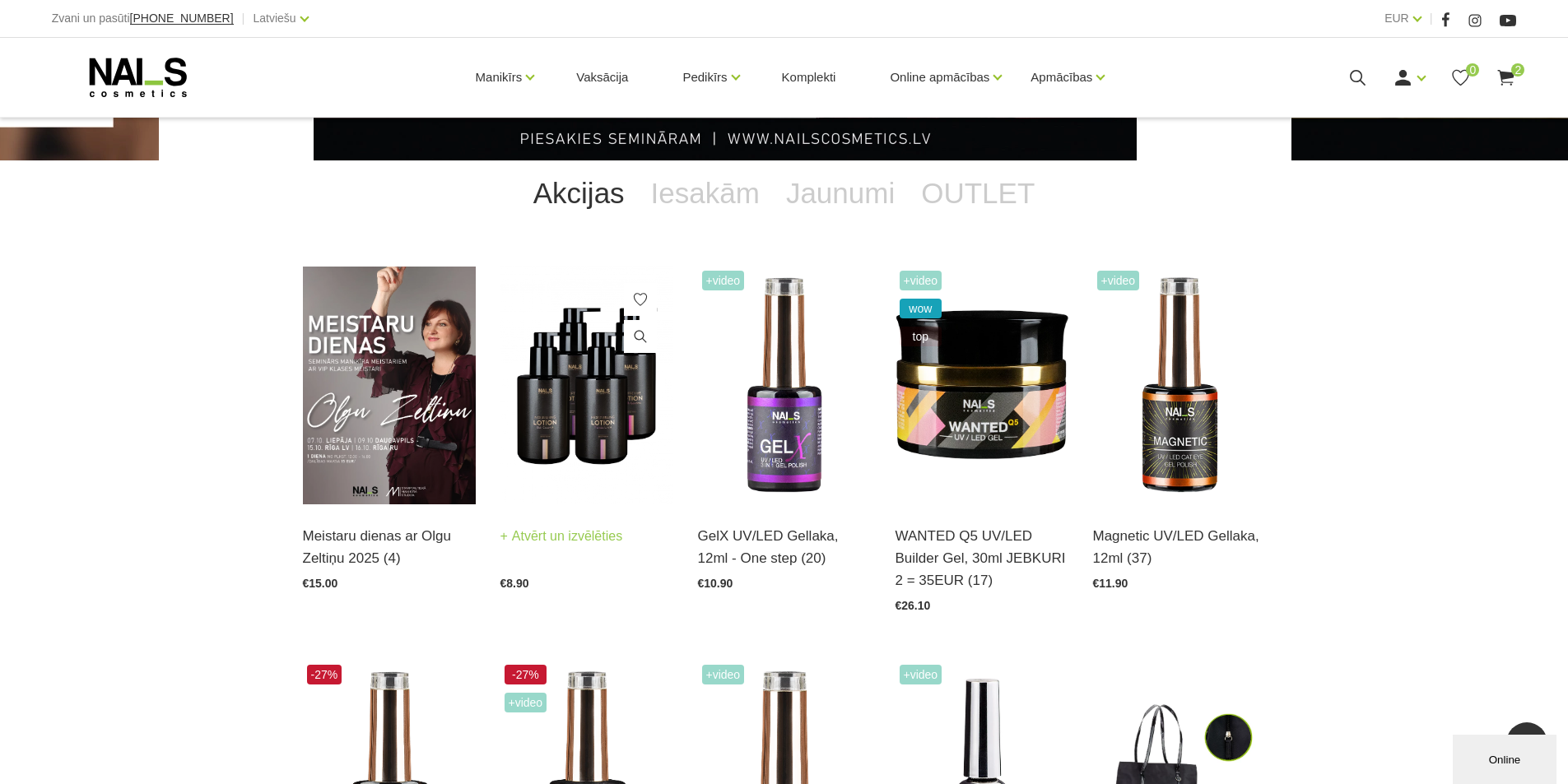
click at [577, 375] on img at bounding box center [587, 386] width 173 height 238
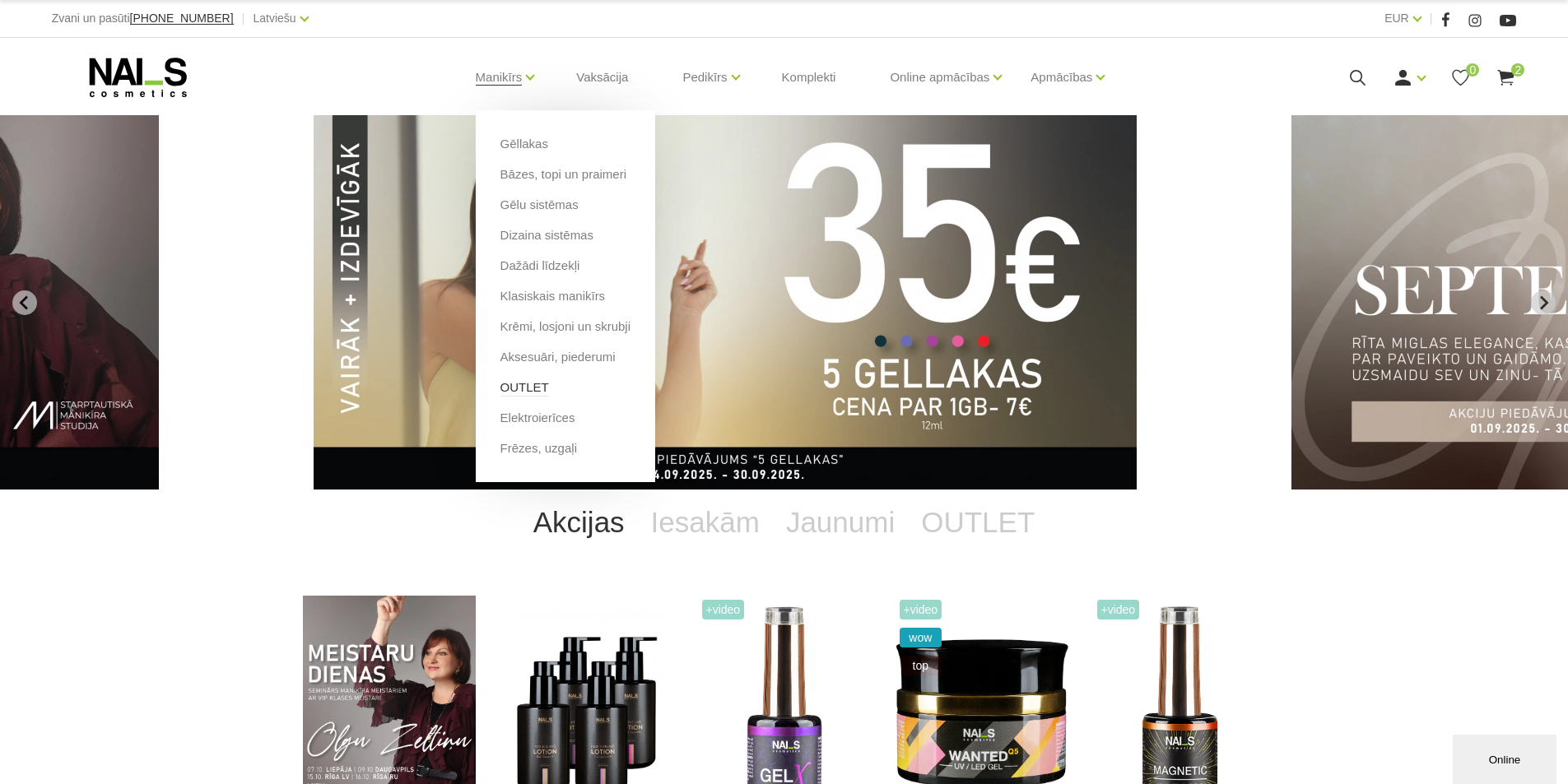
click at [519, 385] on link "OUTLET" at bounding box center [525, 387] width 49 height 18
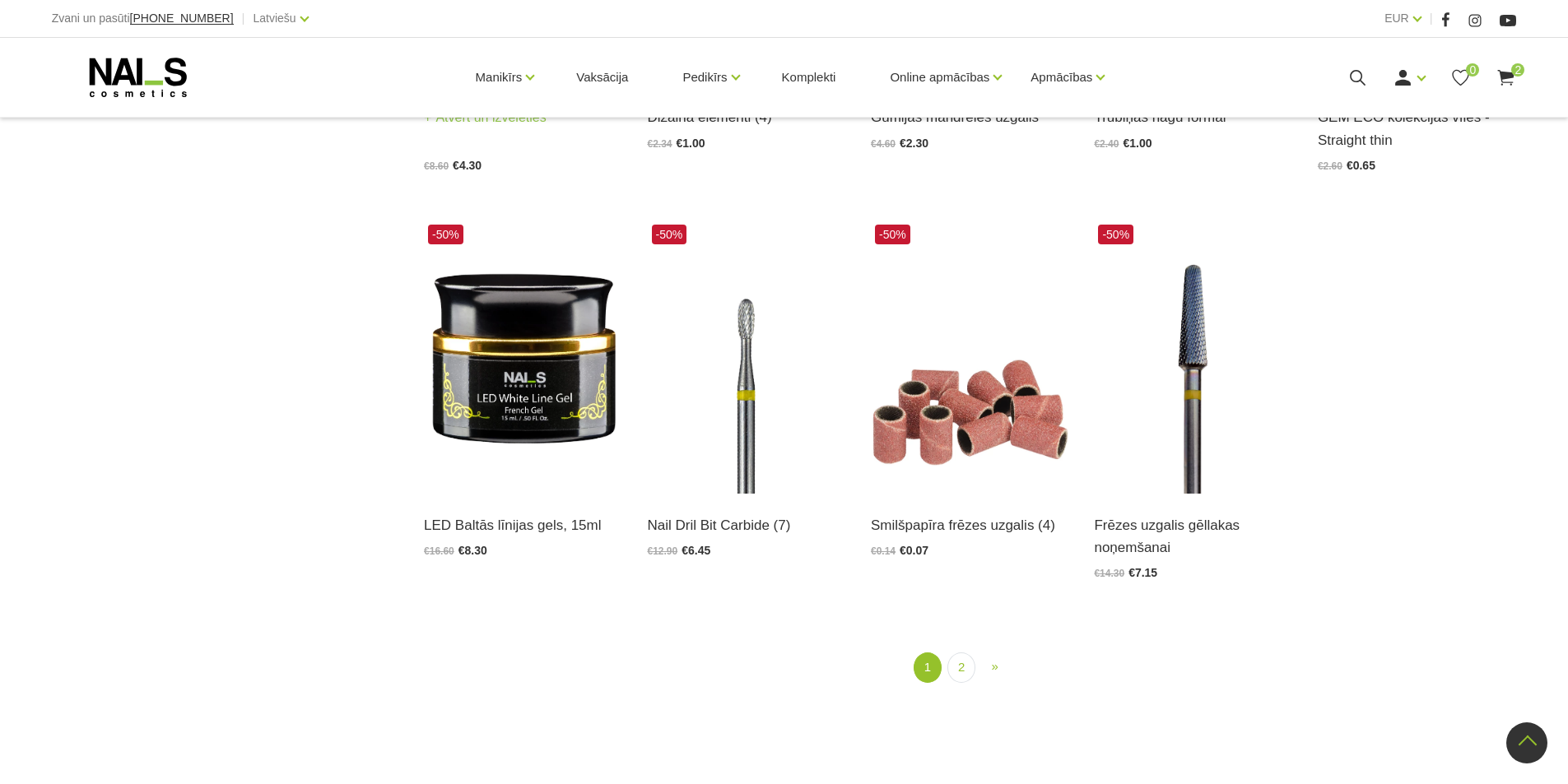
scroll to position [2140, 0]
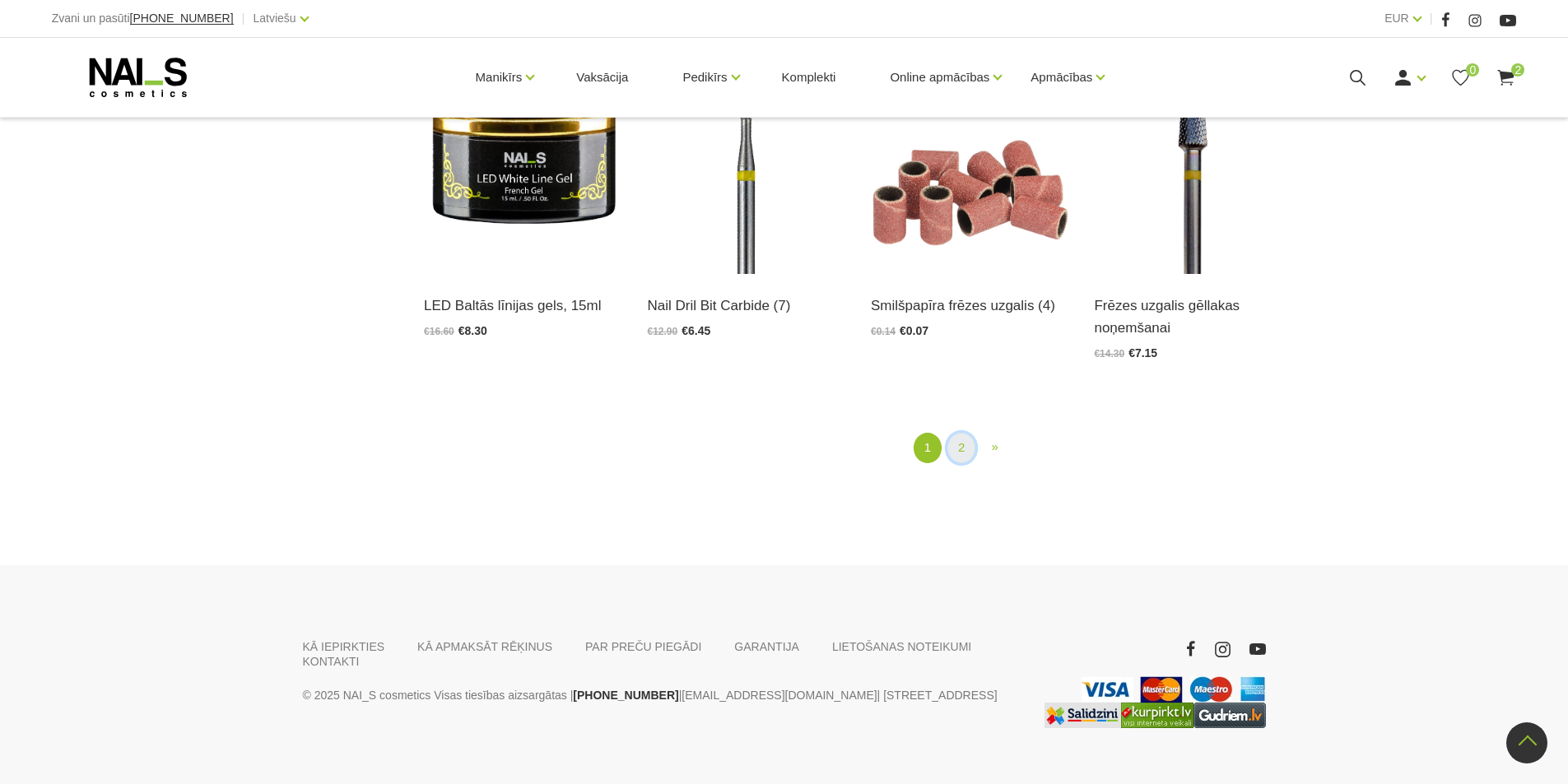
click at [967, 442] on link "2" at bounding box center [962, 448] width 28 height 31
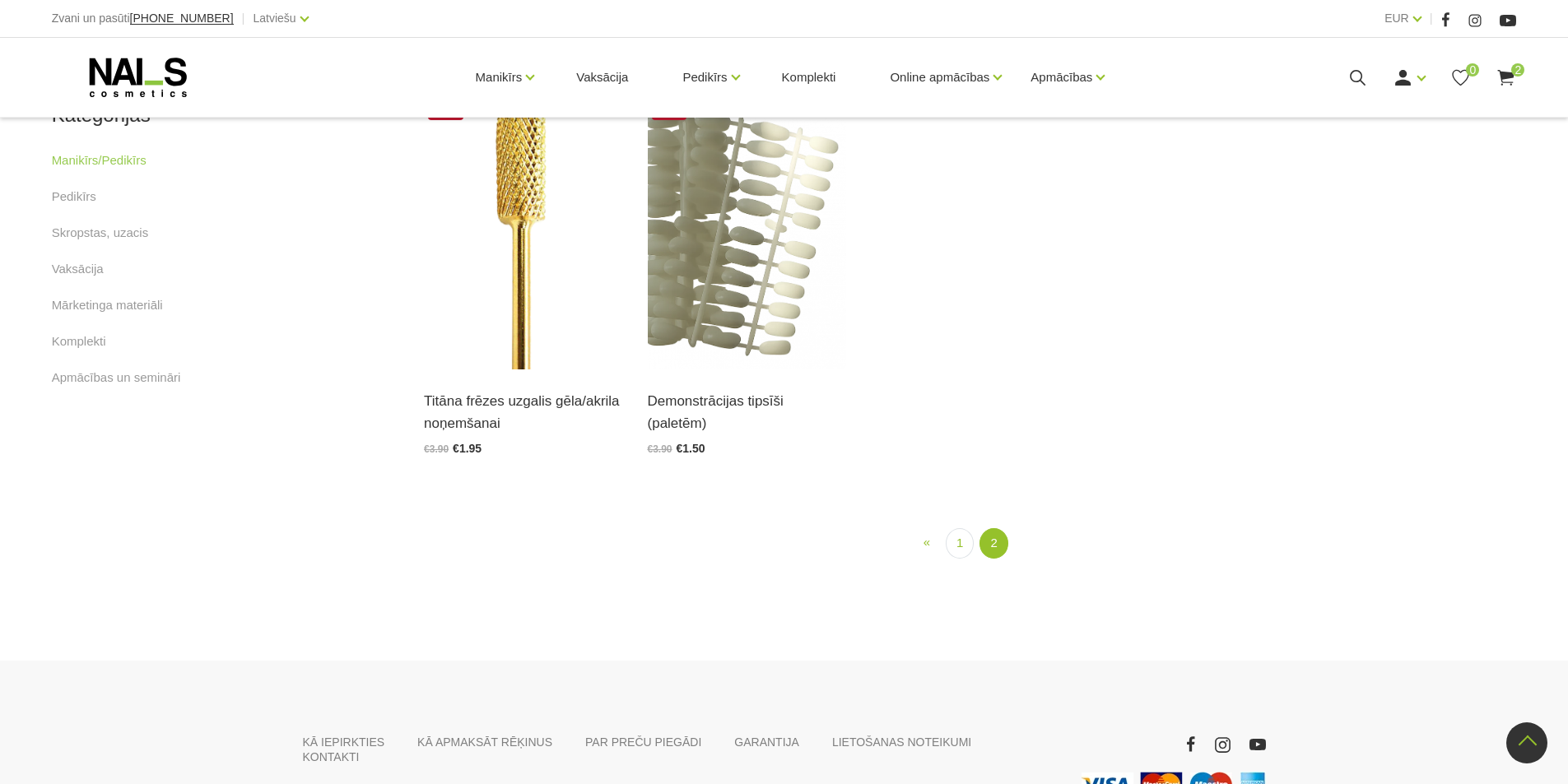
scroll to position [1160, 0]
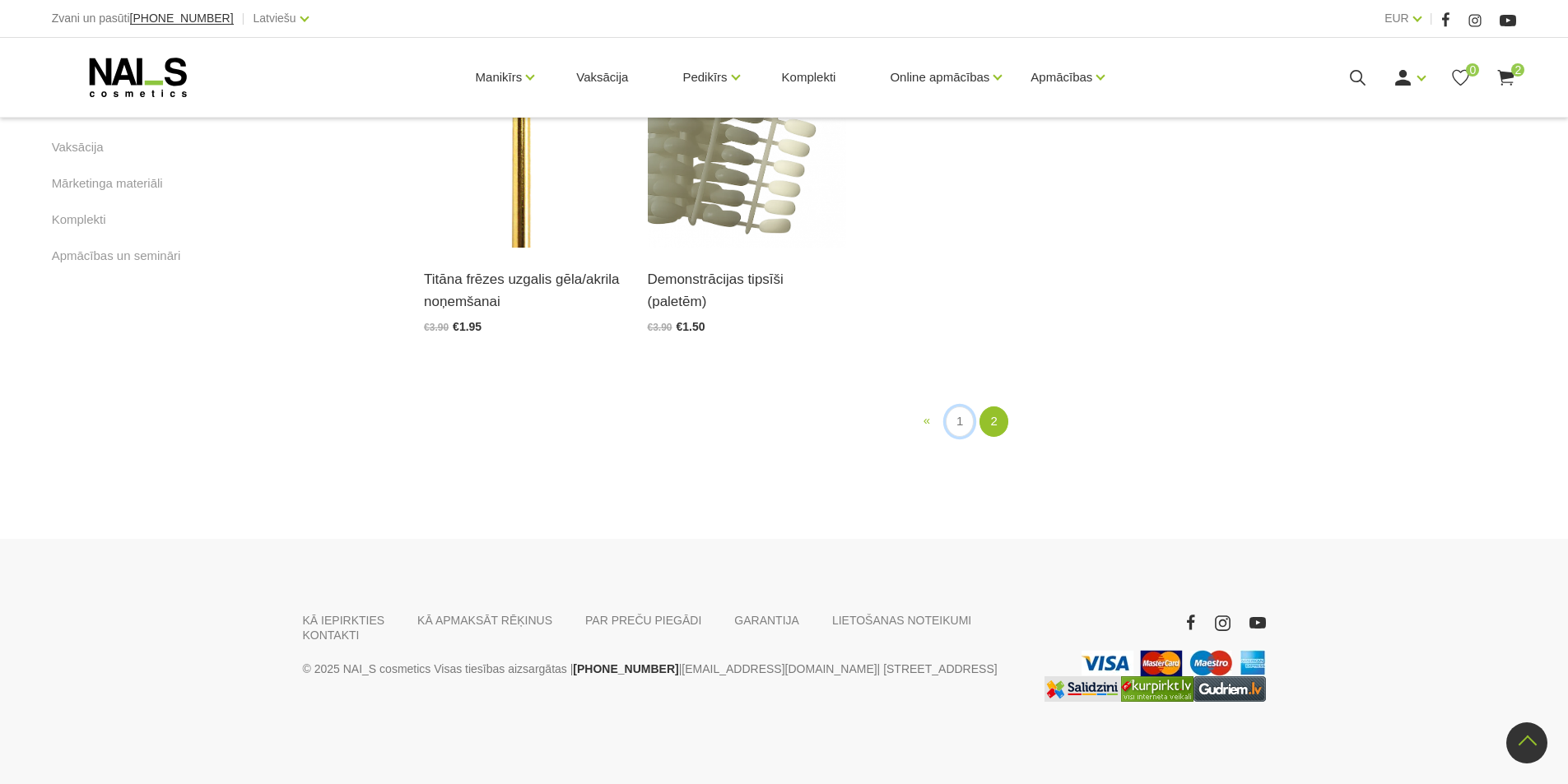
click at [962, 437] on link "1" at bounding box center [960, 421] width 28 height 31
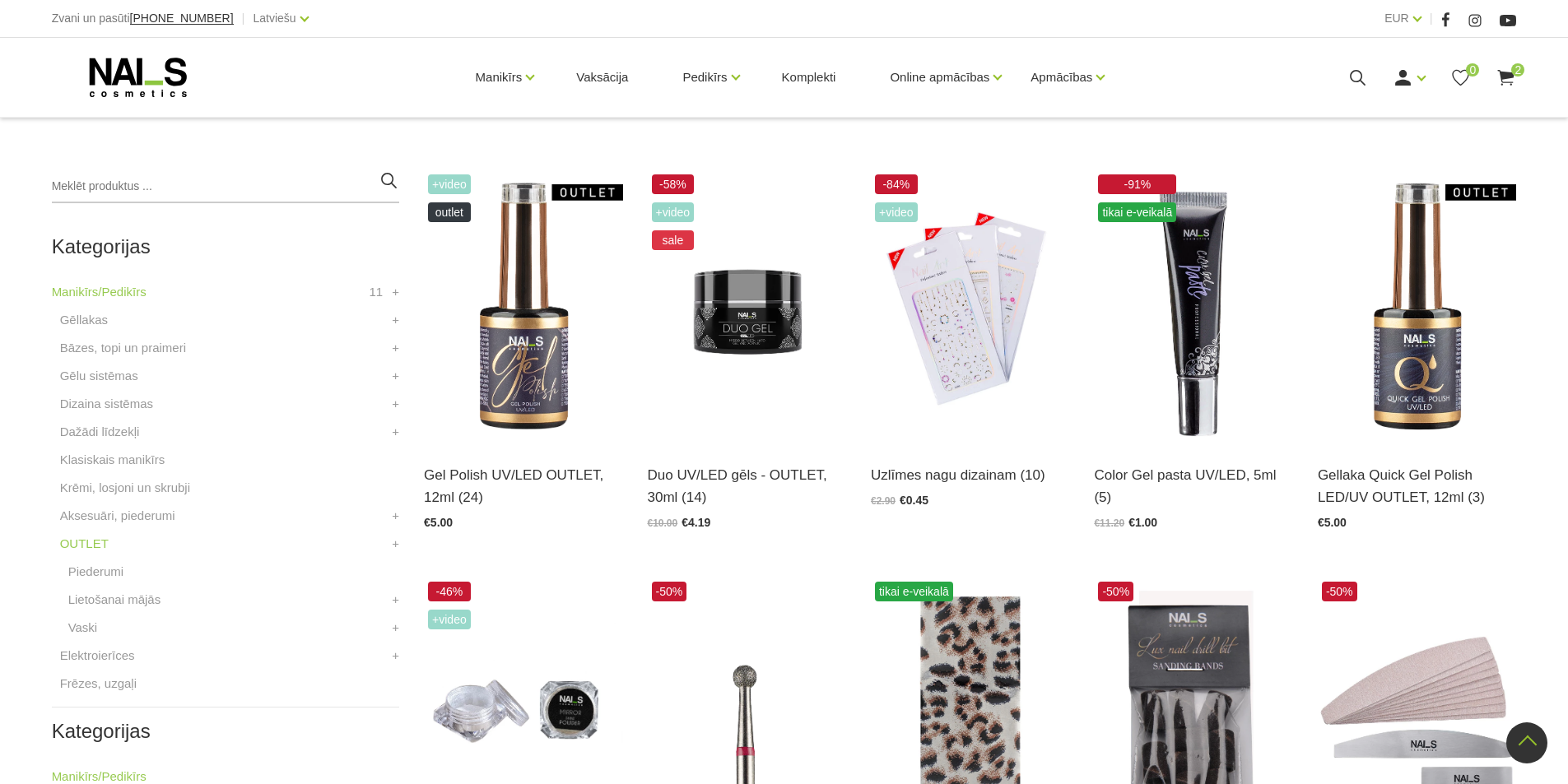
scroll to position [336, 0]
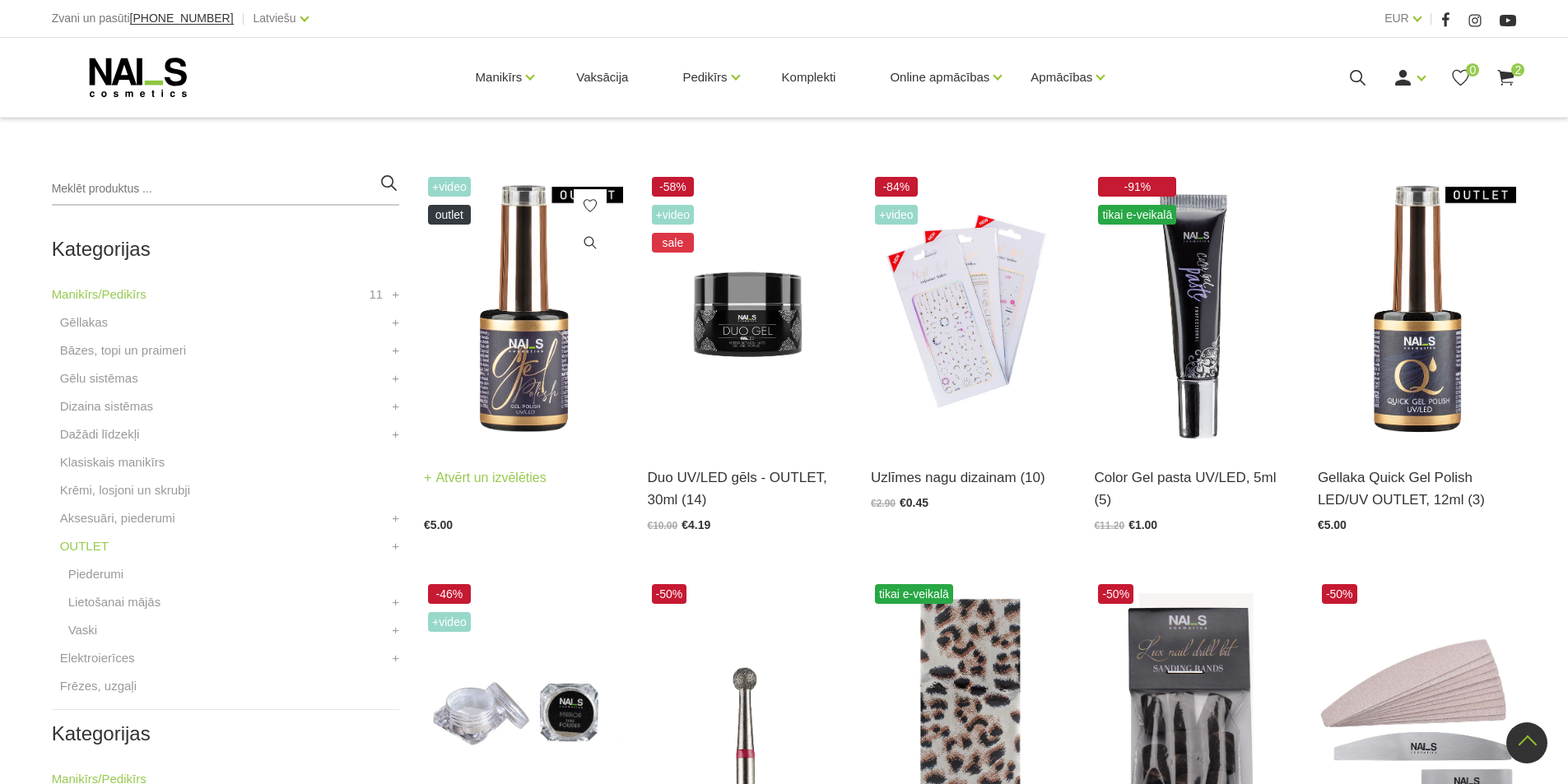
click at [528, 391] on img at bounding box center [523, 309] width 198 height 273
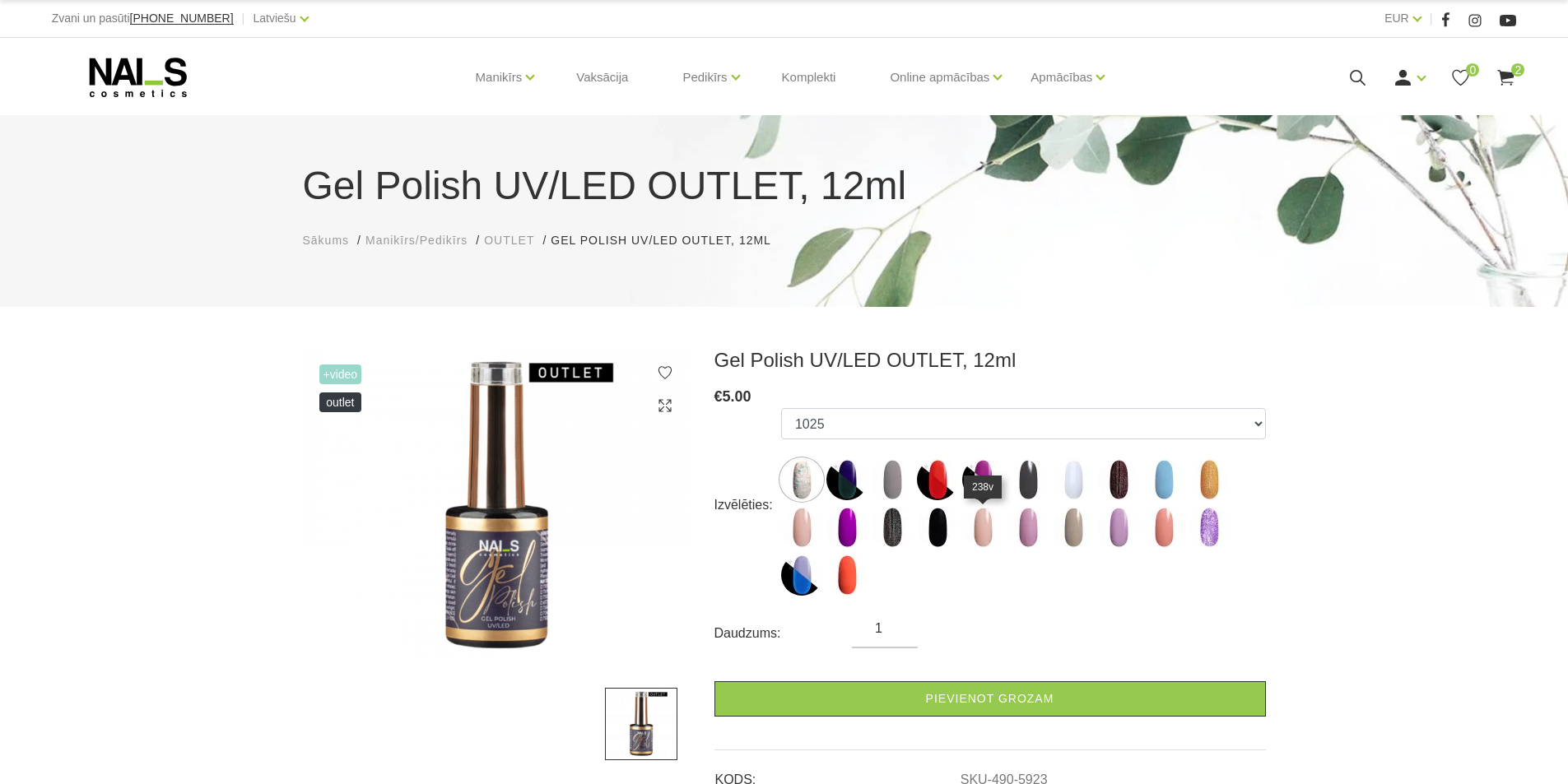
click at [979, 531] on img at bounding box center [983, 528] width 41 height 41
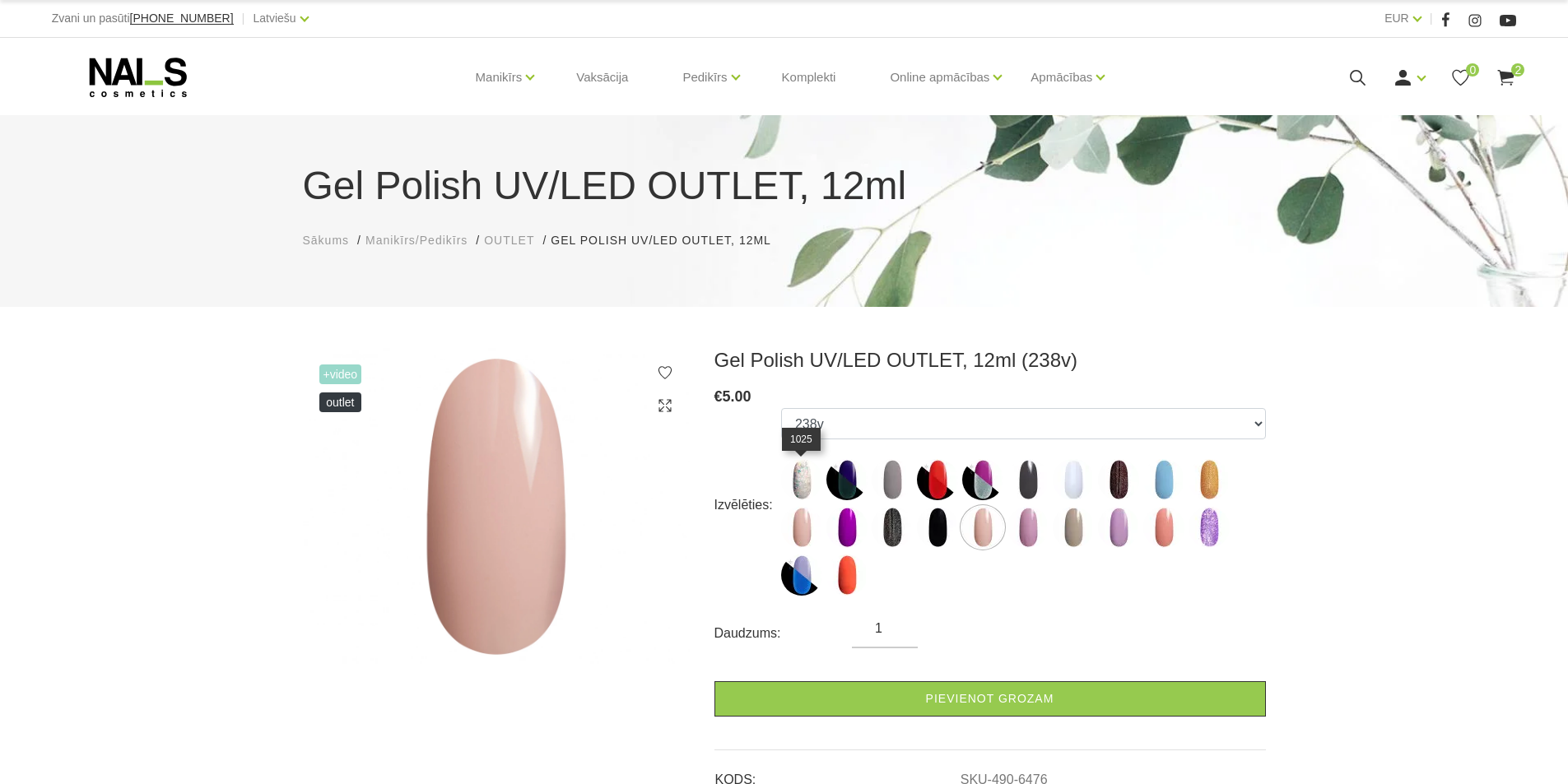
click at [787, 479] on img at bounding box center [801, 480] width 41 height 41
select select "5923"
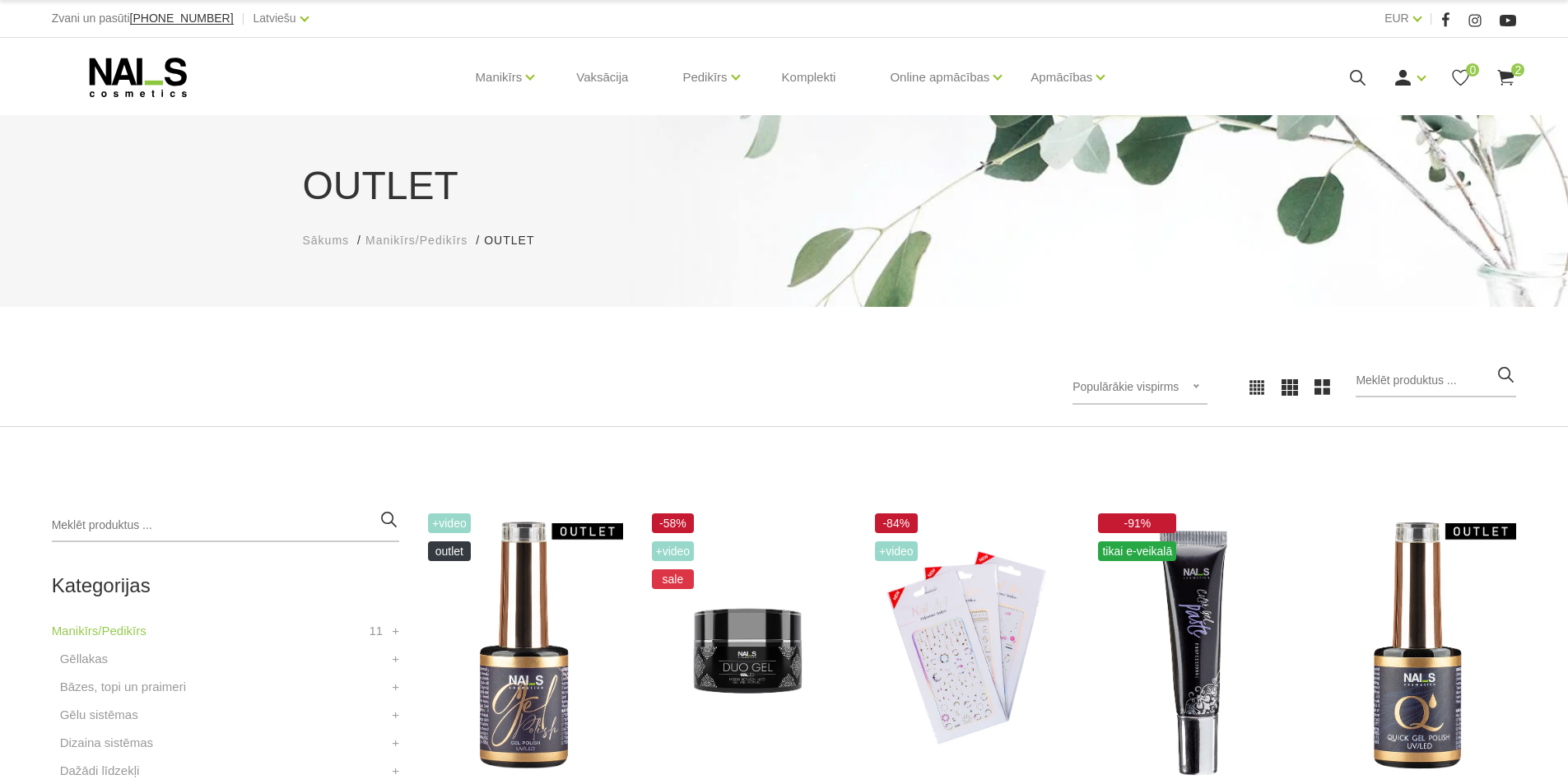
scroll to position [336, 0]
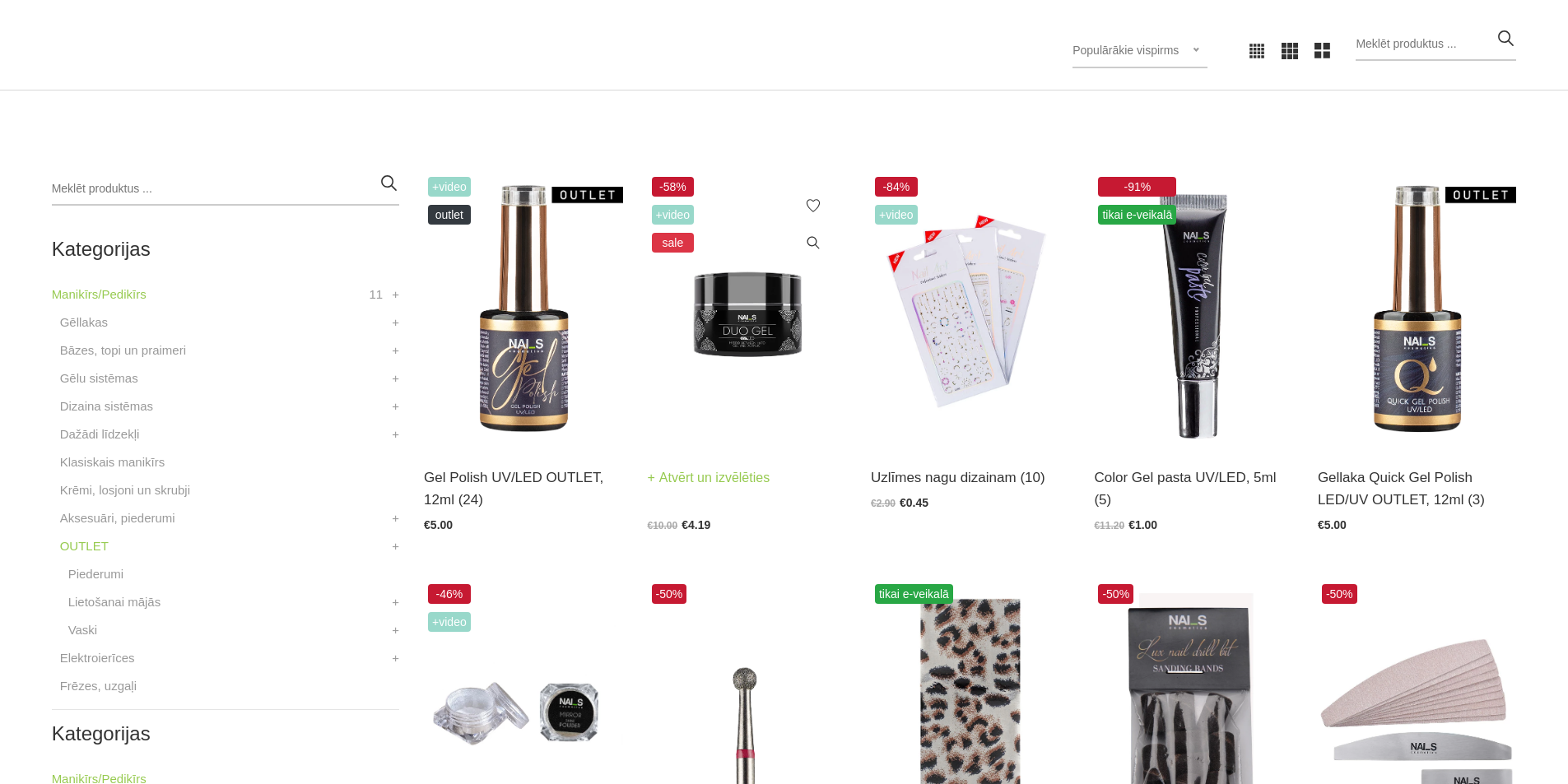
click at [755, 324] on img at bounding box center [747, 309] width 198 height 273
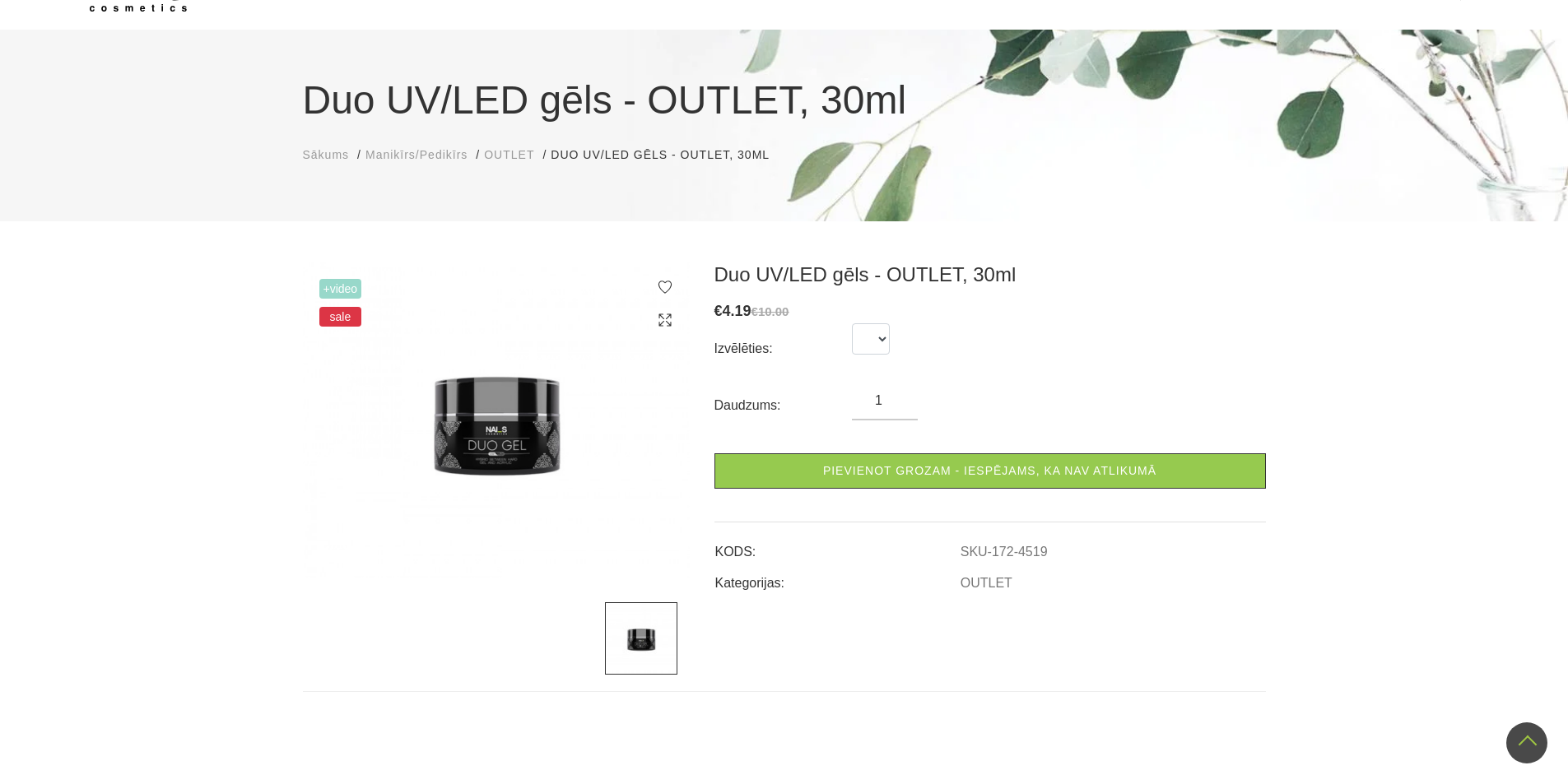
scroll to position [83, 0]
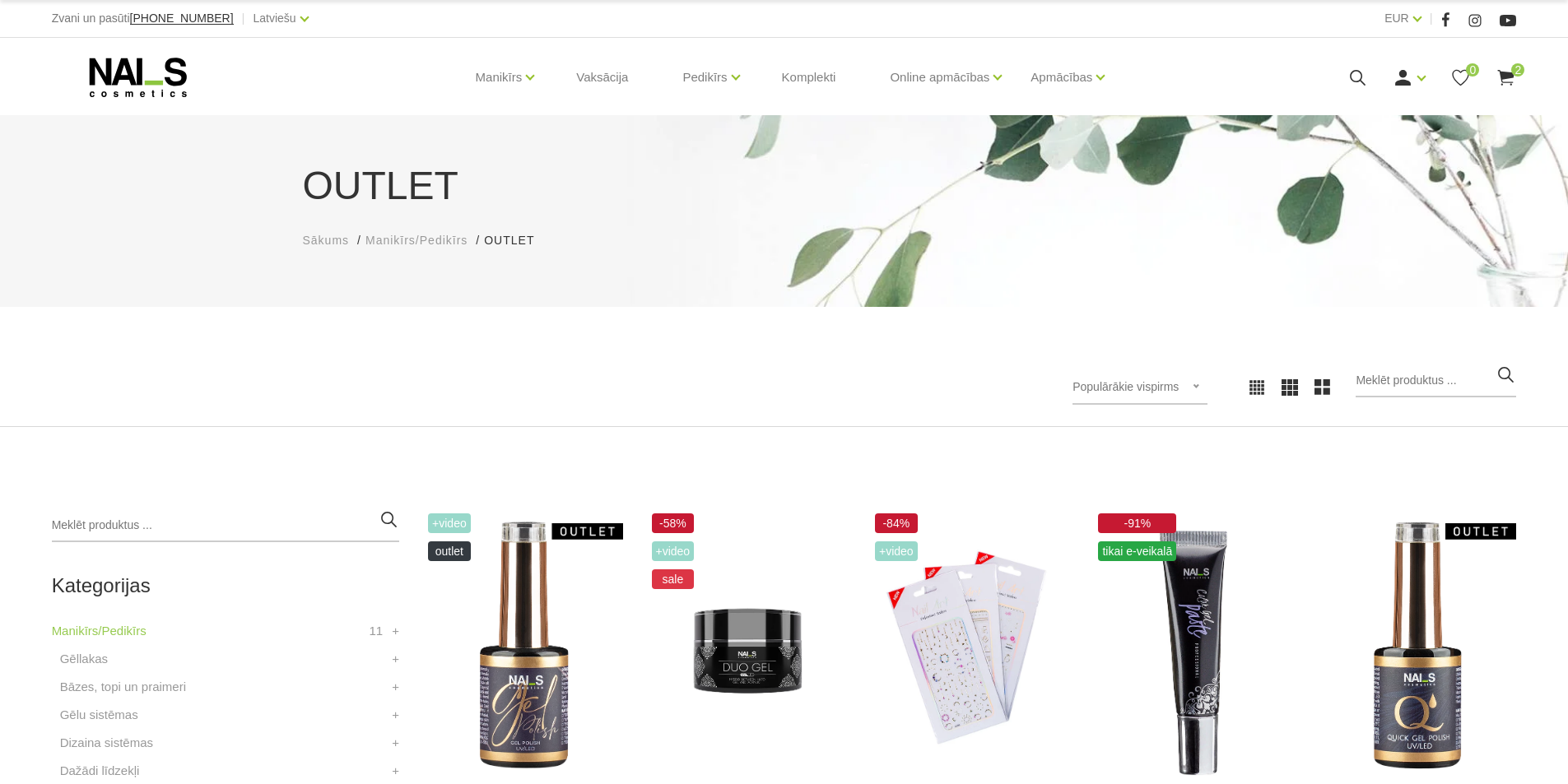
scroll to position [336, 0]
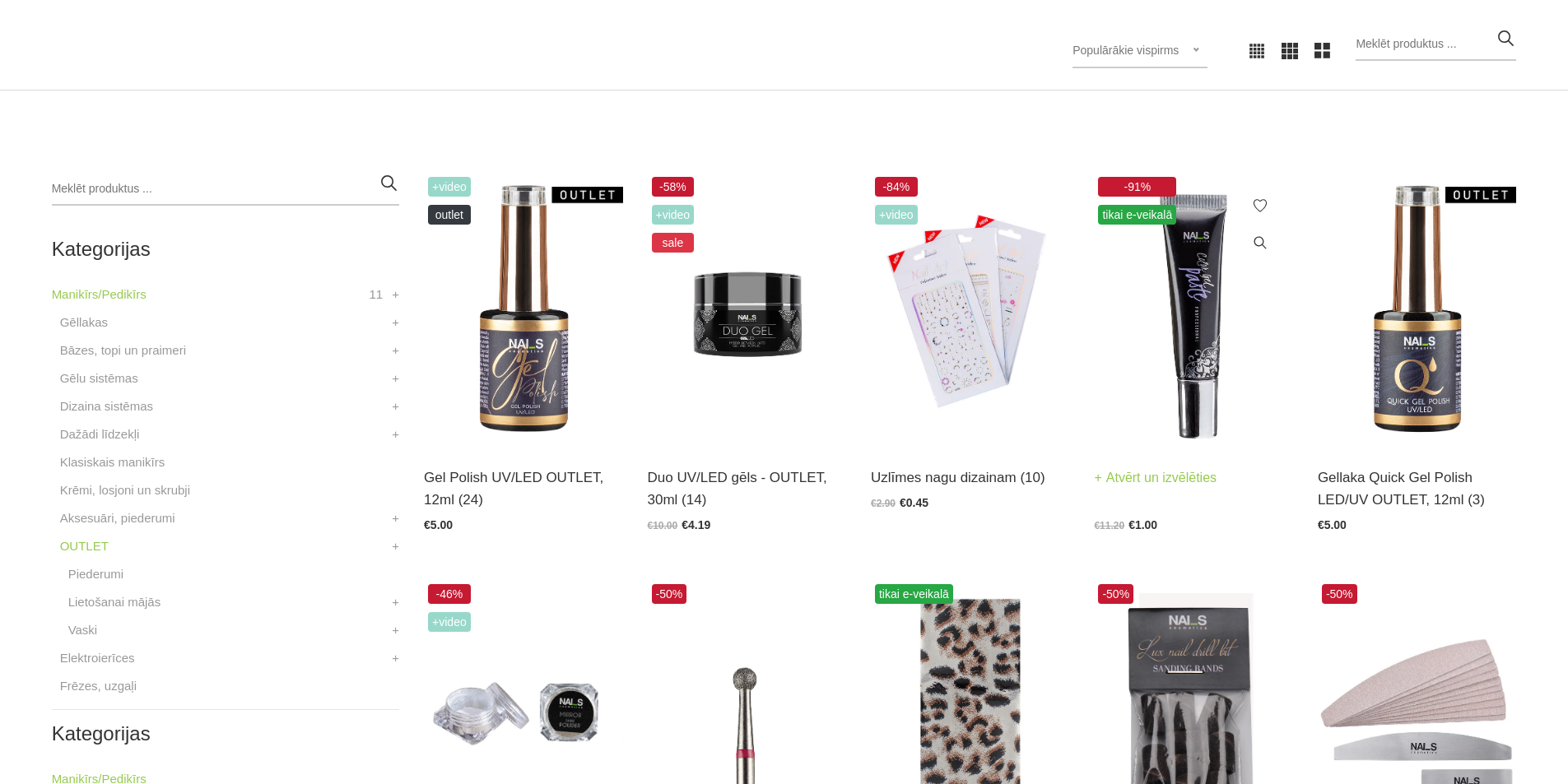
click at [1205, 326] on img at bounding box center [1193, 309] width 198 height 273
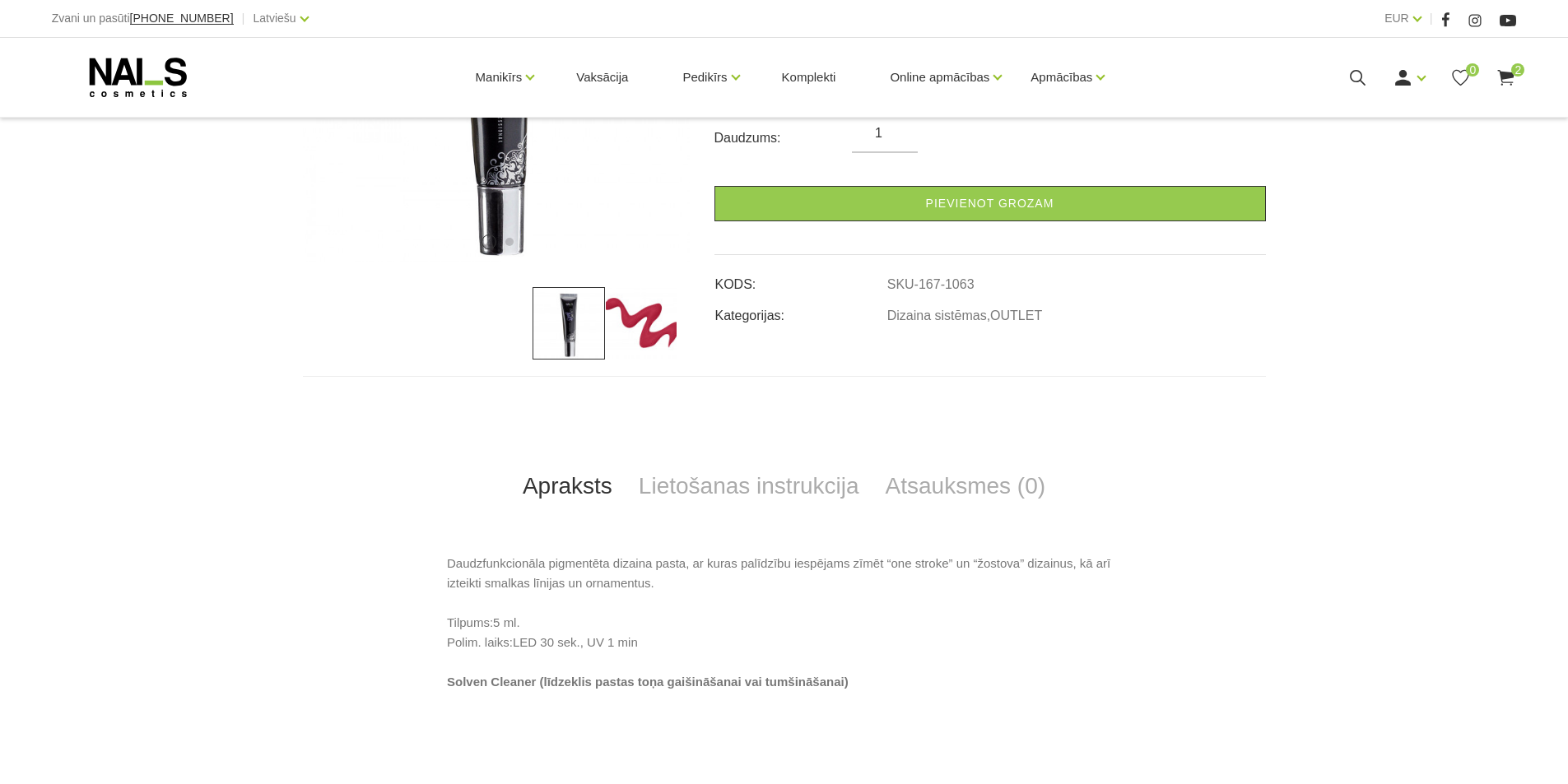
scroll to position [411, 0]
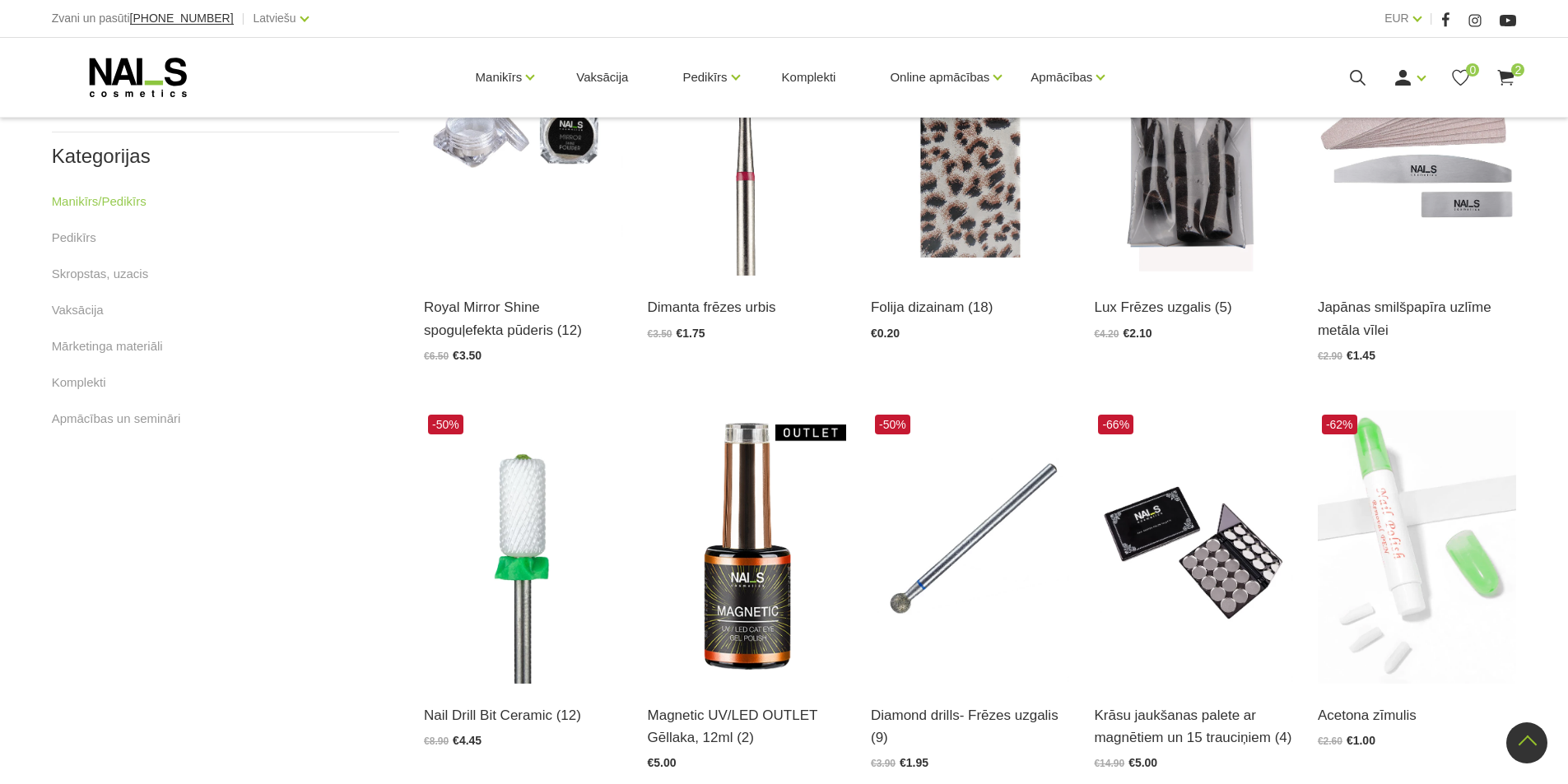
scroll to position [913, 0]
click at [84, 387] on link "Komplekti" at bounding box center [79, 384] width 55 height 20
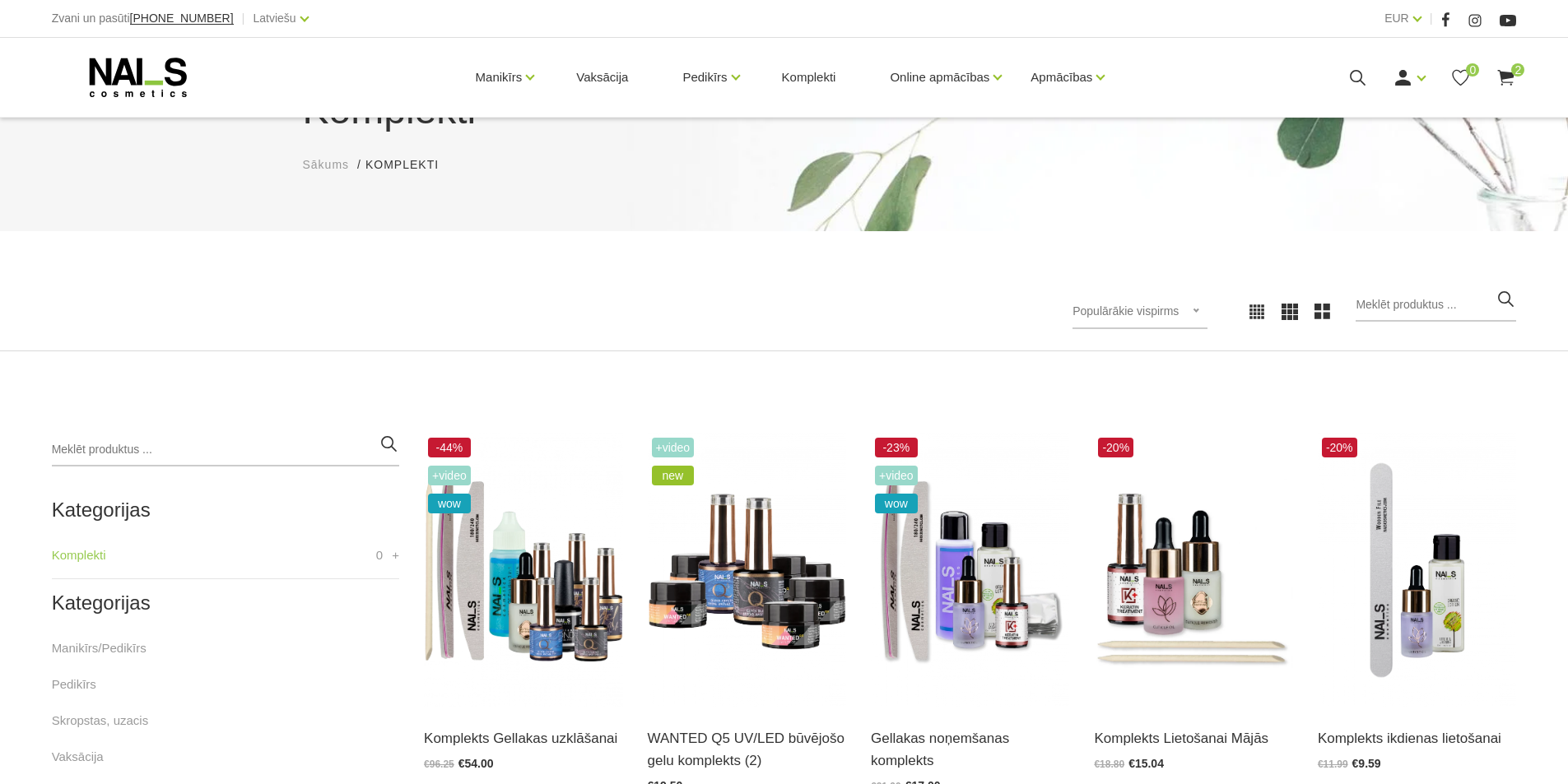
scroll to position [247, 0]
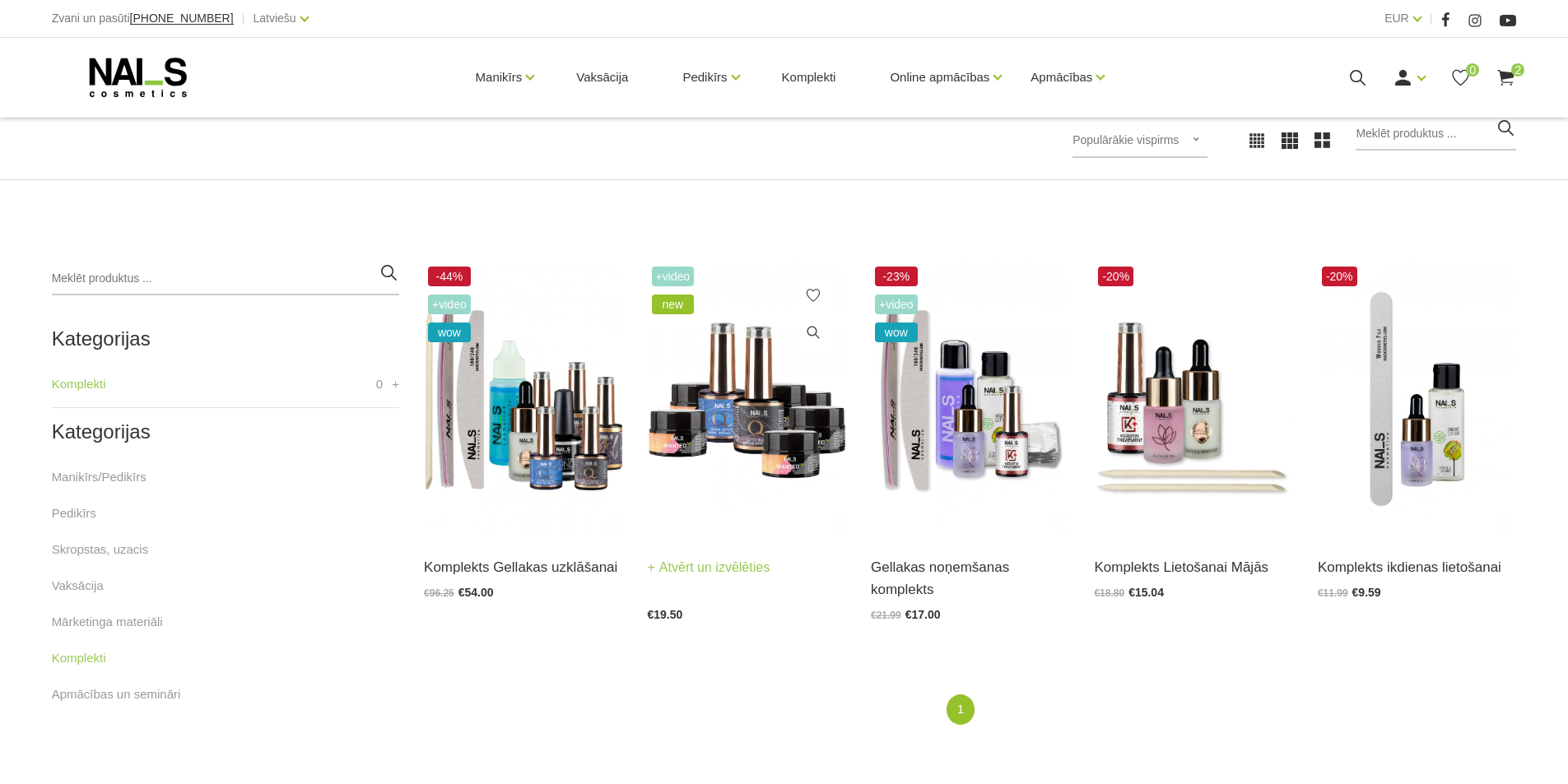
click at [762, 426] on img at bounding box center [747, 399] width 198 height 273
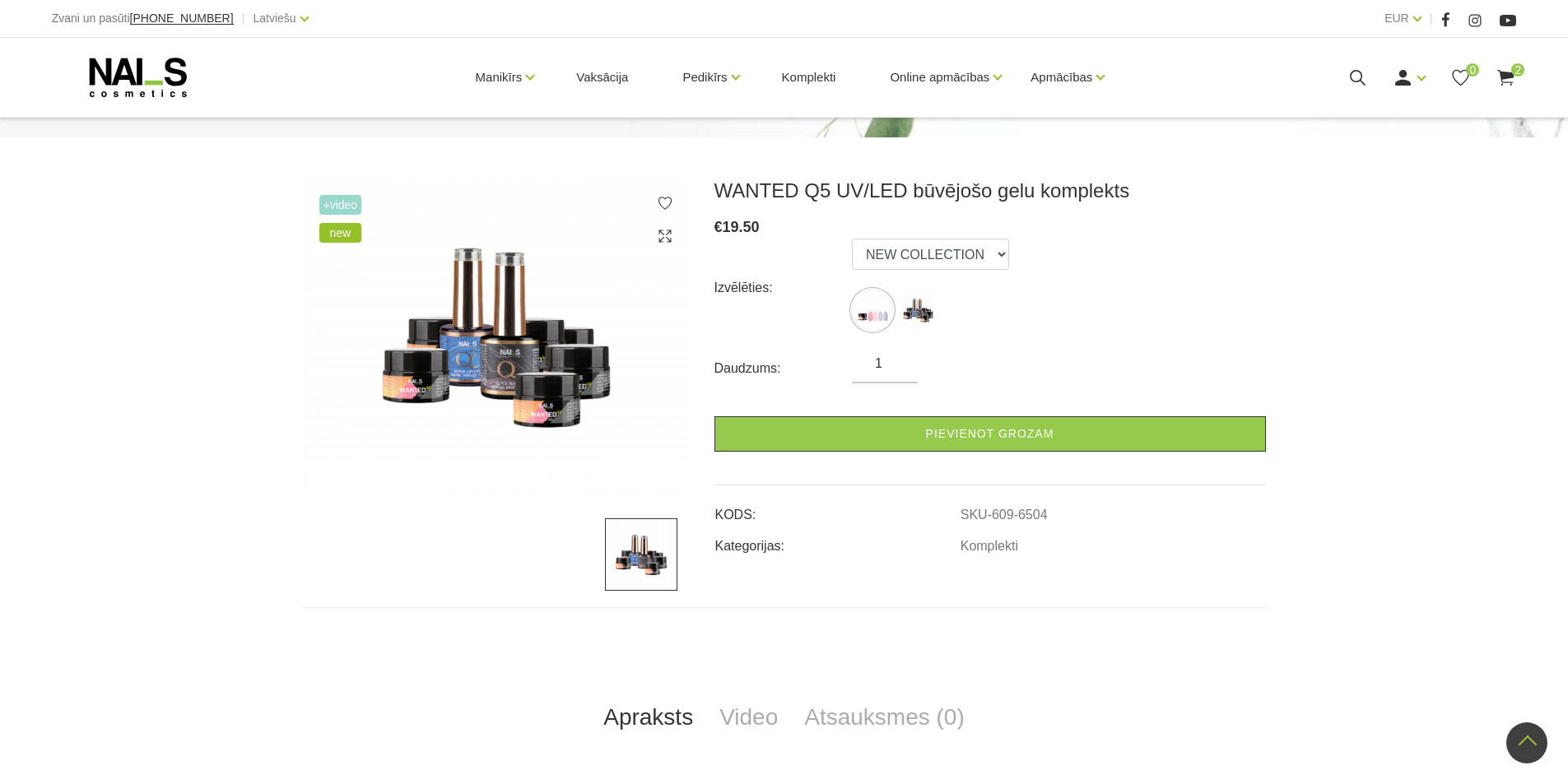
scroll to position [164, 0]
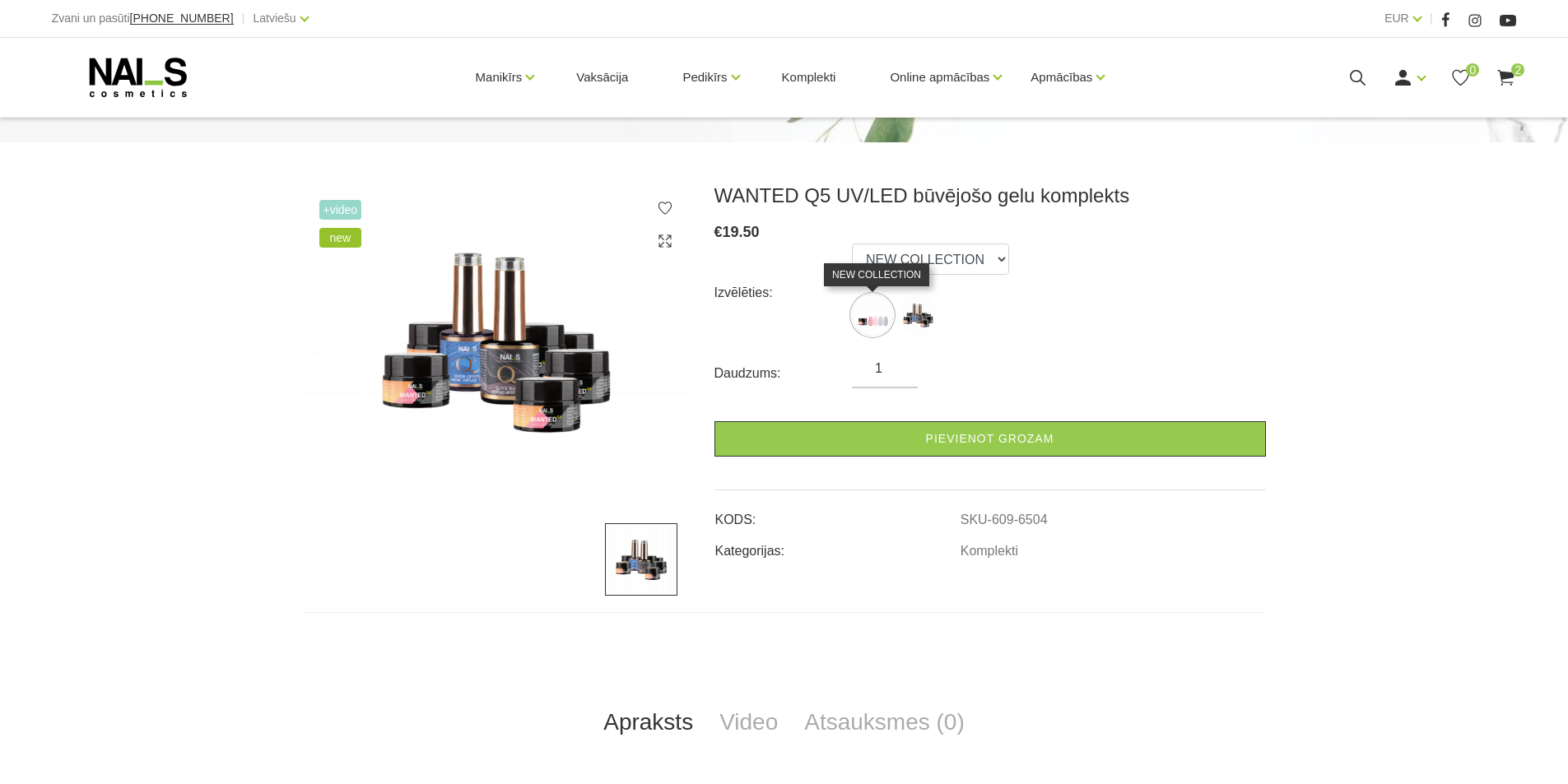
click at [876, 325] on img at bounding box center [872, 316] width 41 height 41
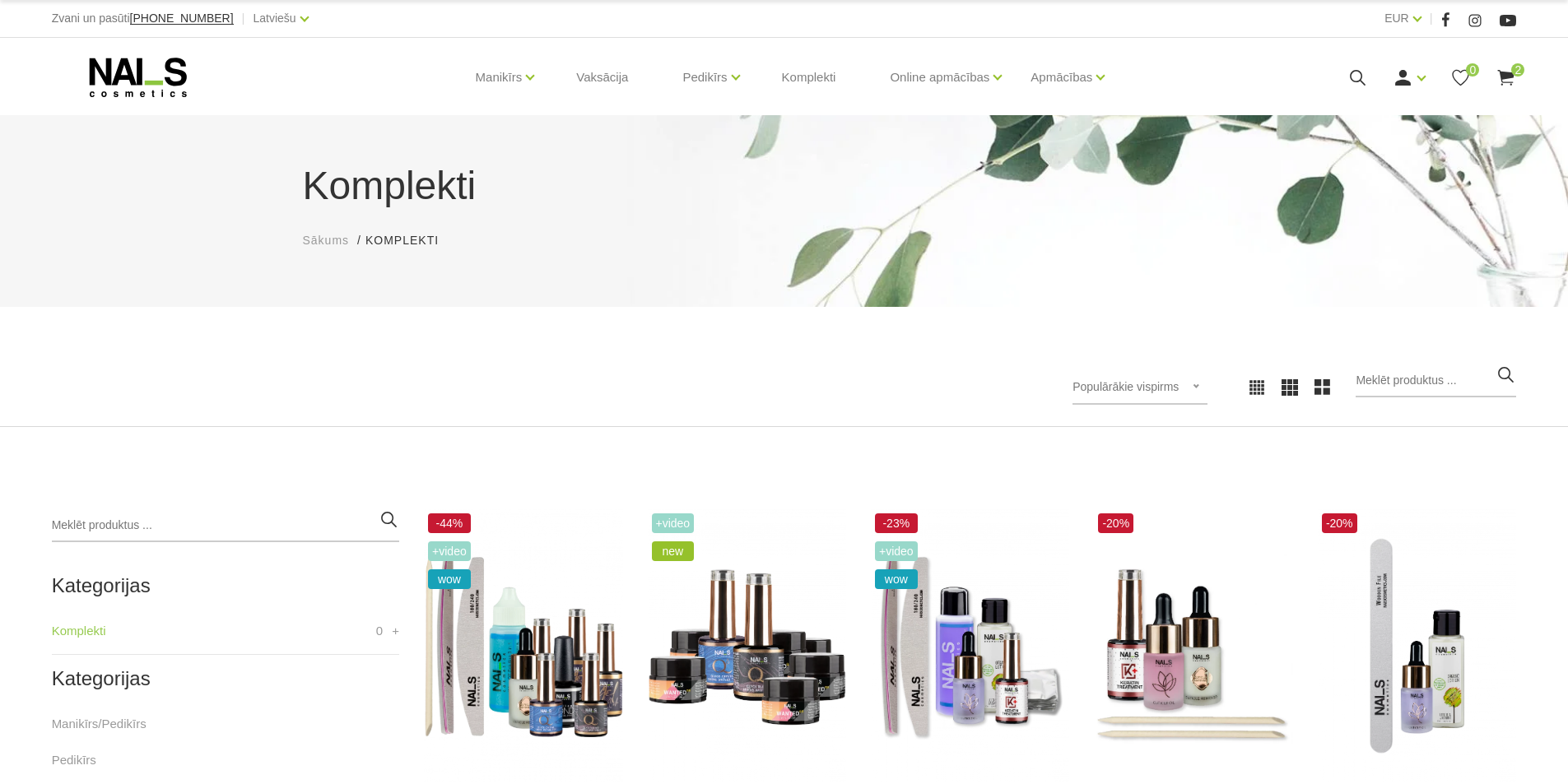
scroll to position [247, 0]
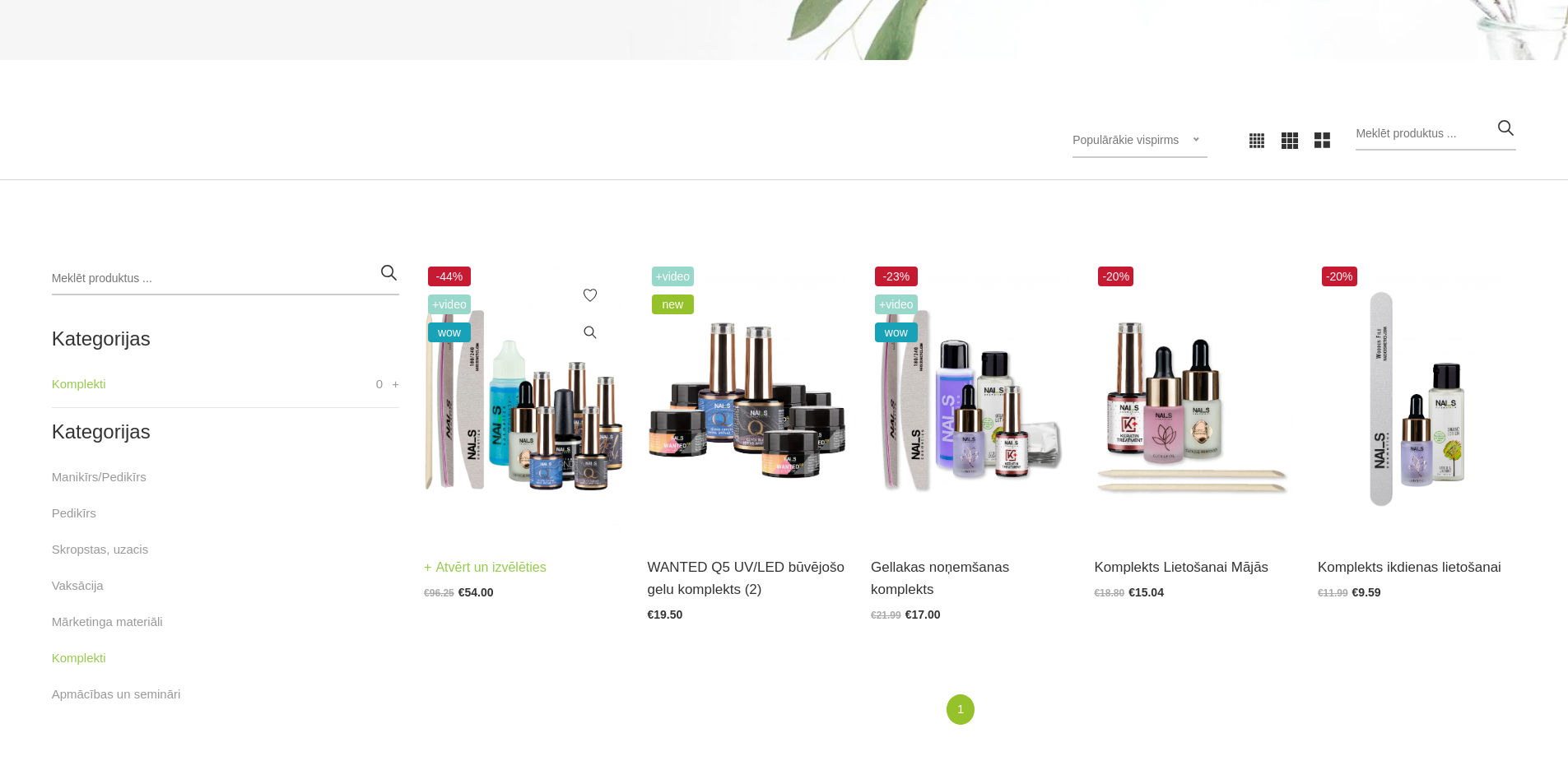
click at [573, 430] on img at bounding box center [523, 399] width 198 height 273
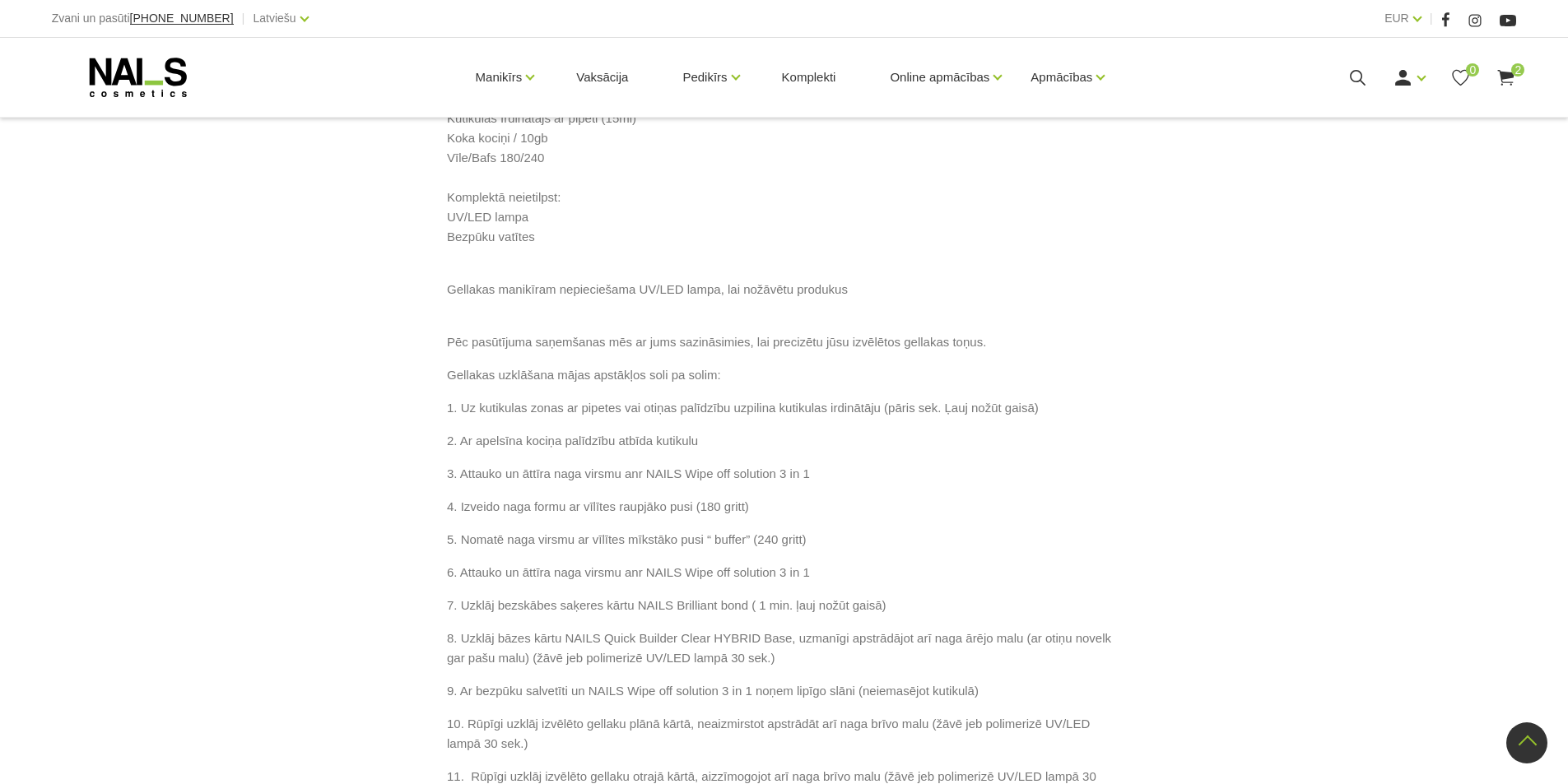
scroll to position [1152, 0]
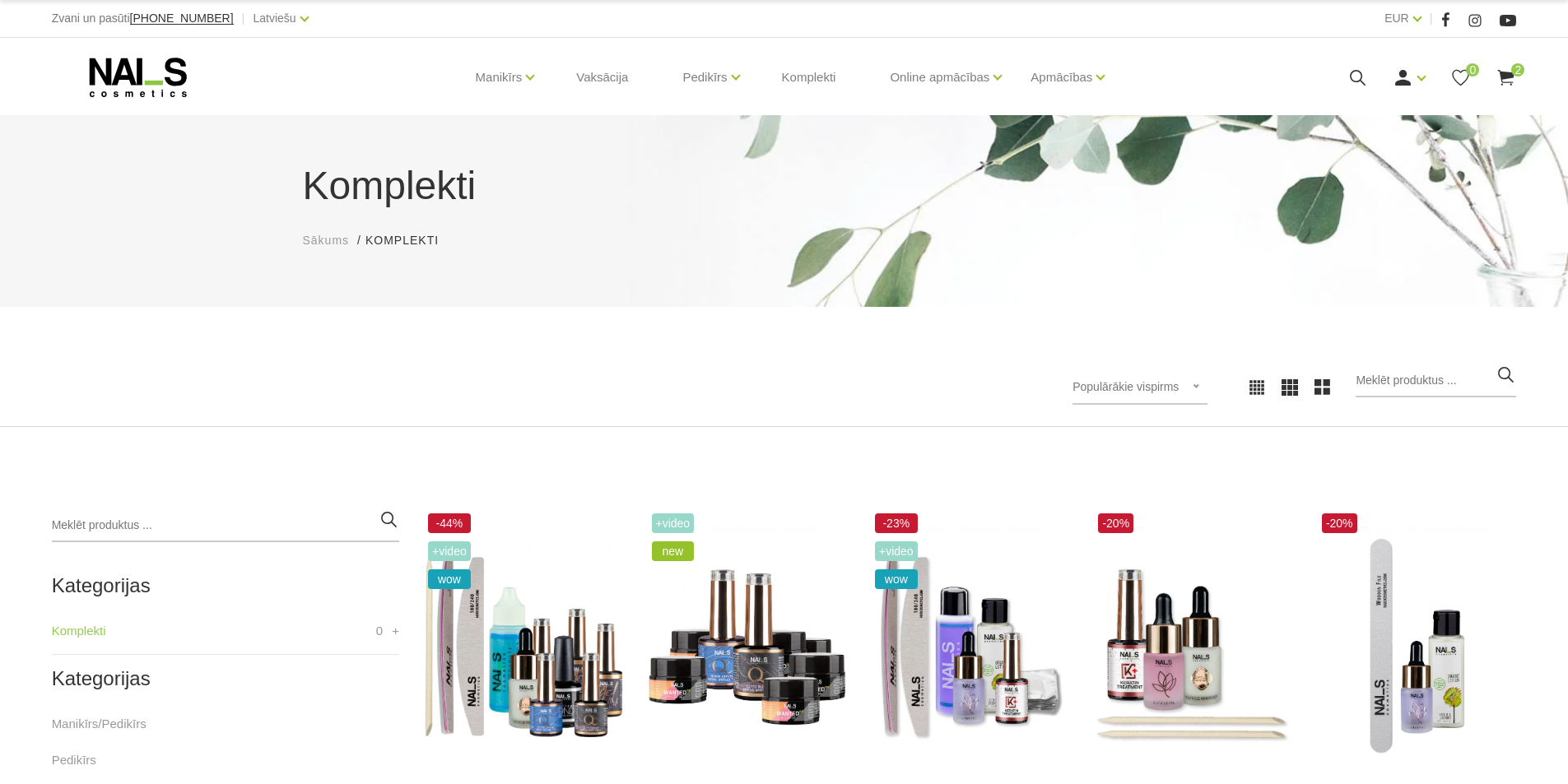
scroll to position [247, 0]
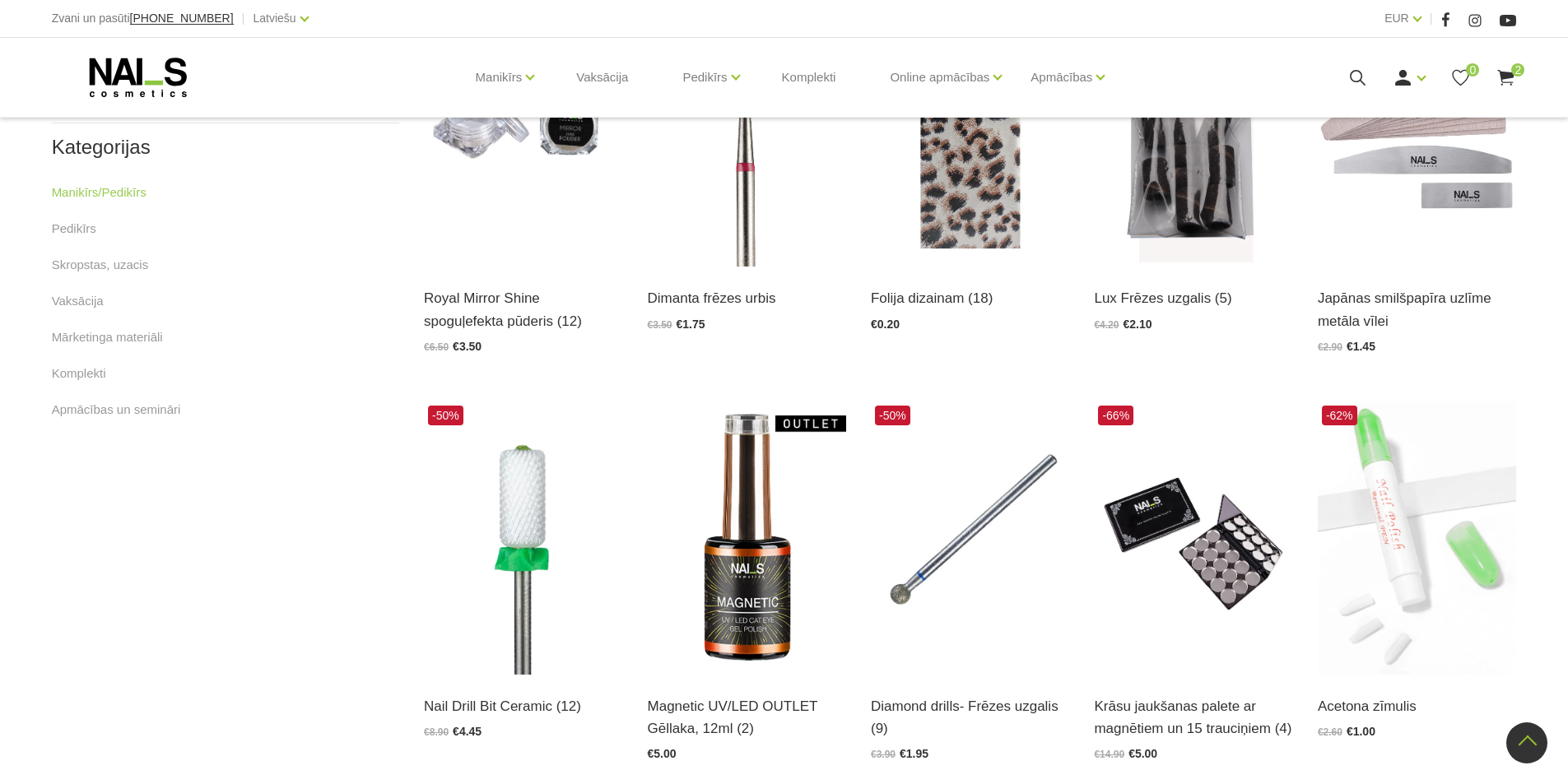
scroll to position [748, 0]
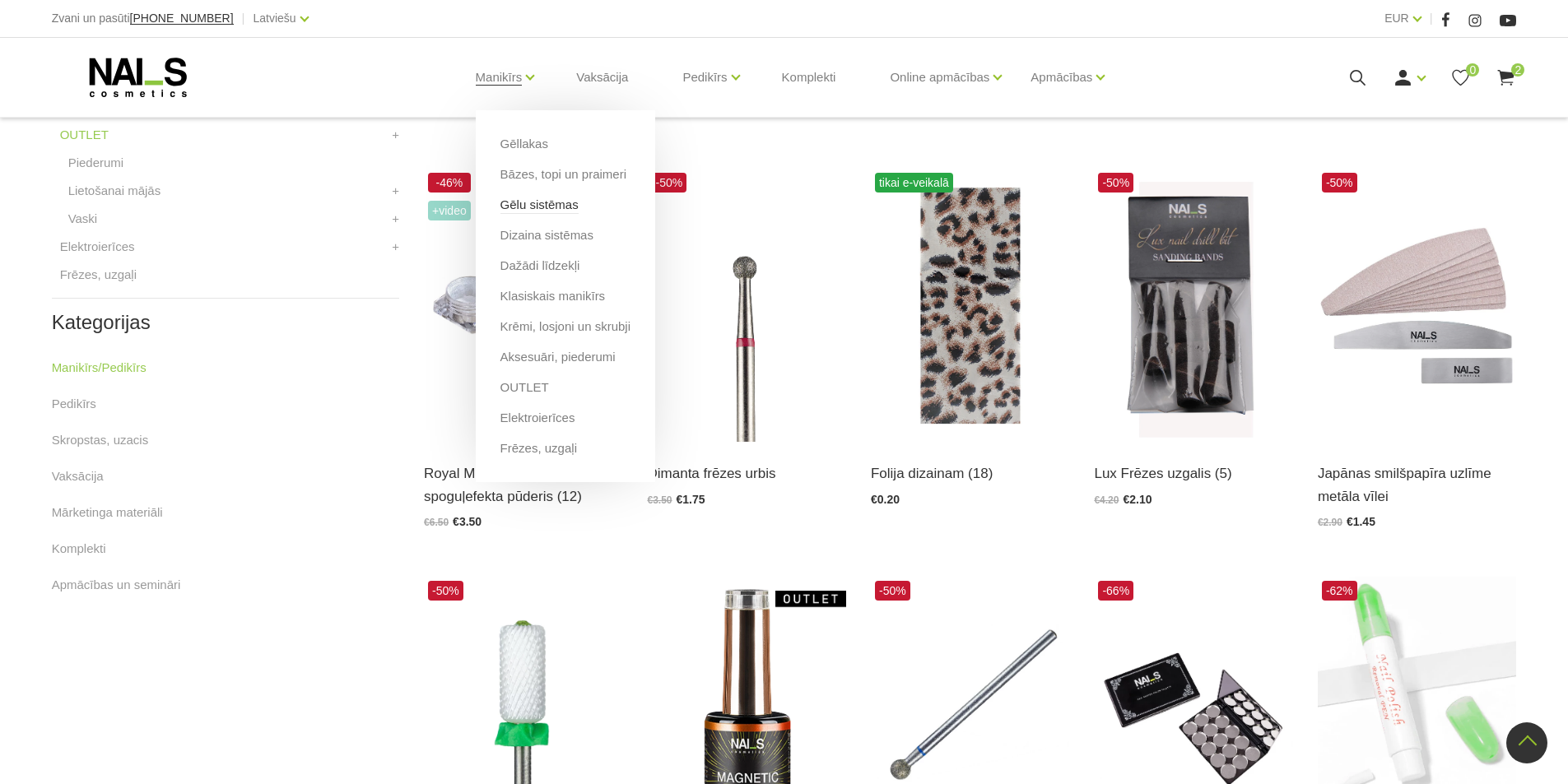
click at [528, 207] on link "Gēlu sistēmas" at bounding box center [539, 205] width 78 height 18
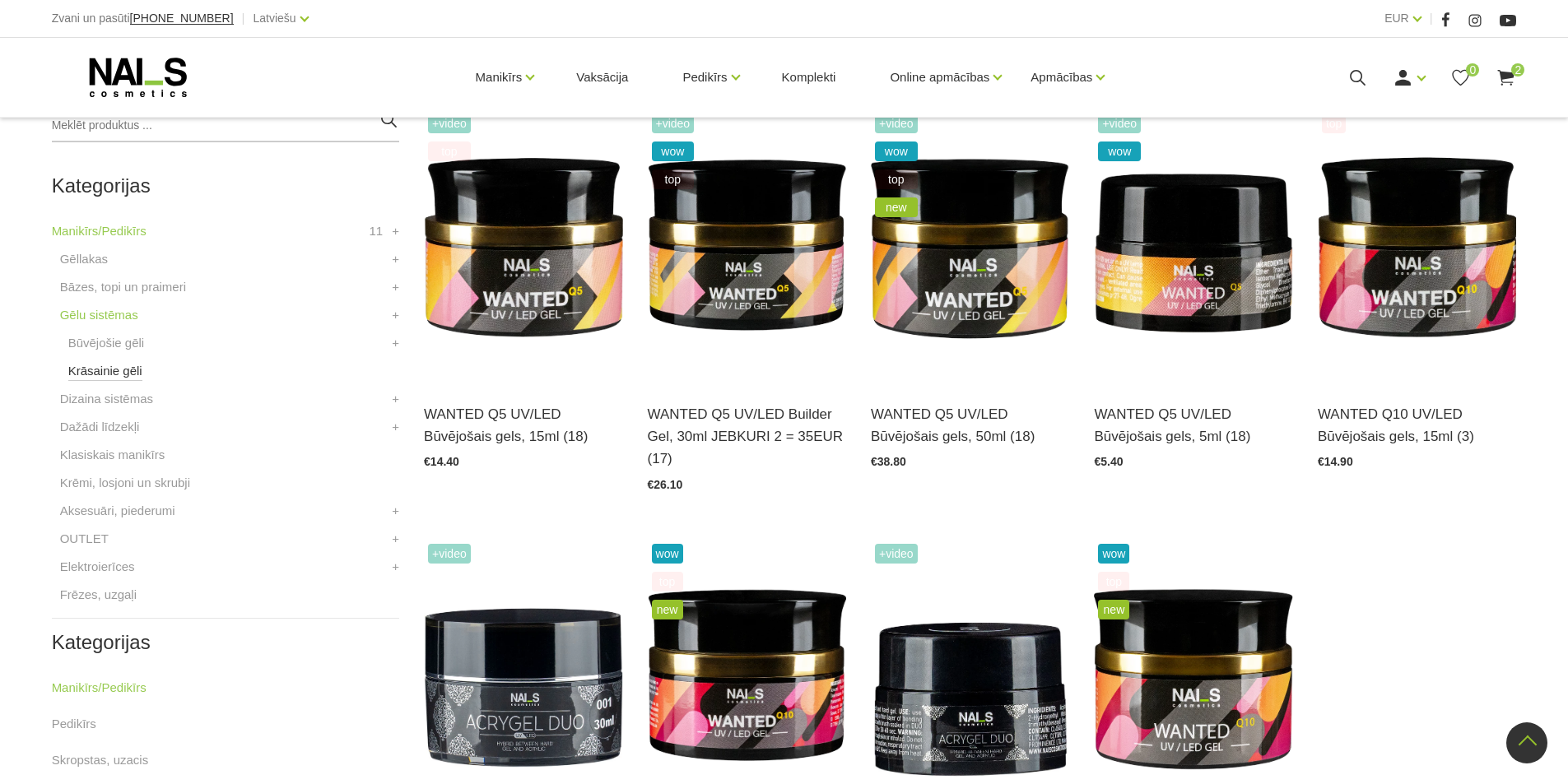
scroll to position [307, 0]
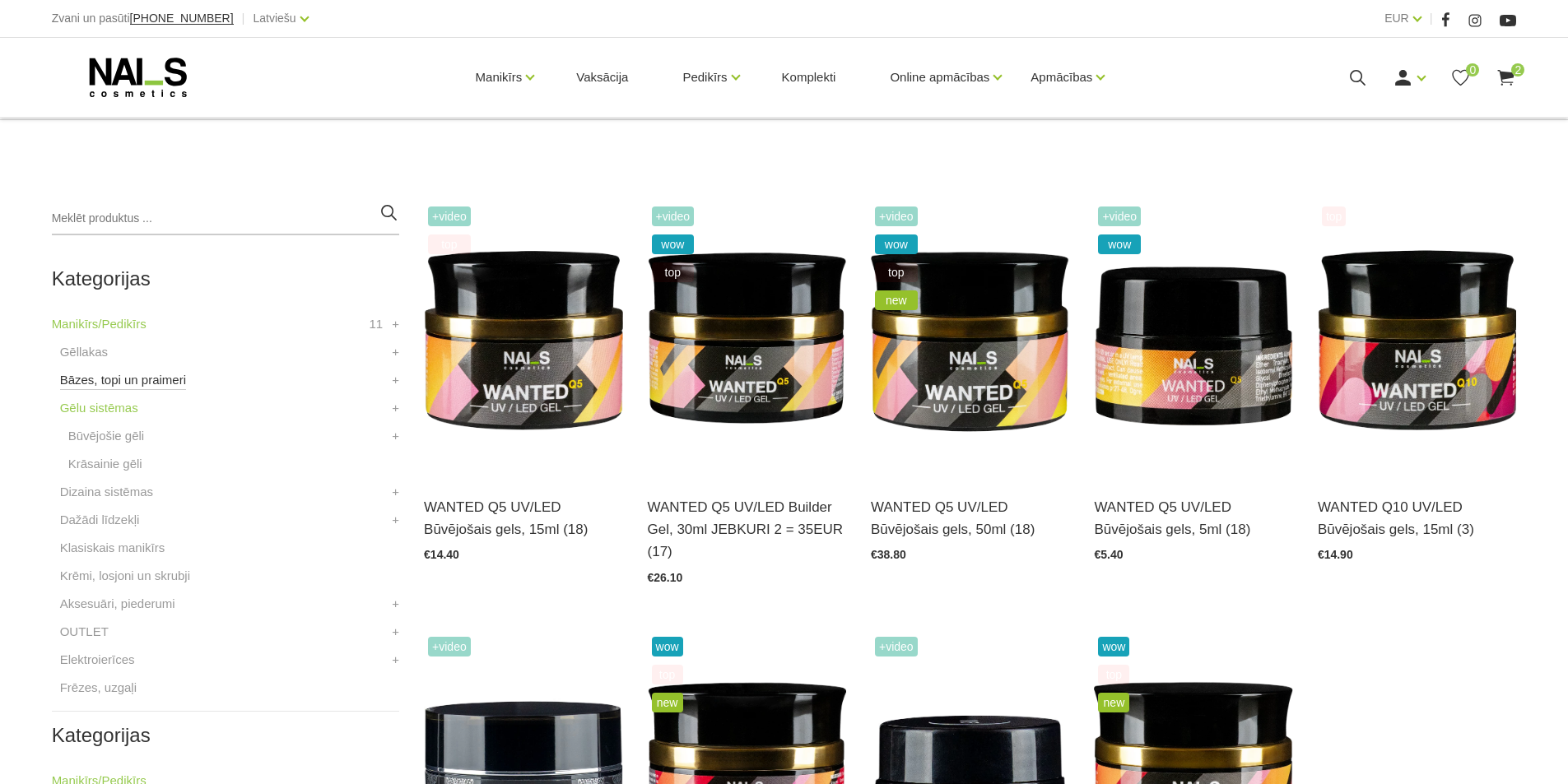
click at [126, 374] on link "Bāzes, topi un praimeri" at bounding box center [123, 380] width 126 height 20
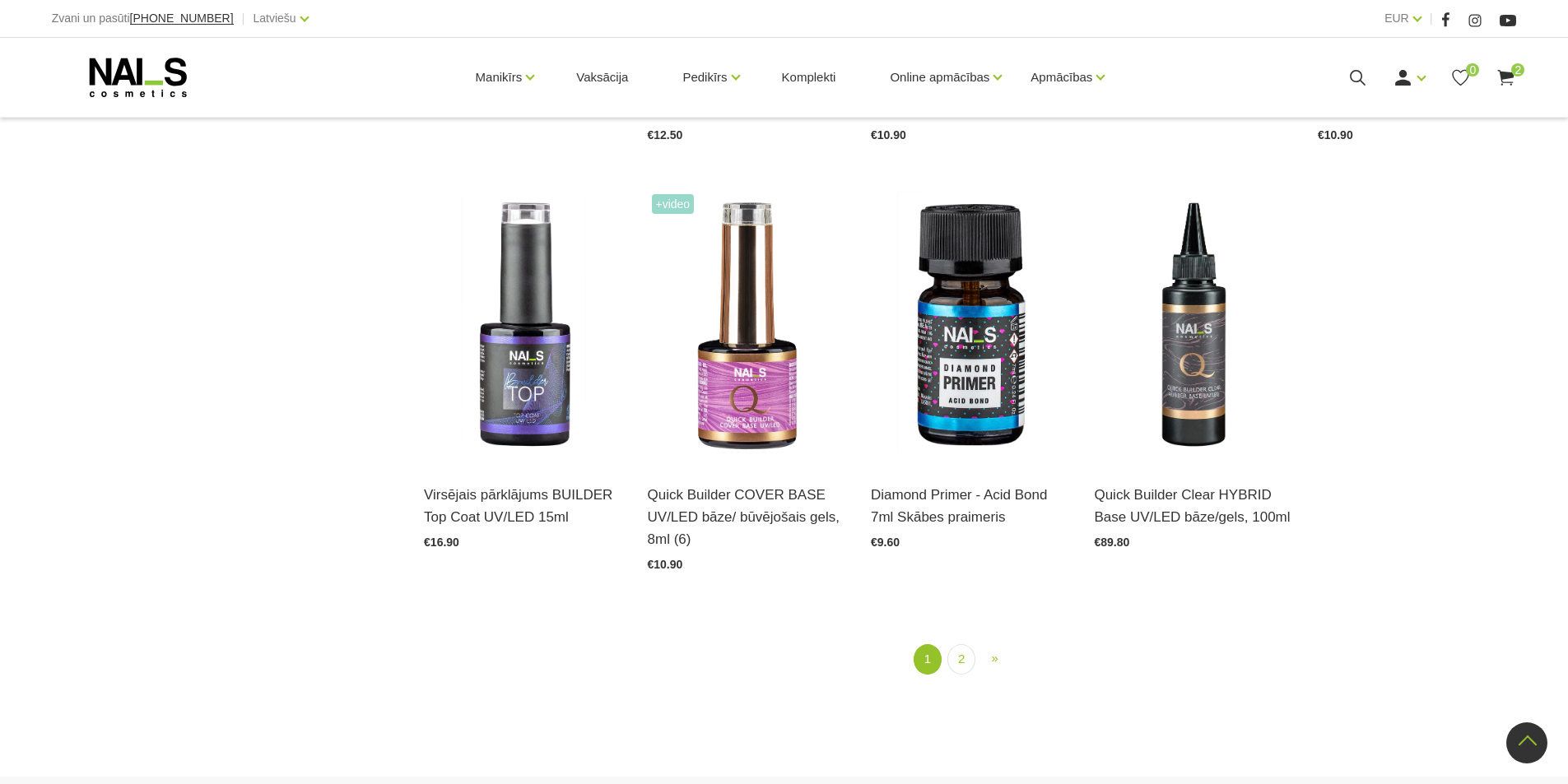
scroll to position [1975, 0]
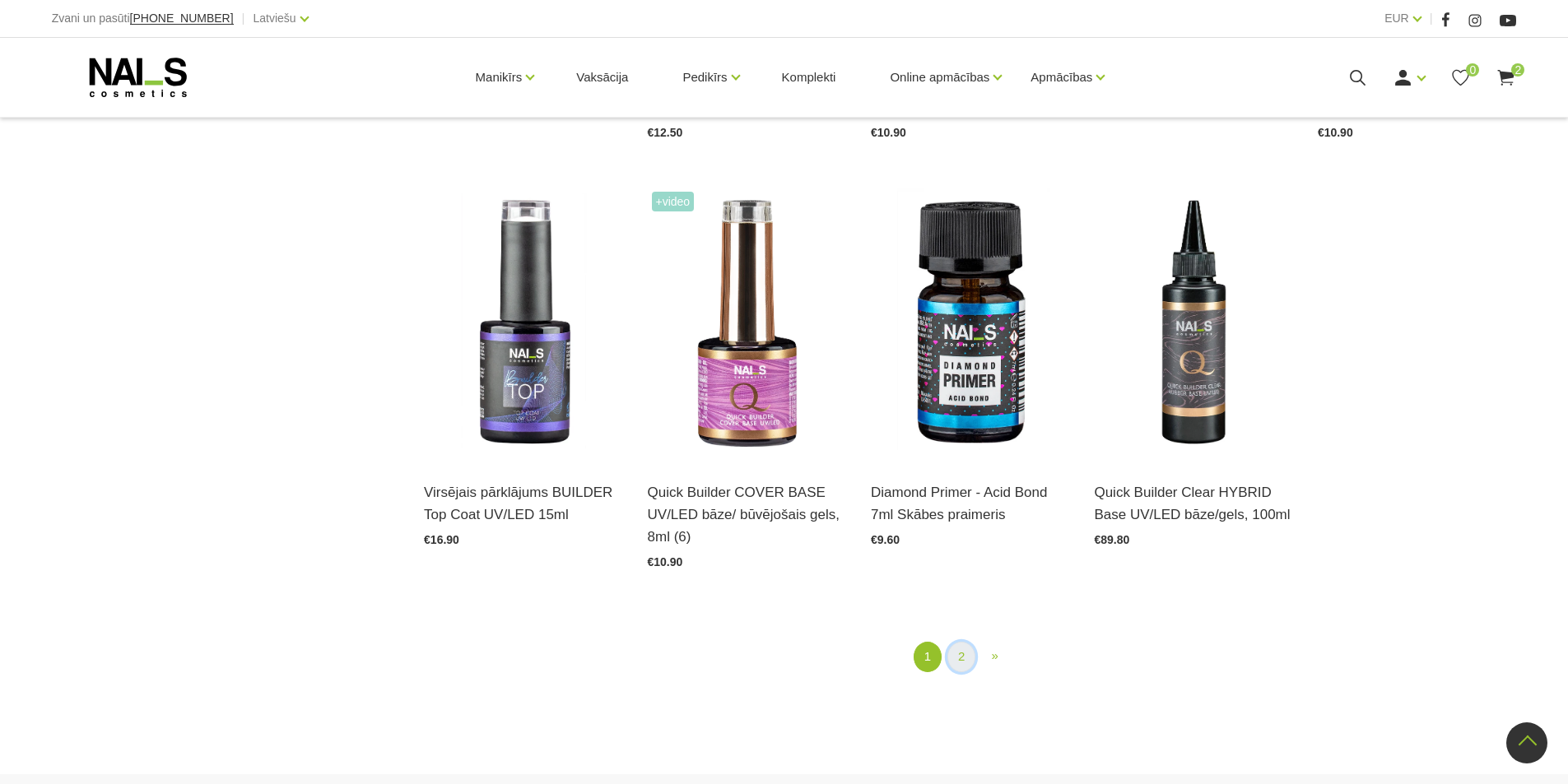
click at [972, 663] on link "2" at bounding box center [962, 657] width 28 height 31
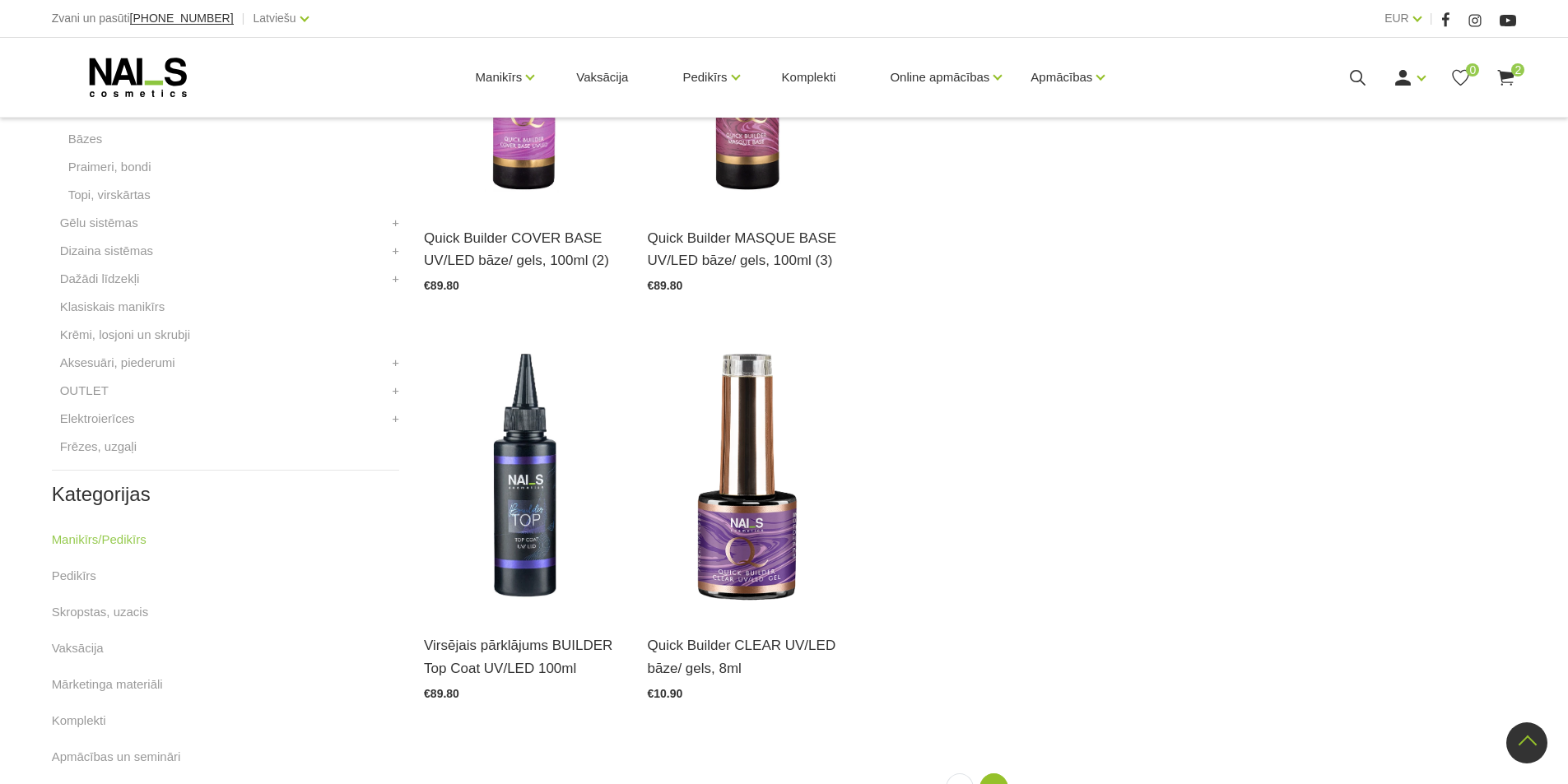
scroll to position [583, 0]
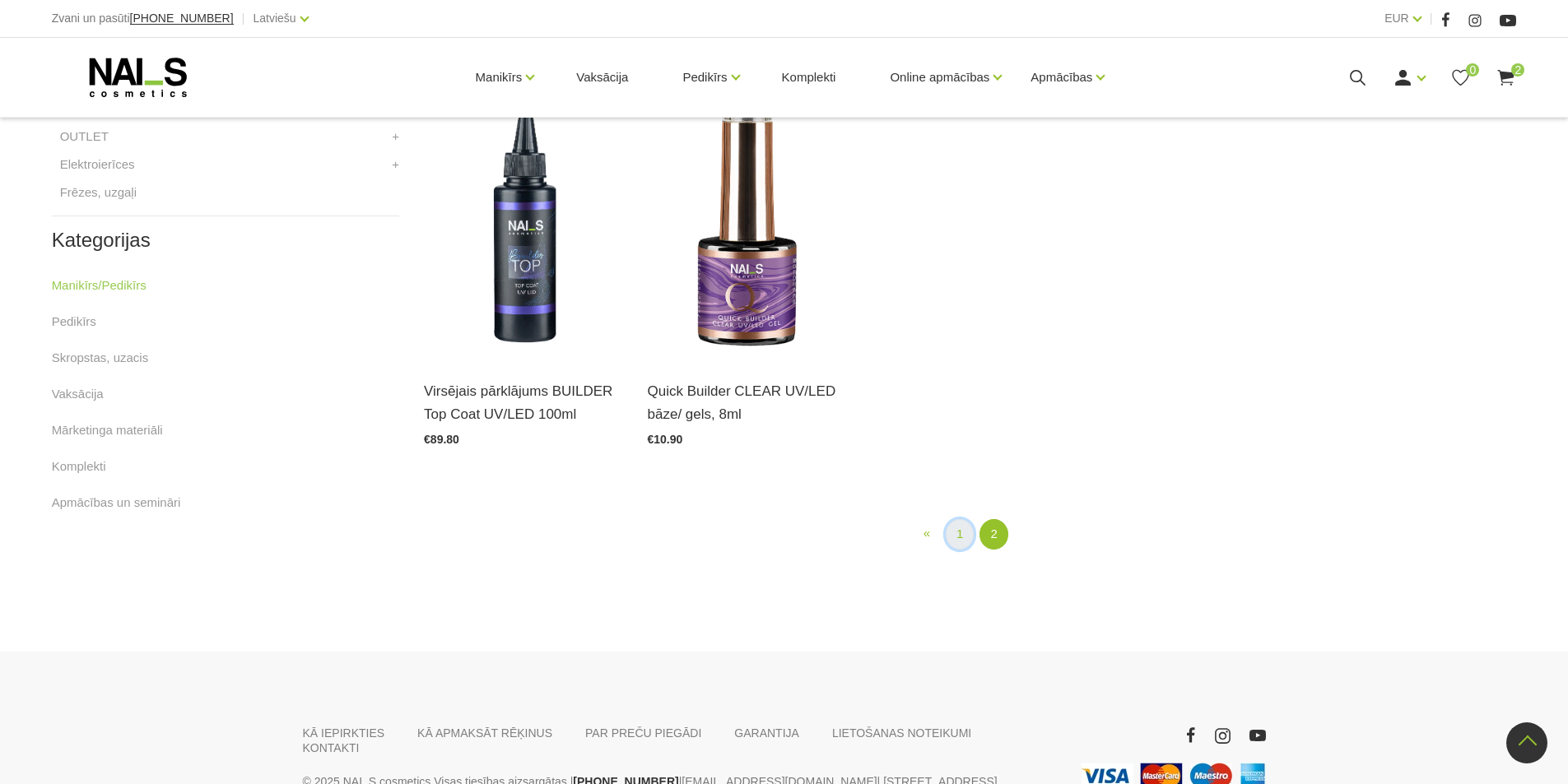
click at [954, 534] on link "1" at bounding box center [960, 535] width 28 height 31
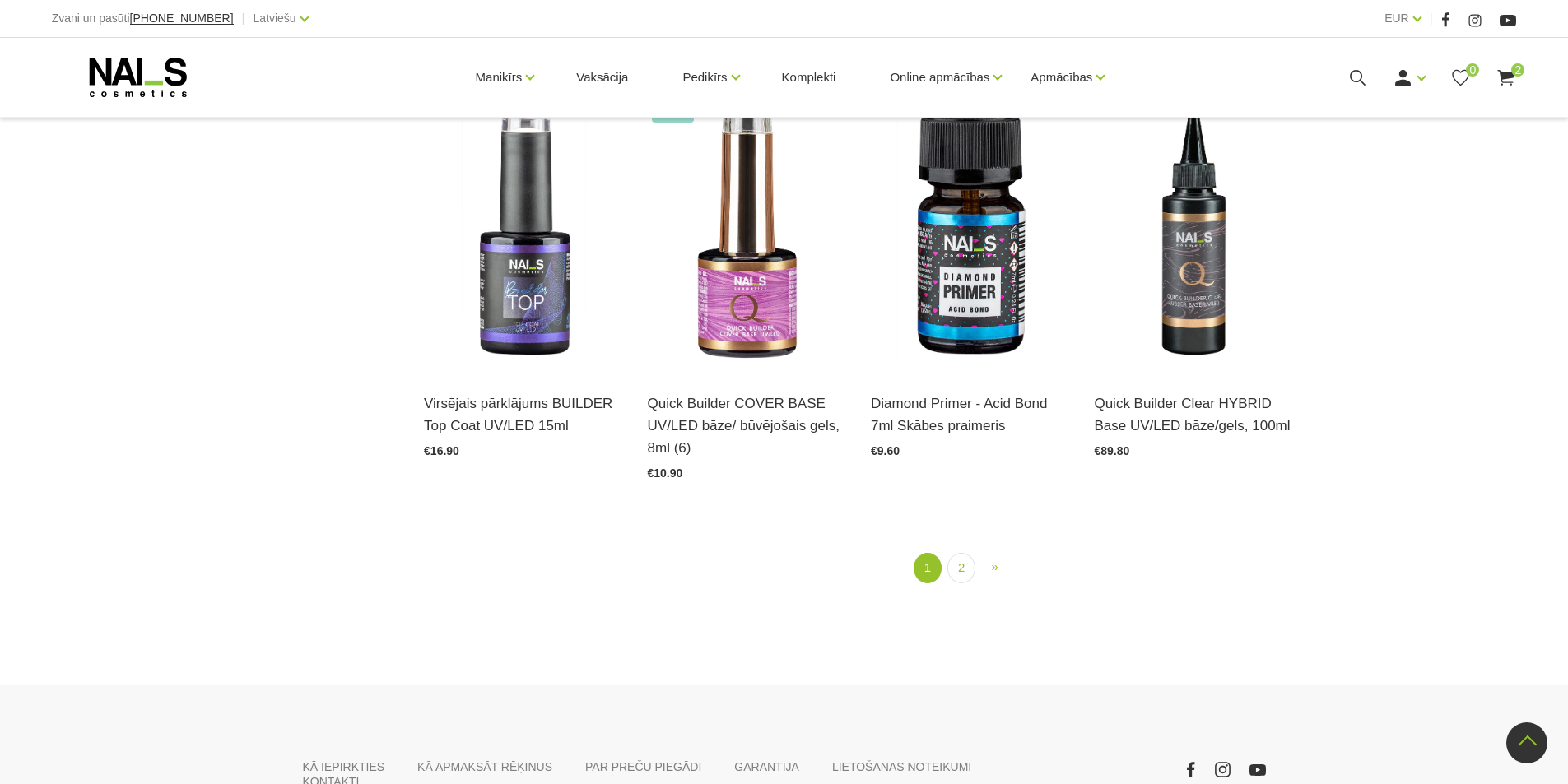
scroll to position [2065, 0]
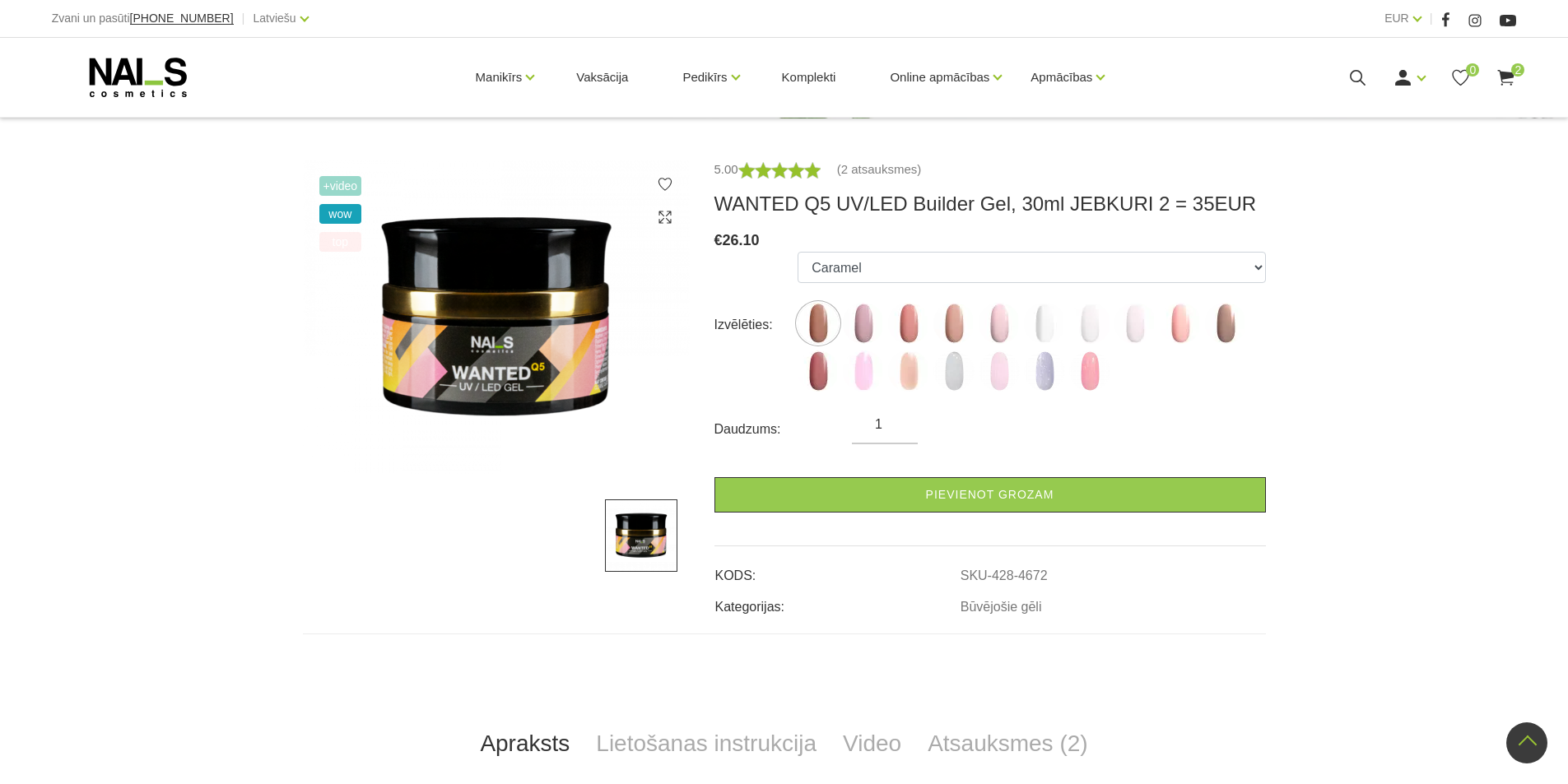
scroll to position [247, 0]
click at [1231, 326] on img at bounding box center [1226, 325] width 41 height 41
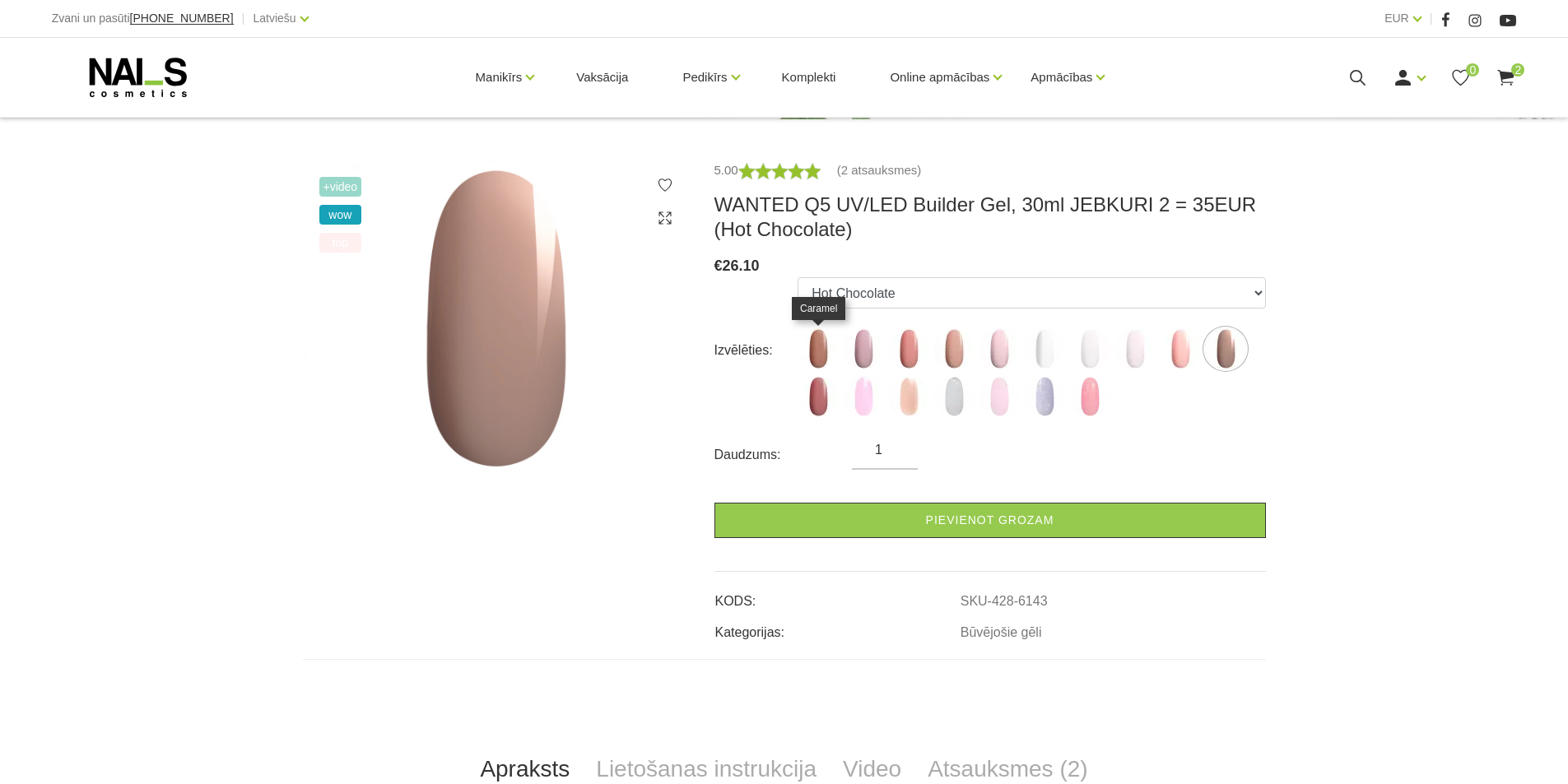
click at [815, 358] on img at bounding box center [818, 349] width 41 height 41
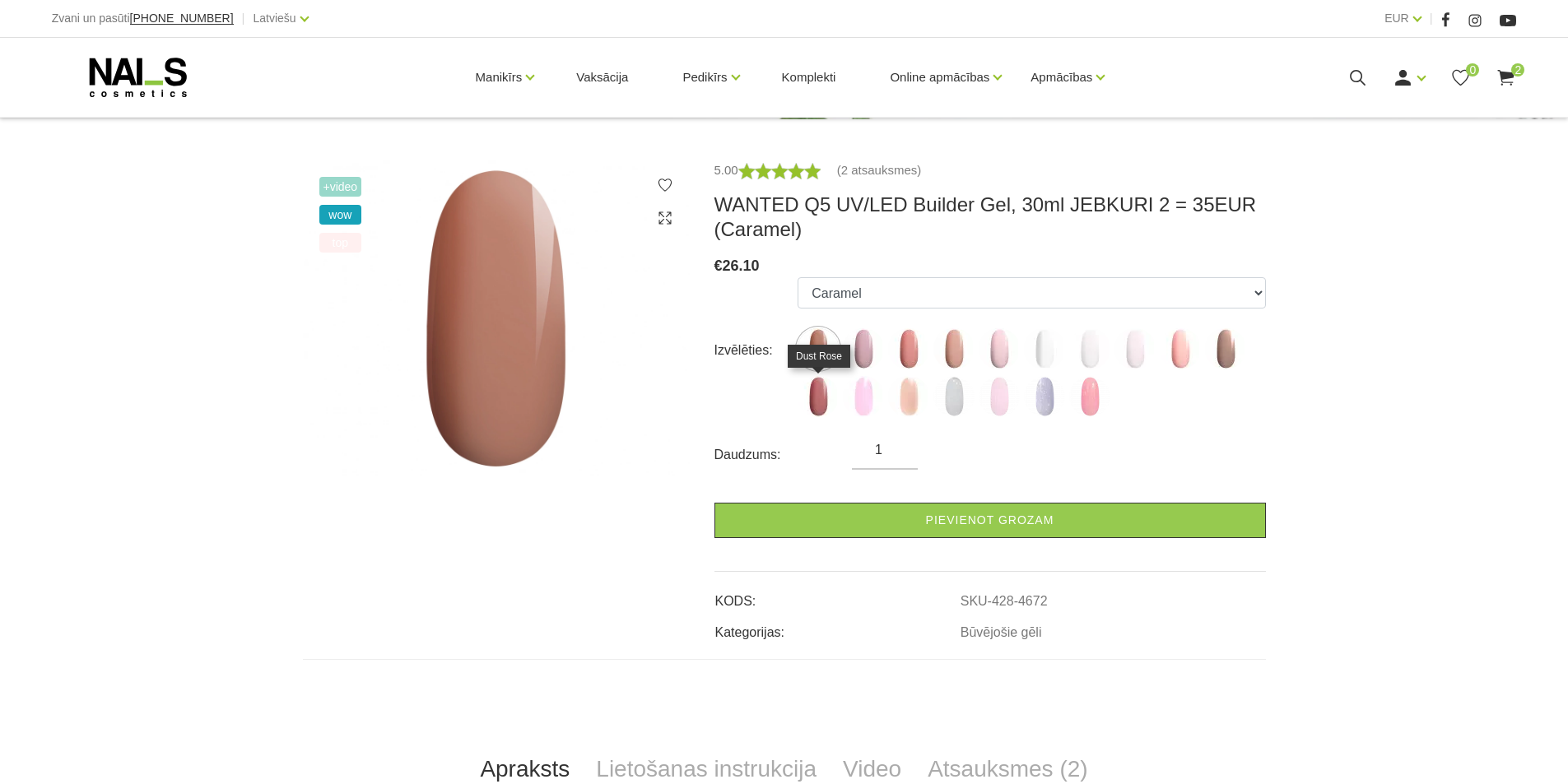
click at [823, 401] on img at bounding box center [818, 397] width 41 height 41
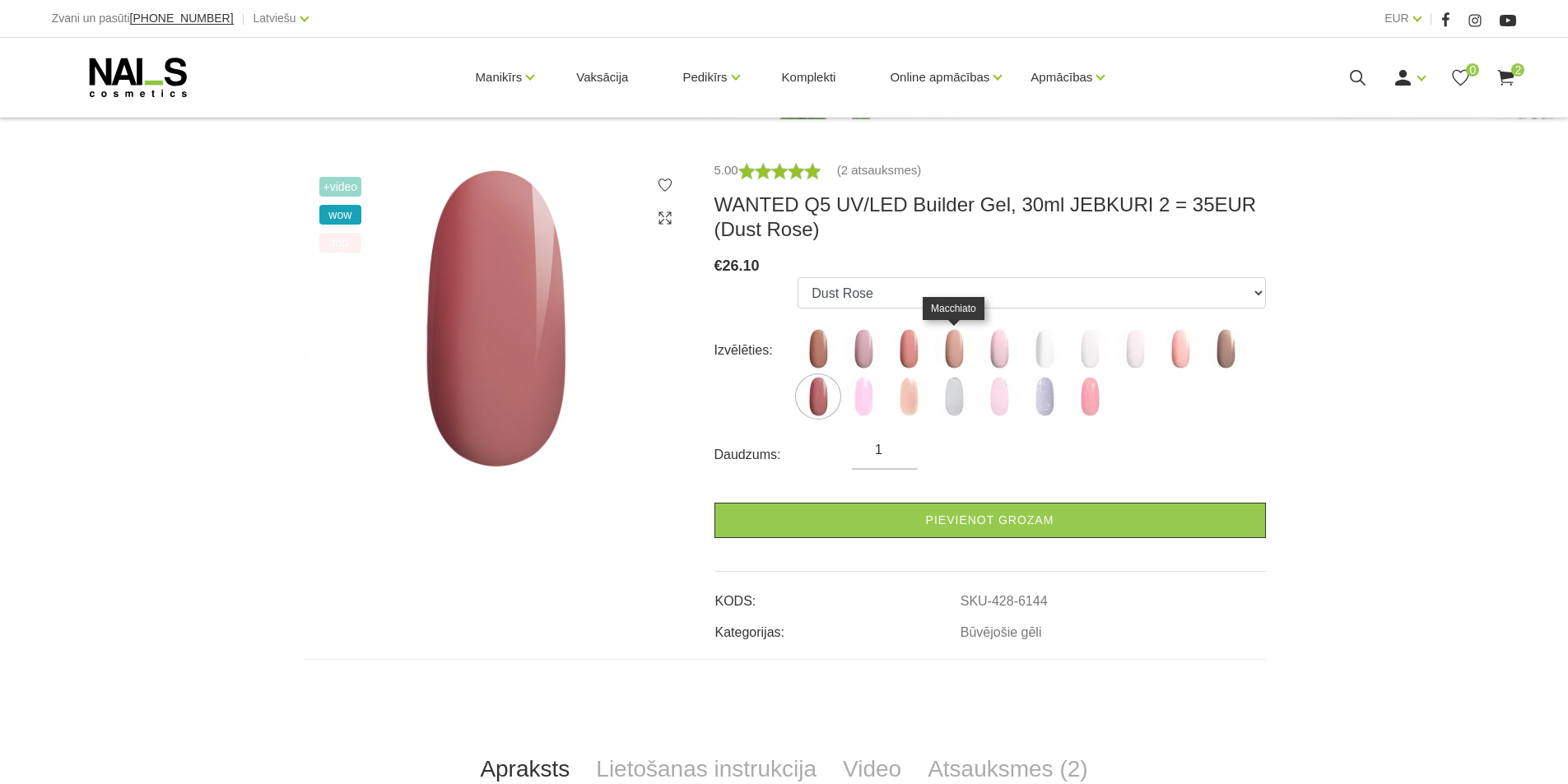
click at [959, 349] on img at bounding box center [954, 349] width 41 height 41
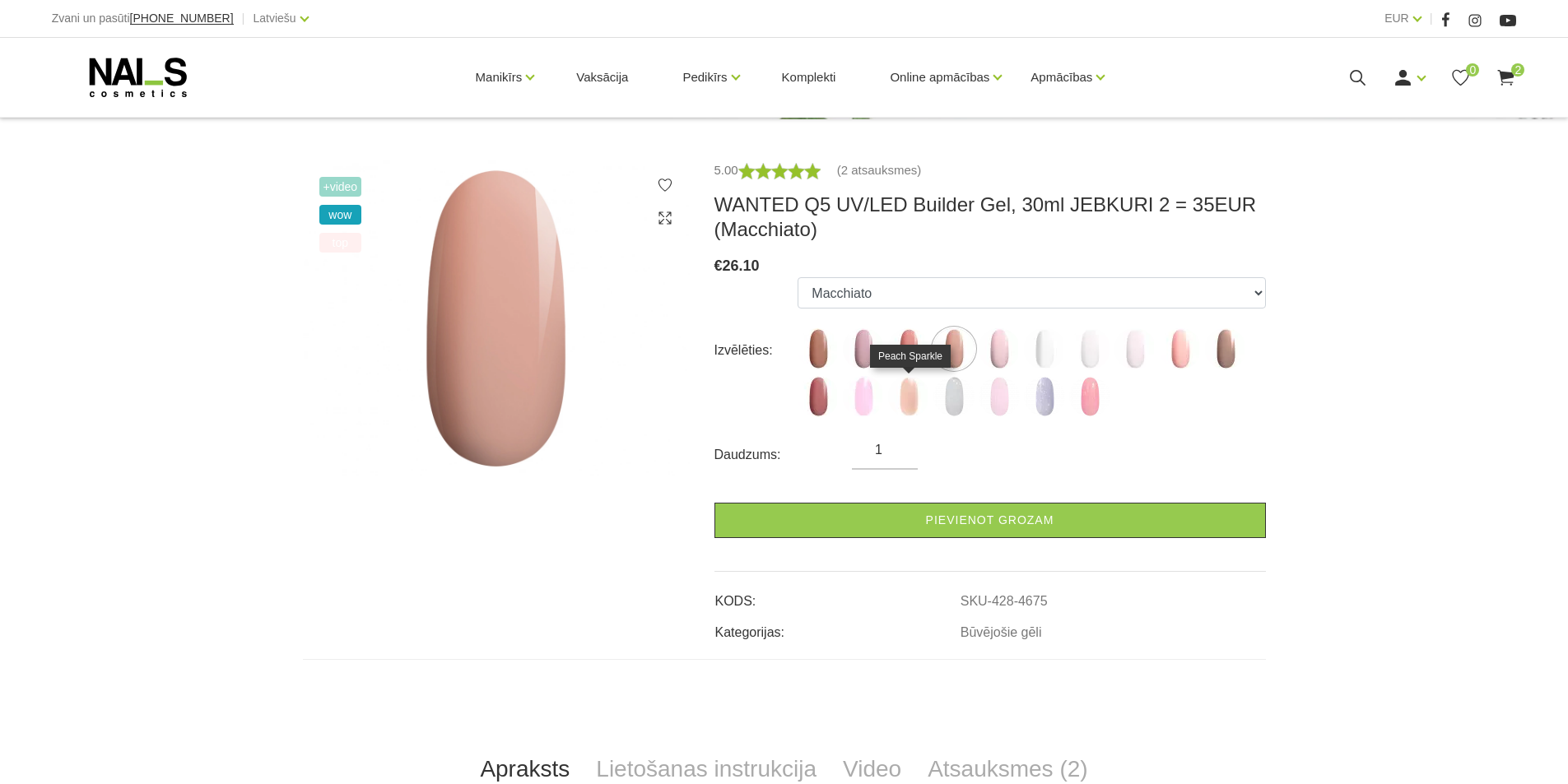
click at [916, 391] on img at bounding box center [909, 397] width 41 height 41
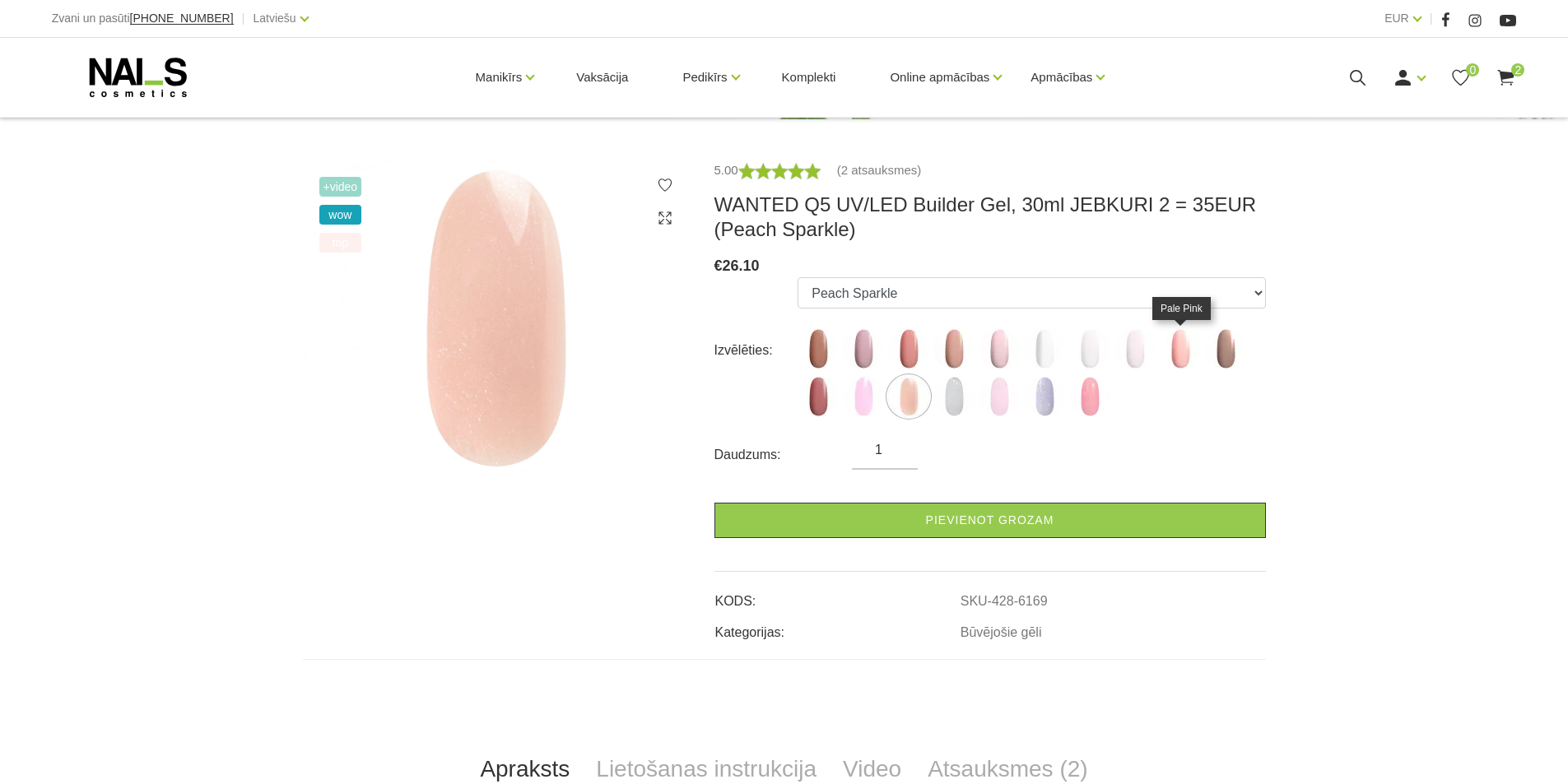
click at [1177, 353] on img at bounding box center [1181, 349] width 41 height 41
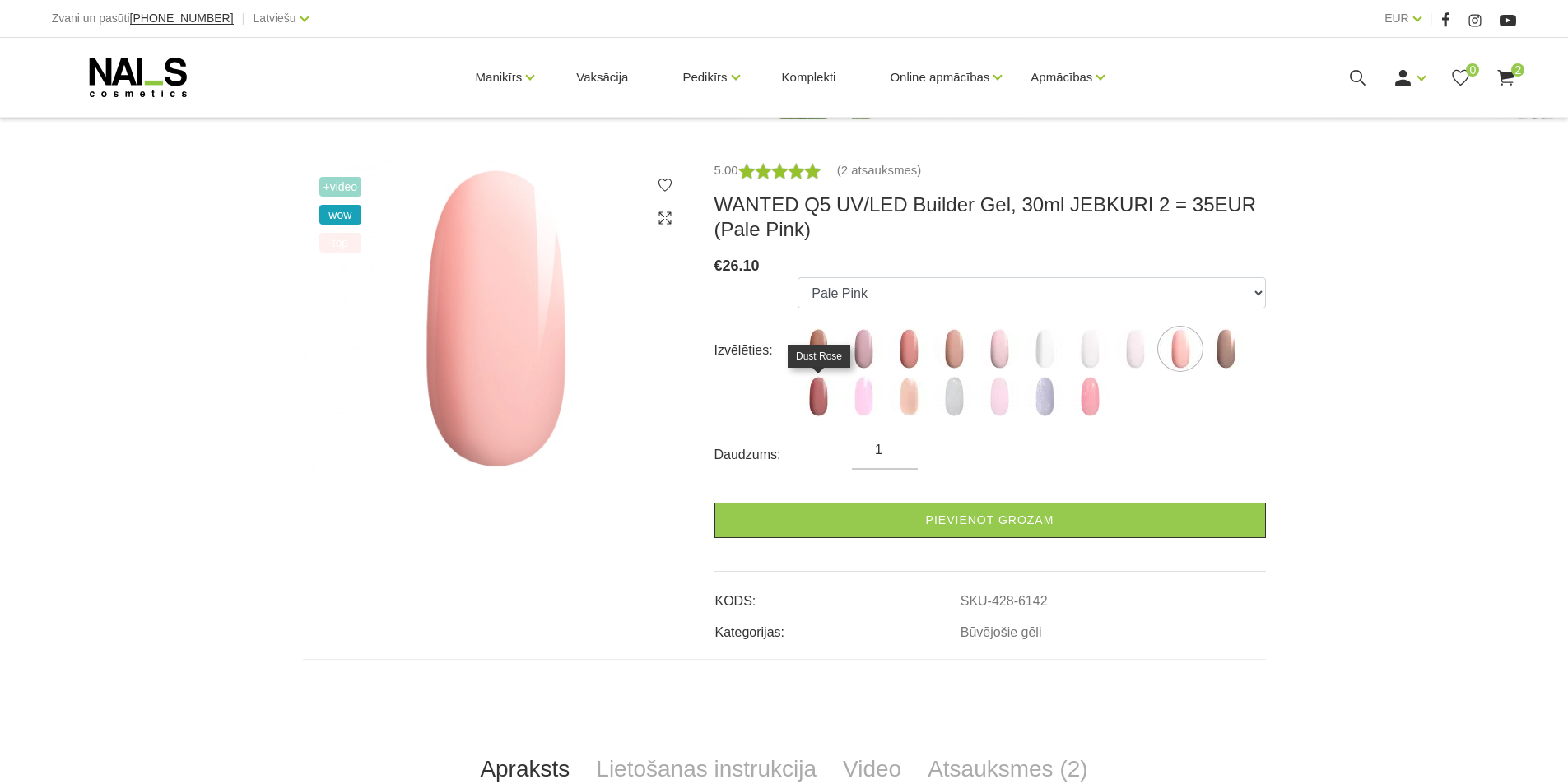
click at [822, 399] on img at bounding box center [818, 397] width 41 height 41
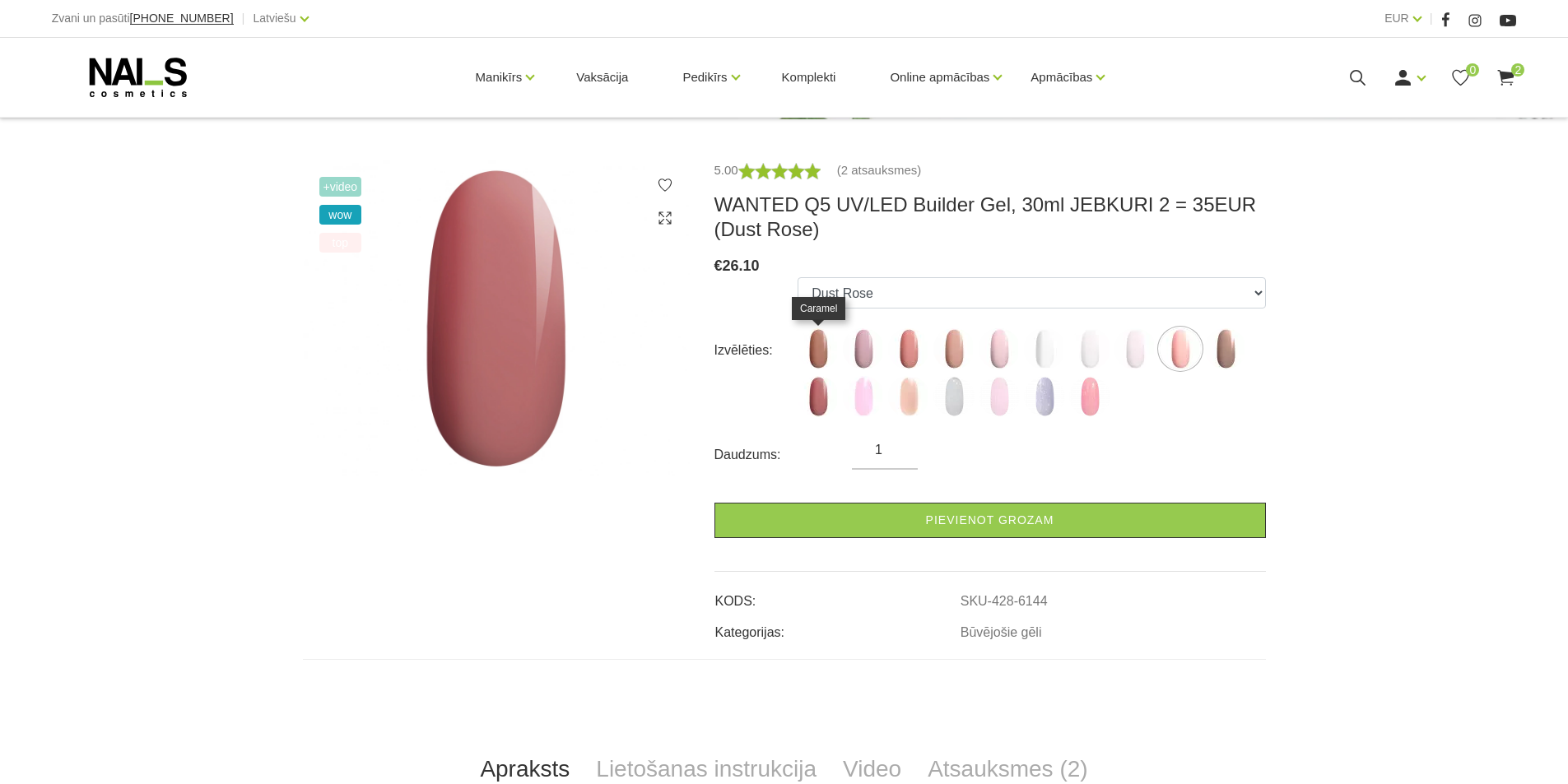
click at [823, 354] on img at bounding box center [818, 349] width 41 height 41
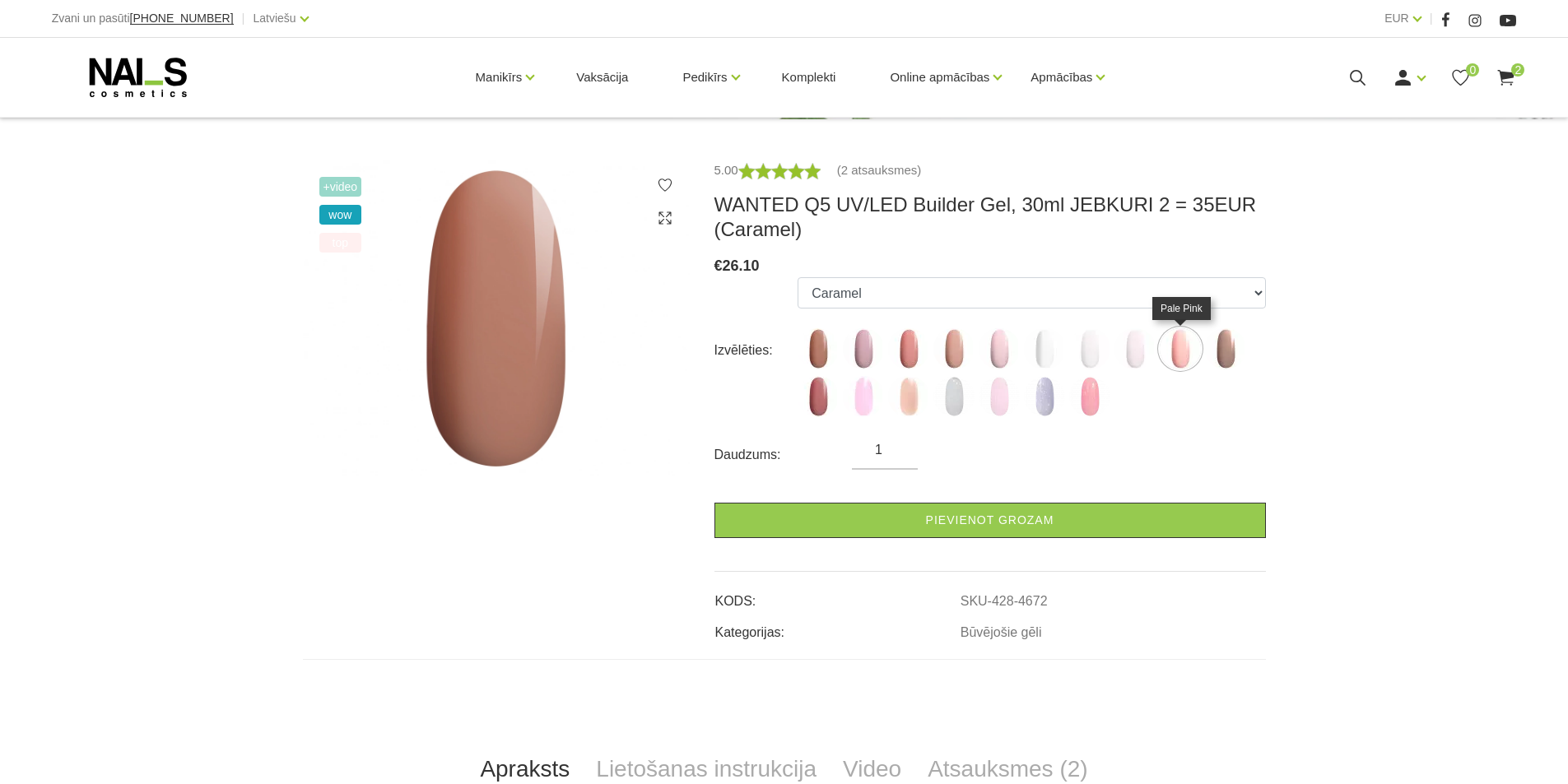
click at [1185, 354] on img at bounding box center [1181, 349] width 41 height 41
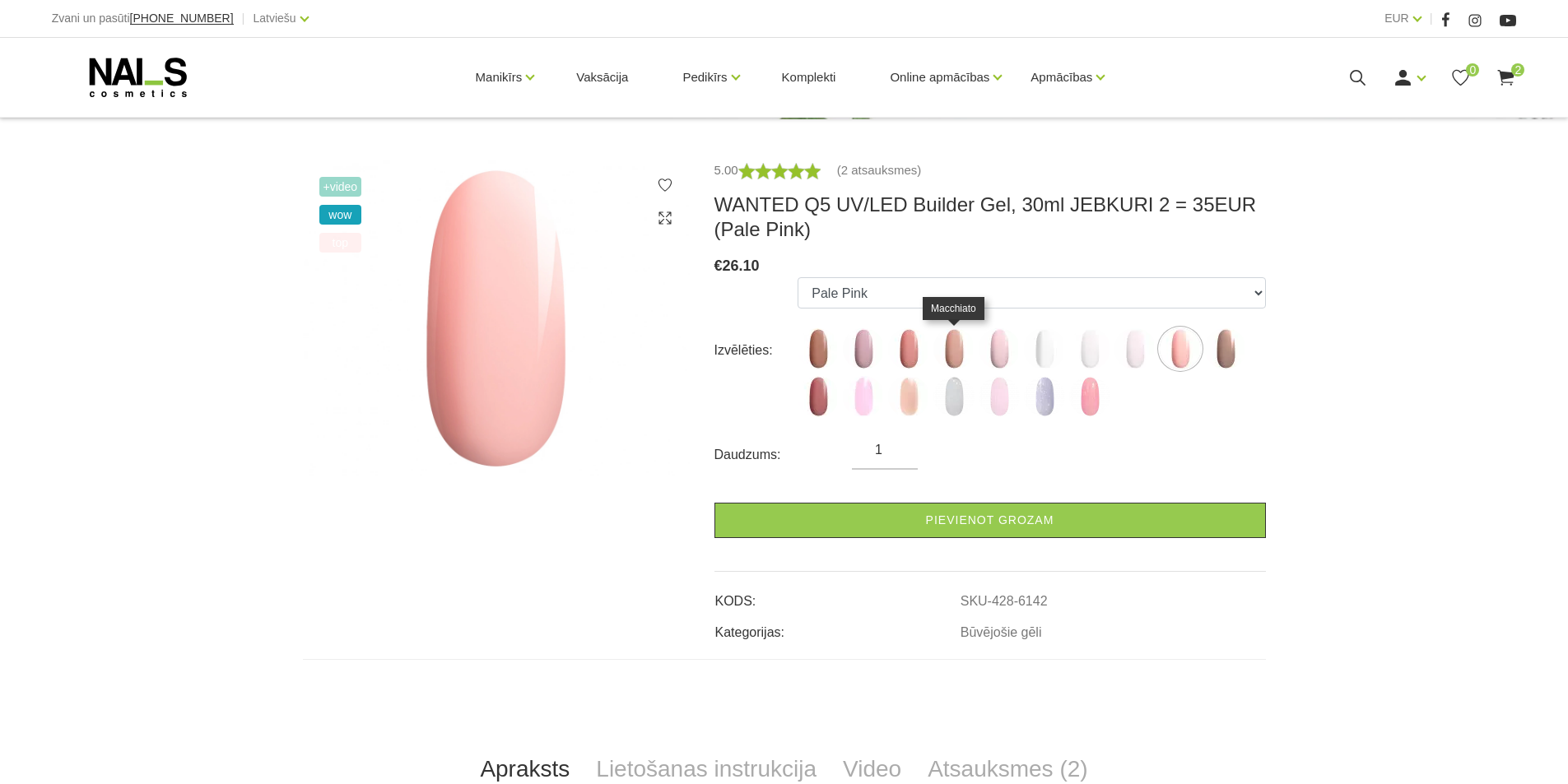
click at [948, 350] on img at bounding box center [954, 349] width 41 height 41
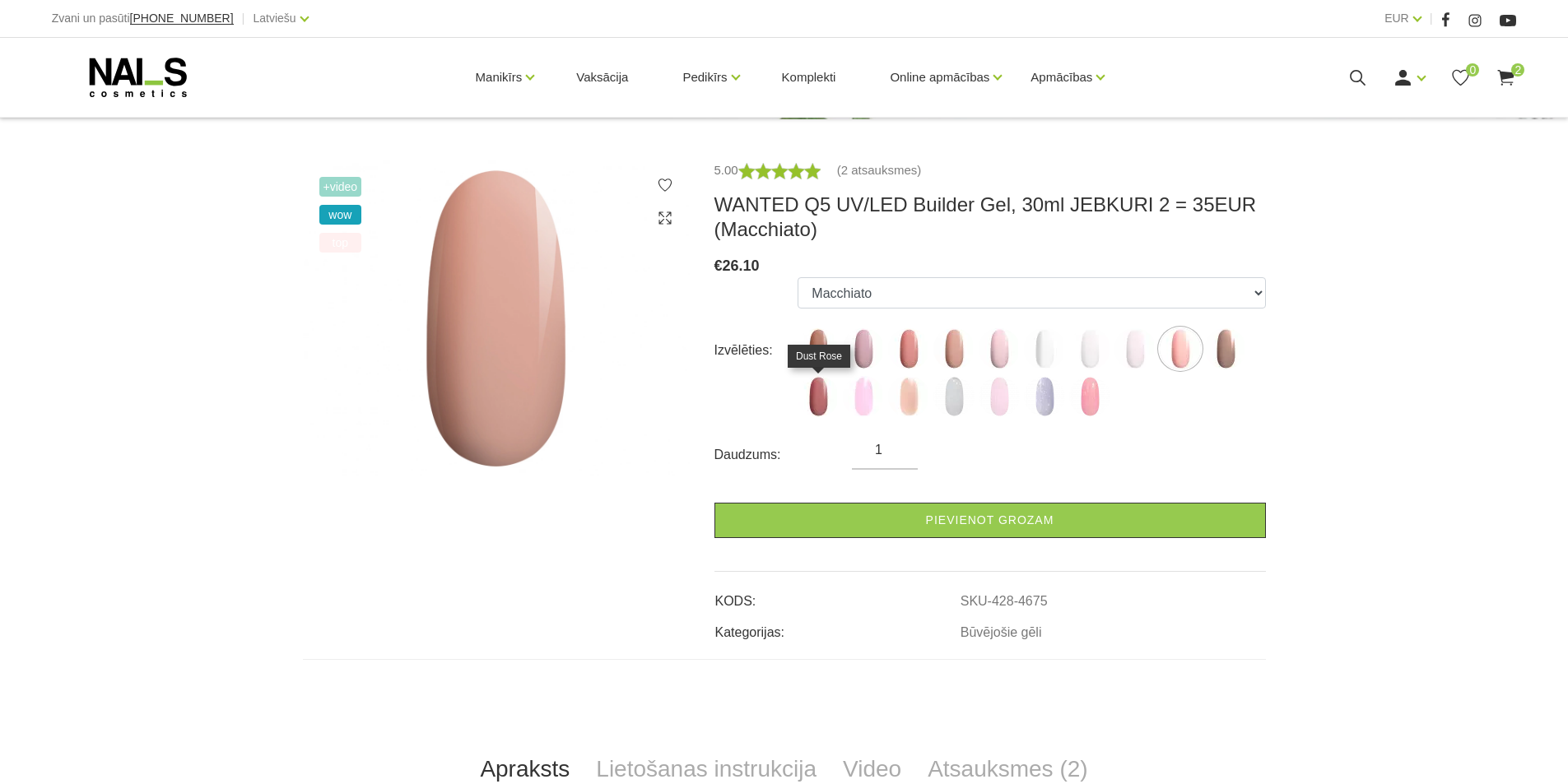
click at [829, 405] on img at bounding box center [818, 397] width 41 height 41
select select "6144"
